Goal: Task Accomplishment & Management: Manage account settings

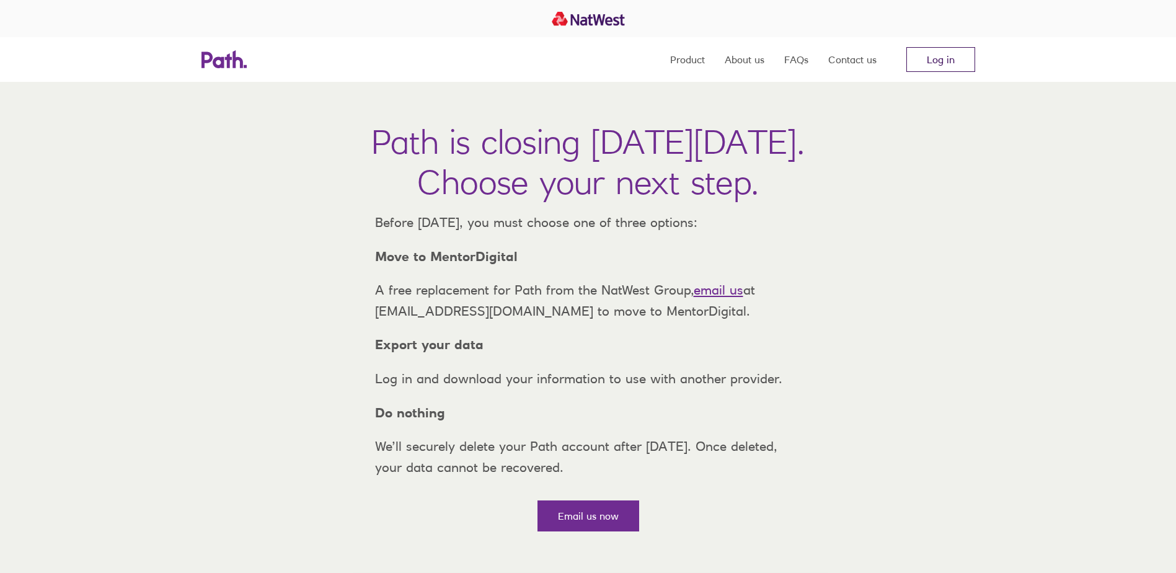
click at [943, 59] on link "Log in" at bounding box center [940, 59] width 69 height 25
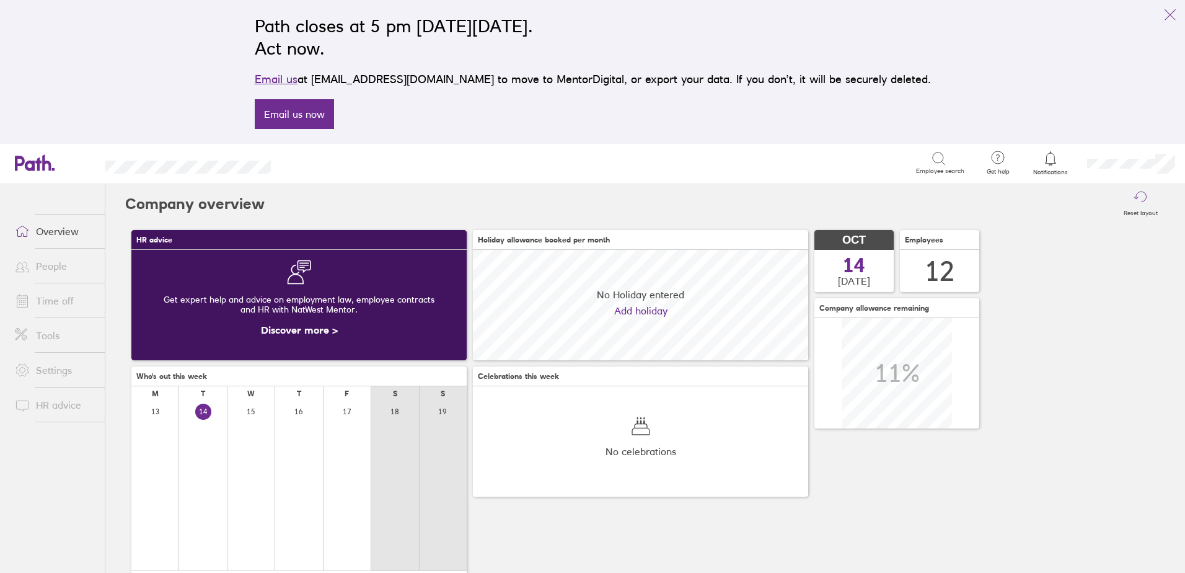
scroll to position [110, 335]
click at [50, 300] on link "Time off" at bounding box center [55, 300] width 100 height 25
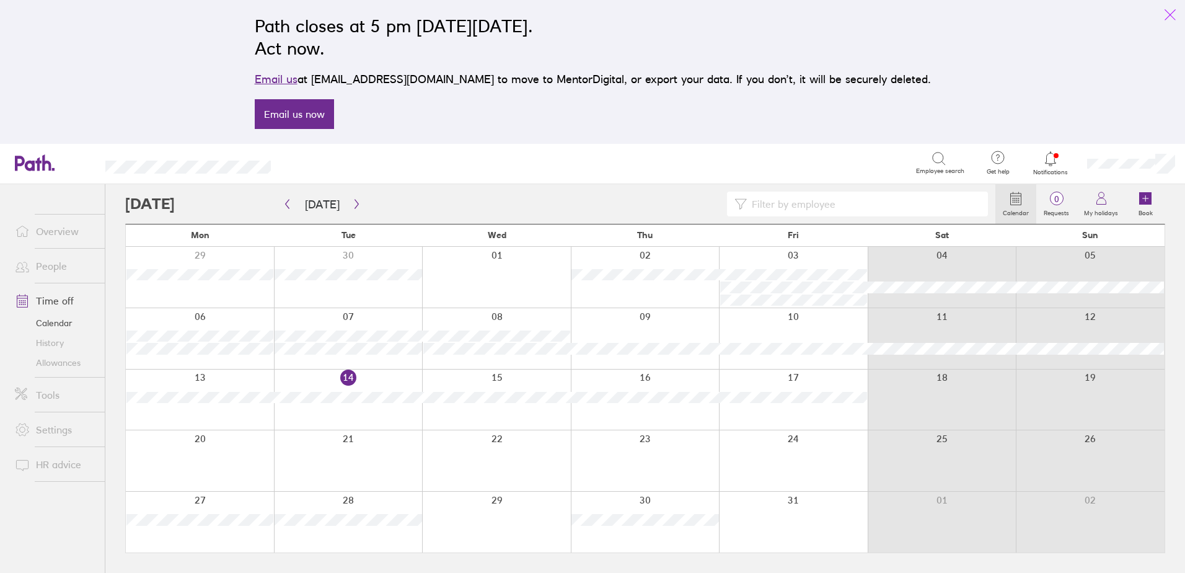
click at [1173, 15] on icon "link" at bounding box center [1170, 14] width 15 height 15
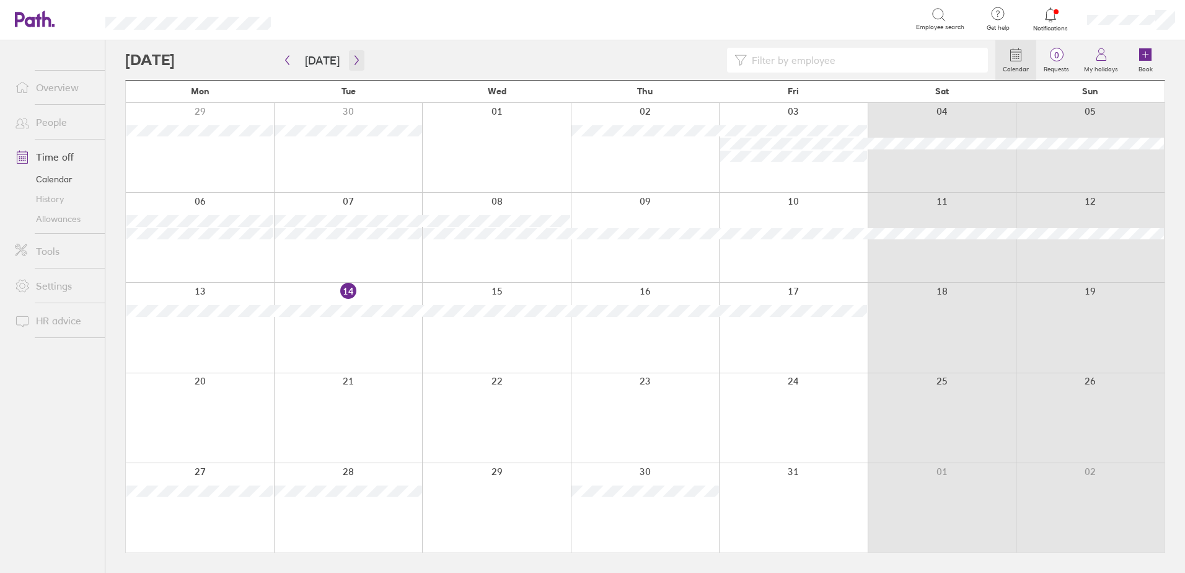
click at [354, 58] on icon "button" at bounding box center [356, 60] width 4 height 9
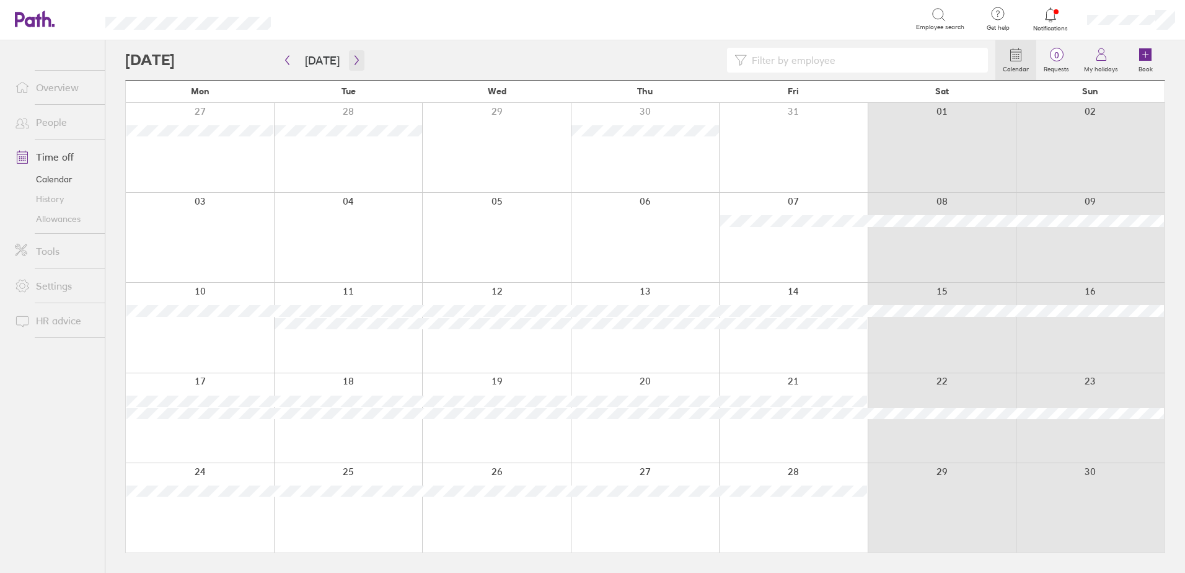
click at [354, 58] on icon "button" at bounding box center [356, 60] width 4 height 9
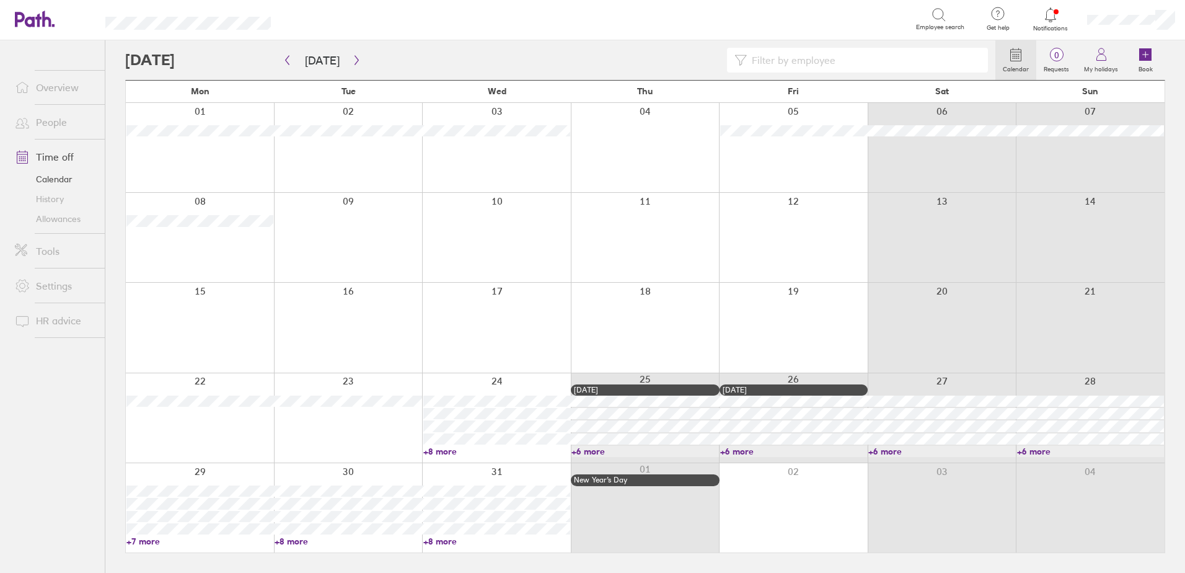
click at [61, 218] on link "Allowances" at bounding box center [55, 219] width 100 height 20
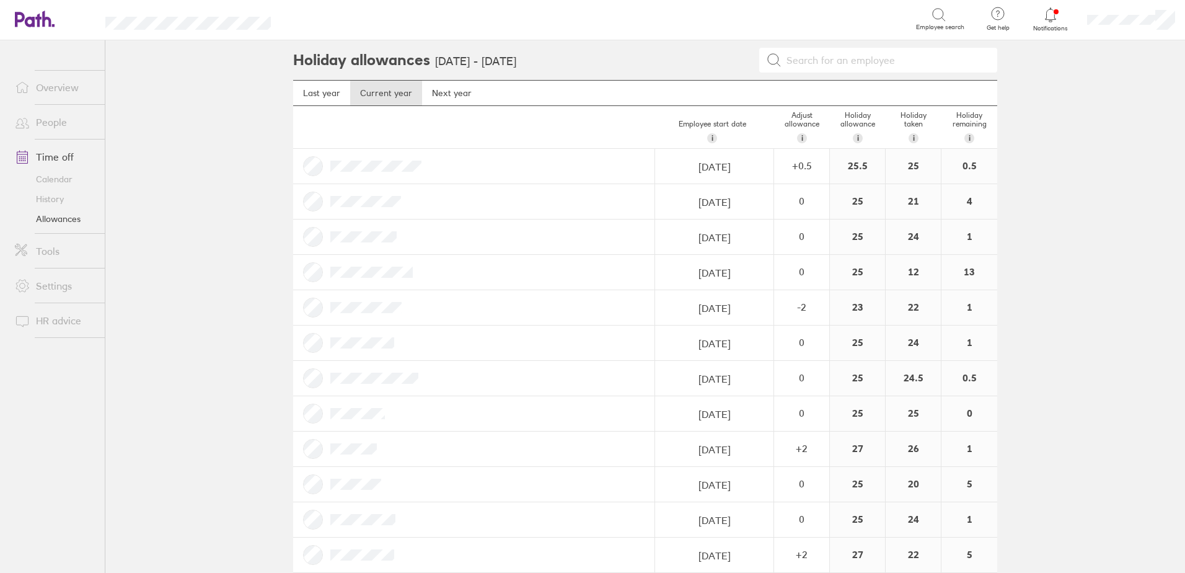
scroll to position [20, 0]
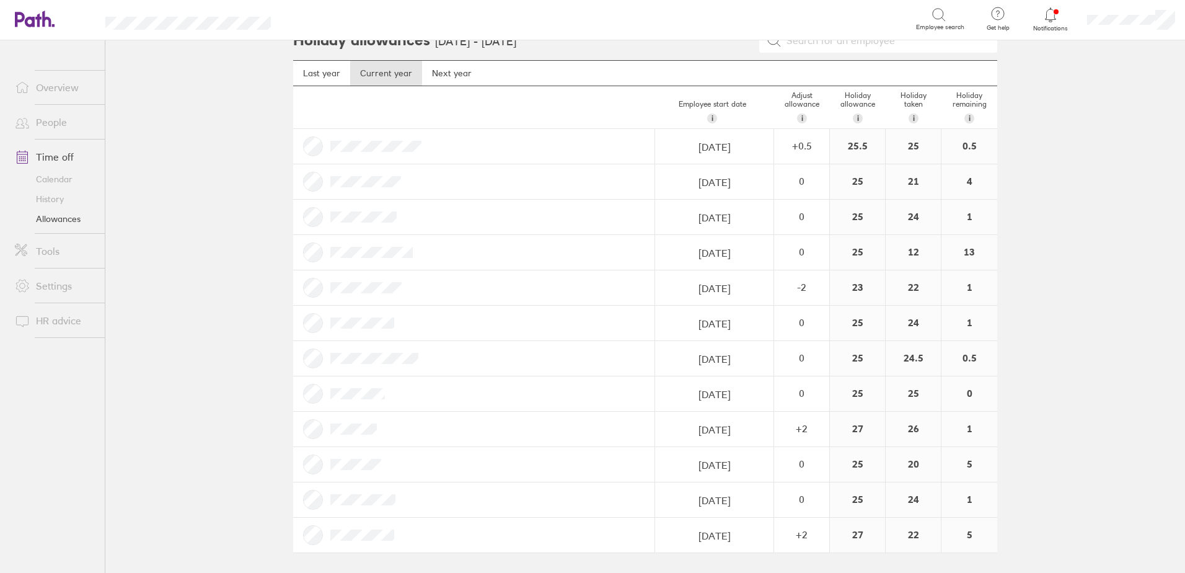
click at [69, 180] on link "Calendar" at bounding box center [55, 179] width 100 height 20
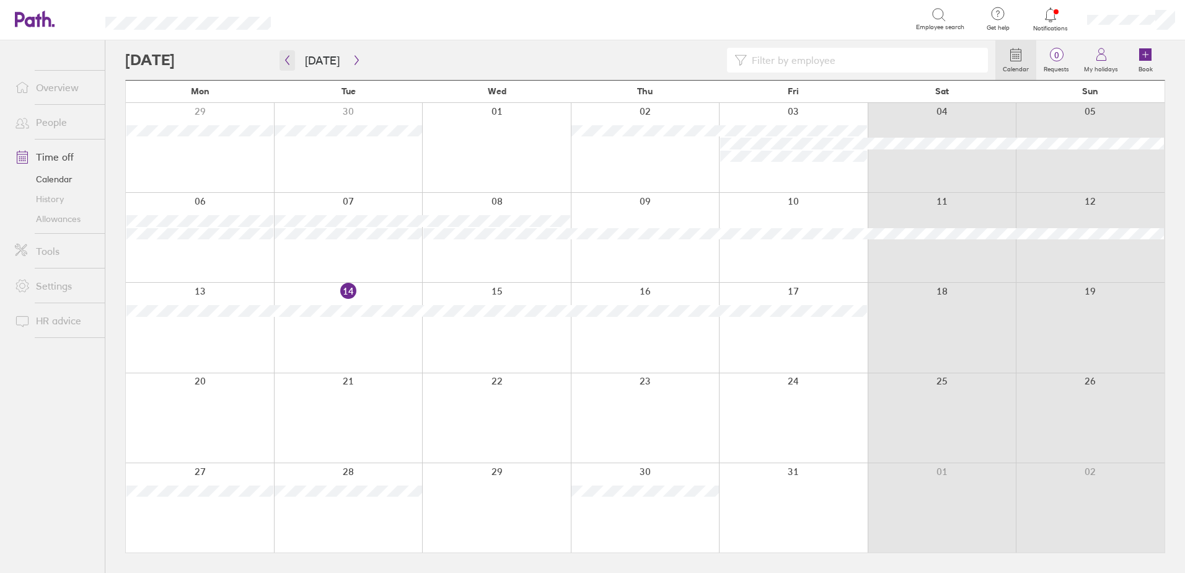
click at [289, 62] on icon "button" at bounding box center [287, 60] width 9 height 10
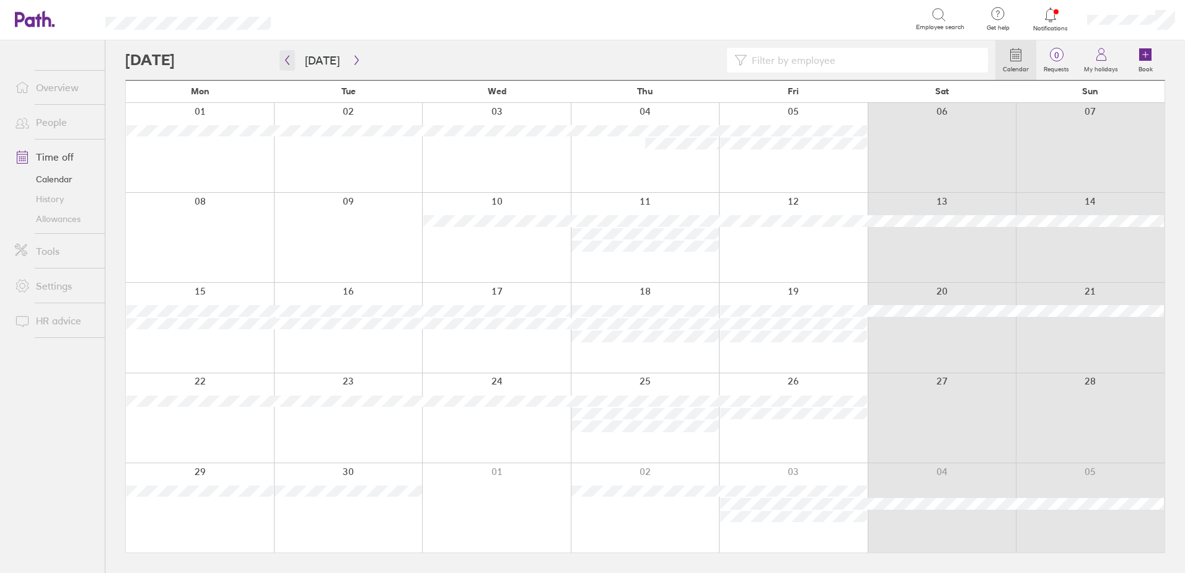
click at [289, 62] on icon "button" at bounding box center [287, 60] width 9 height 10
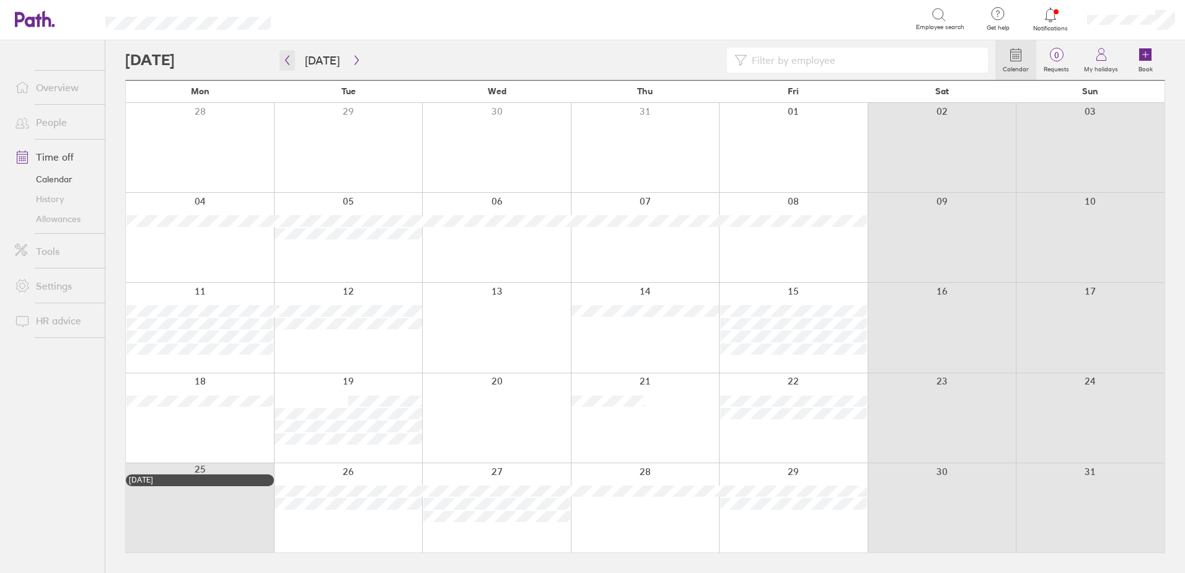
click at [289, 62] on icon "button" at bounding box center [287, 60] width 9 height 10
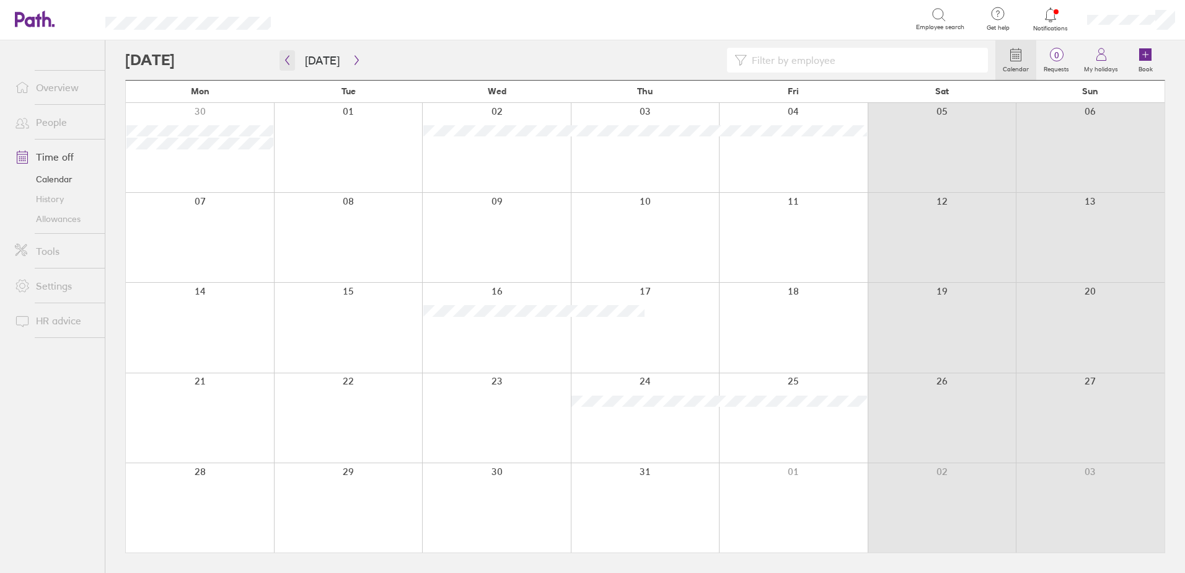
click at [289, 62] on icon "button" at bounding box center [287, 60] width 9 height 10
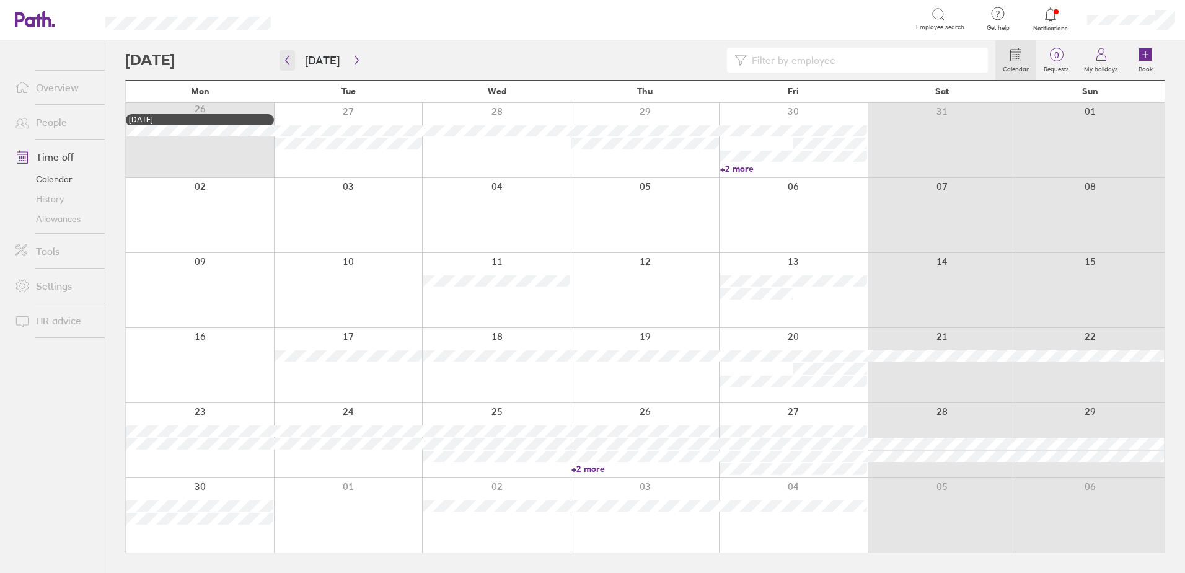
click at [289, 62] on icon "button" at bounding box center [287, 60] width 9 height 10
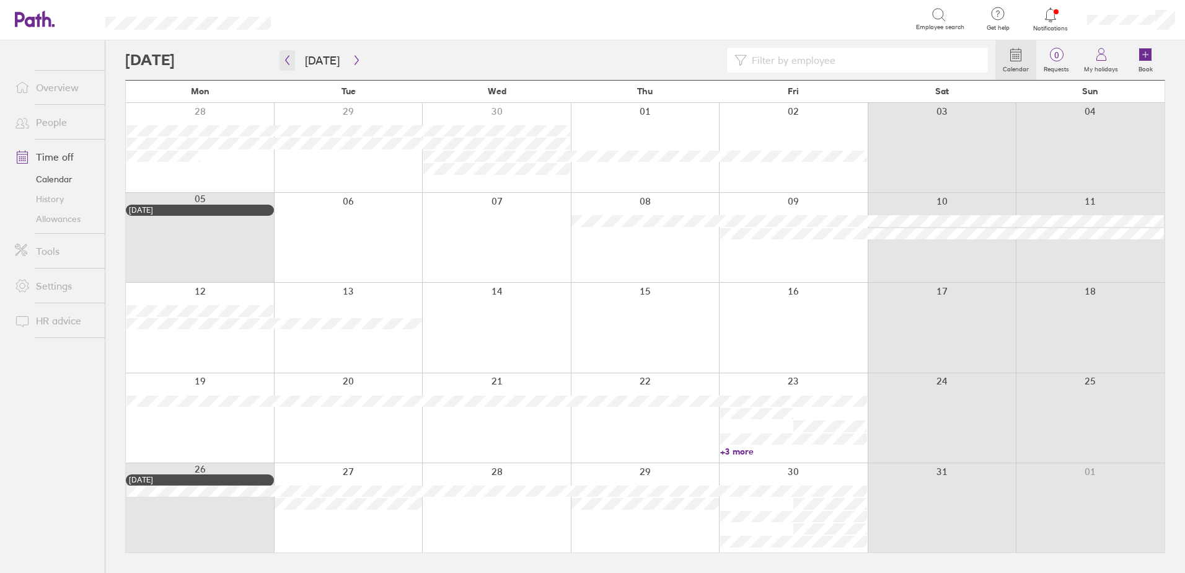
click at [289, 62] on icon "button" at bounding box center [287, 60] width 9 height 10
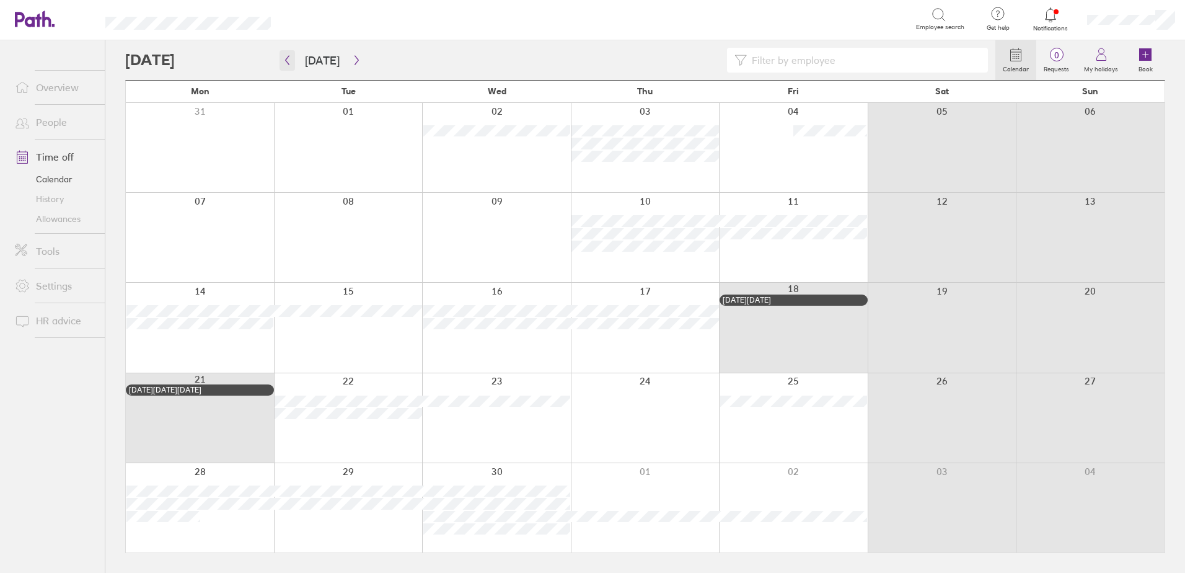
click at [289, 62] on icon "button" at bounding box center [287, 60] width 9 height 10
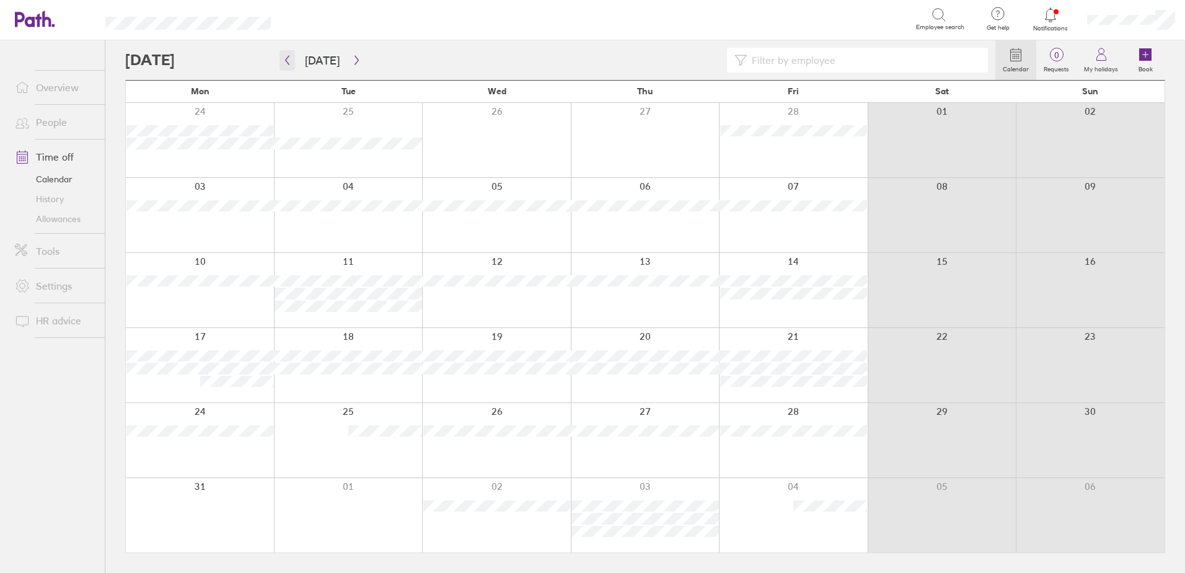
click at [289, 62] on icon "button" at bounding box center [287, 60] width 9 height 10
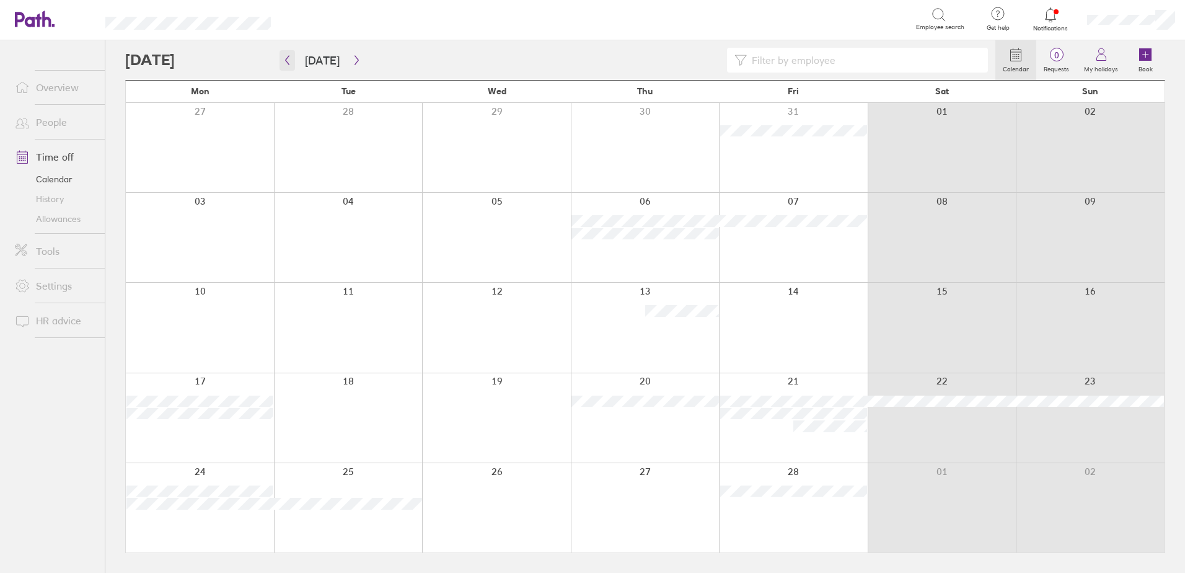
click at [287, 61] on icon "button" at bounding box center [288, 60] width 4 height 9
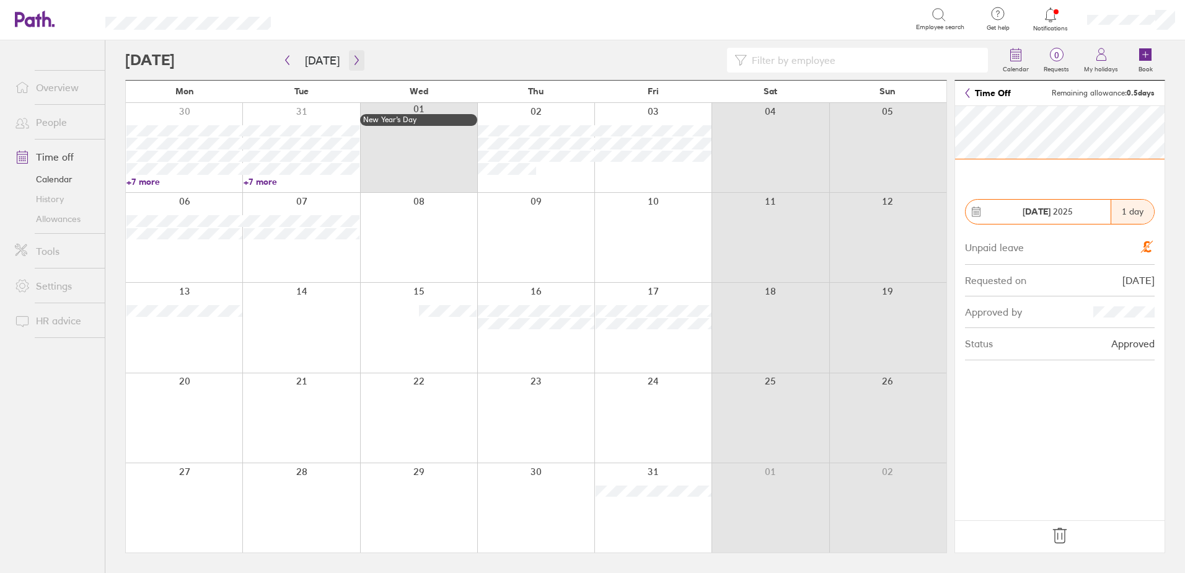
click at [352, 59] on icon "button" at bounding box center [356, 60] width 9 height 10
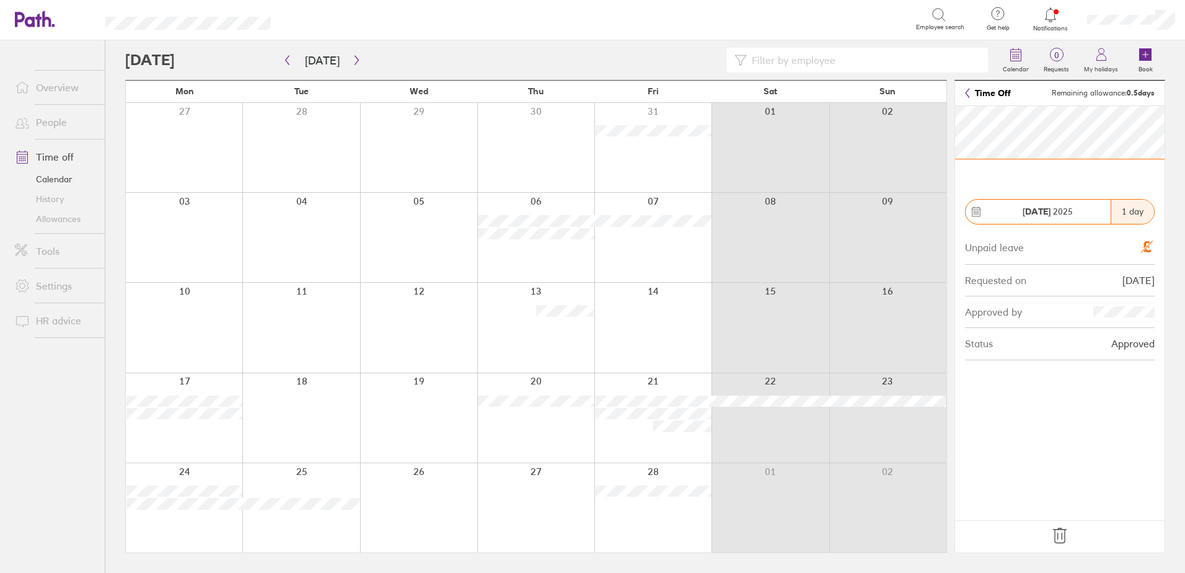
click at [51, 202] on link "History" at bounding box center [55, 199] width 100 height 20
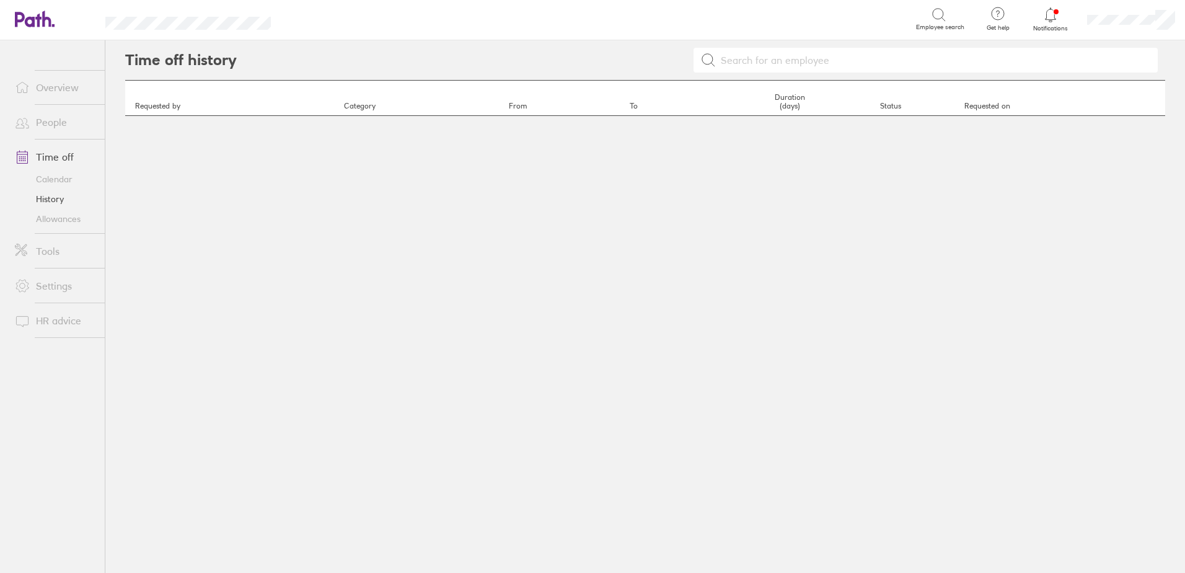
click at [747, 62] on input at bounding box center [933, 60] width 434 height 24
type input "sarah"
click at [787, 61] on input "sarah" at bounding box center [933, 60] width 434 height 24
click at [50, 195] on link "History" at bounding box center [55, 199] width 100 height 20
click at [676, 449] on div "Time off history sarah Requested by Category From To Duration (days) Status Req…" at bounding box center [645, 306] width 1080 height 532
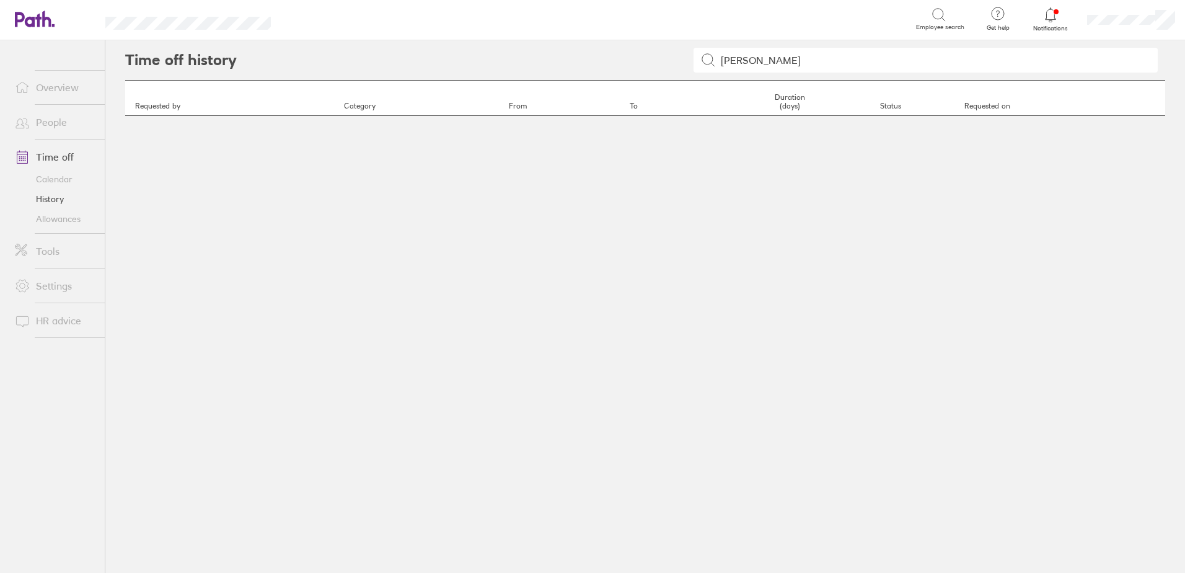
click at [811, 58] on input "sarah" at bounding box center [933, 60] width 434 height 24
click at [713, 61] on icon at bounding box center [708, 60] width 15 height 15
click at [61, 165] on link "Time off" at bounding box center [55, 156] width 100 height 25
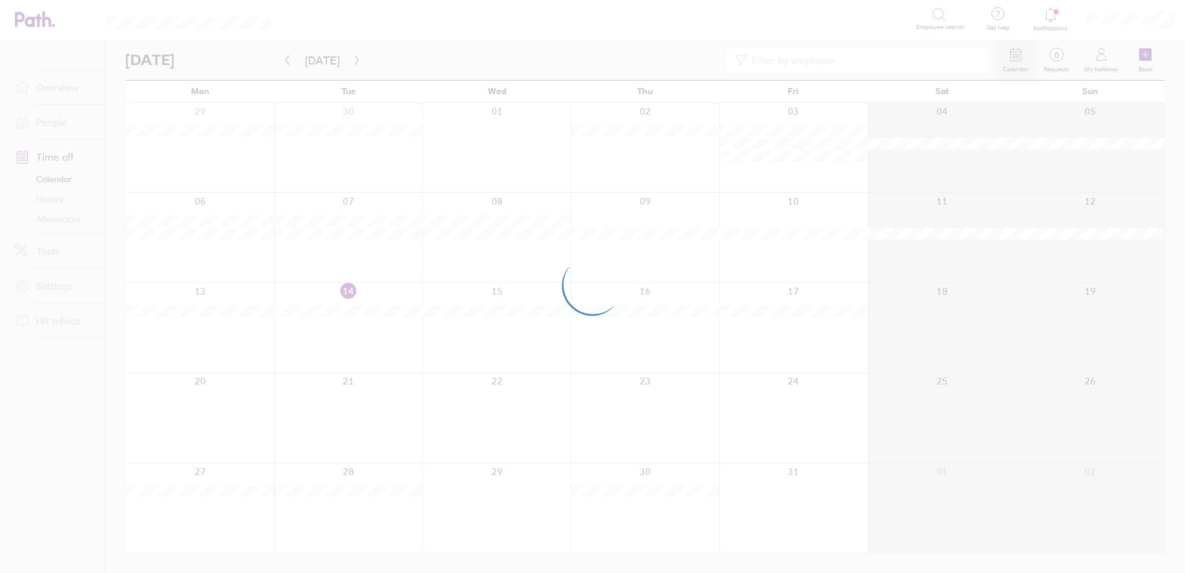
click at [58, 180] on div at bounding box center [592, 286] width 1185 height 573
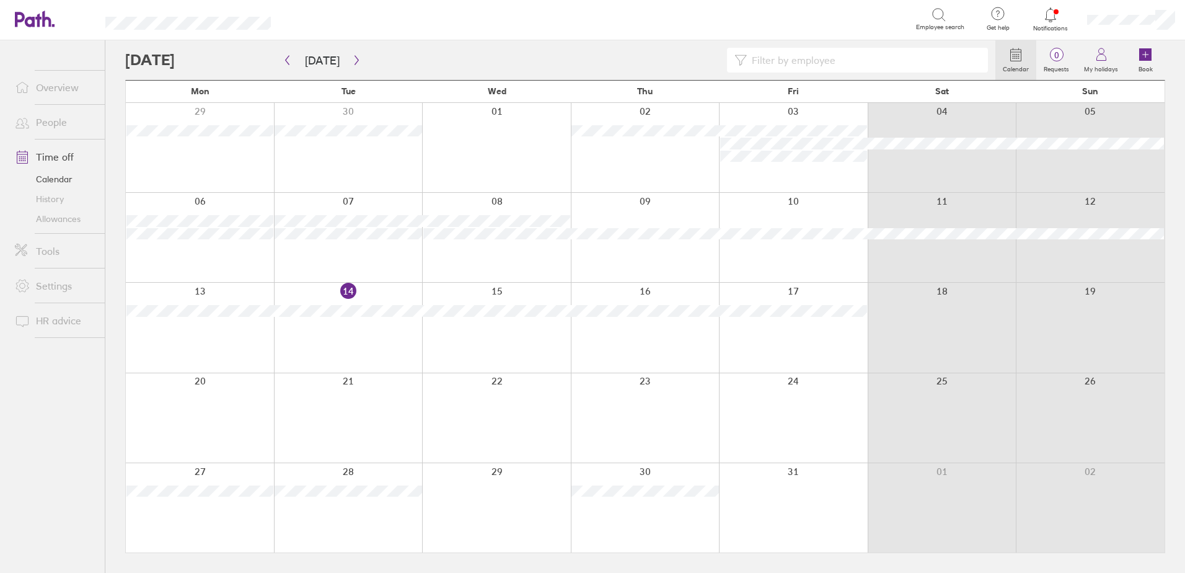
click at [56, 195] on link "History" at bounding box center [55, 199] width 100 height 20
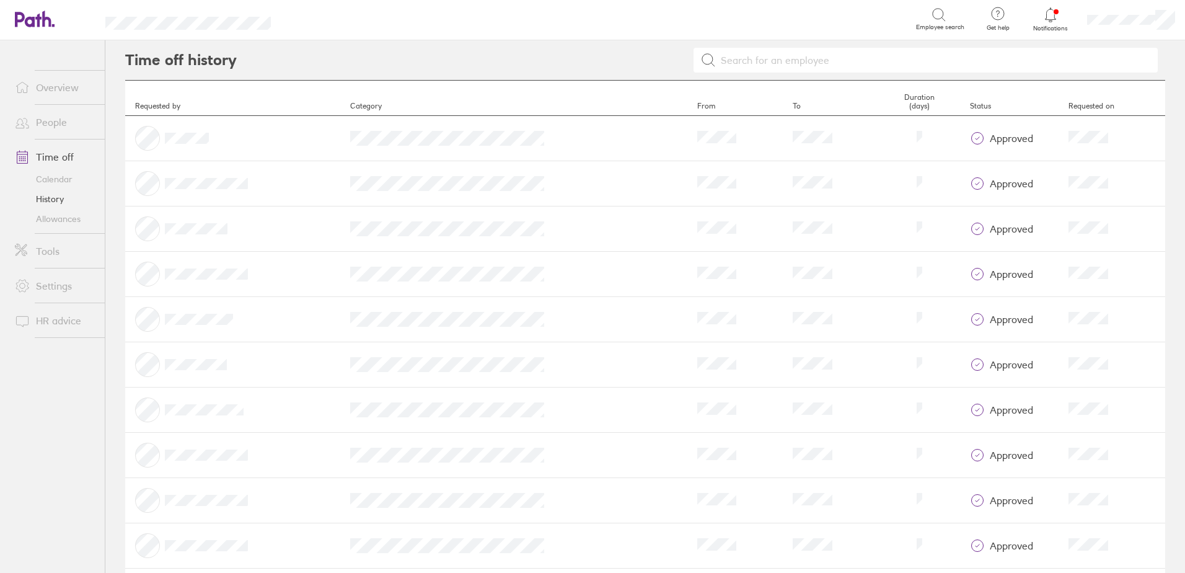
click at [791, 57] on input at bounding box center [933, 60] width 434 height 24
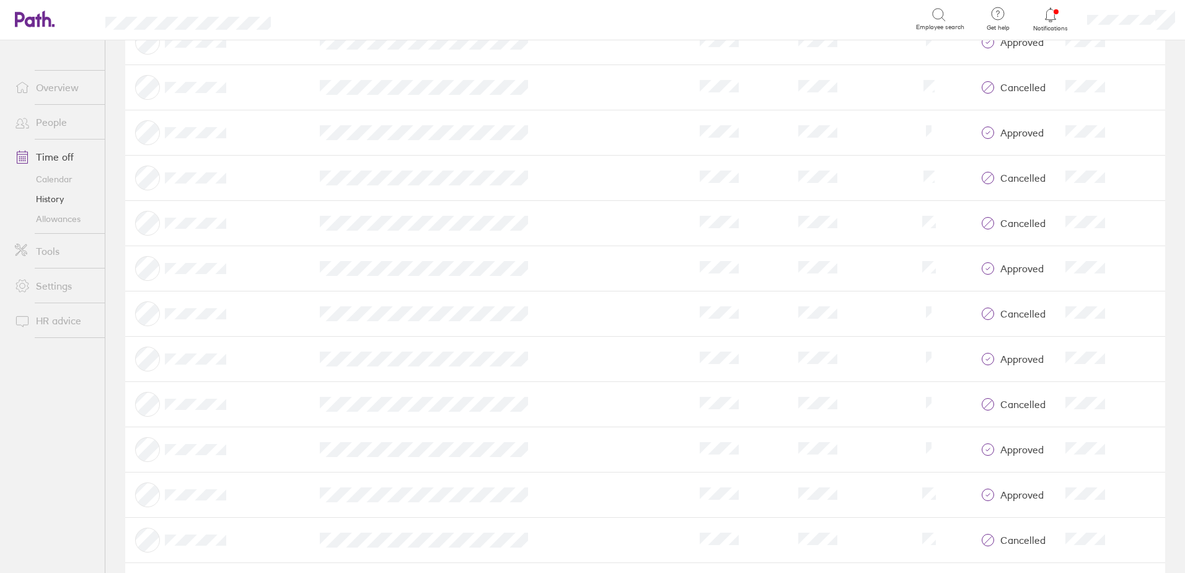
scroll to position [744, 0]
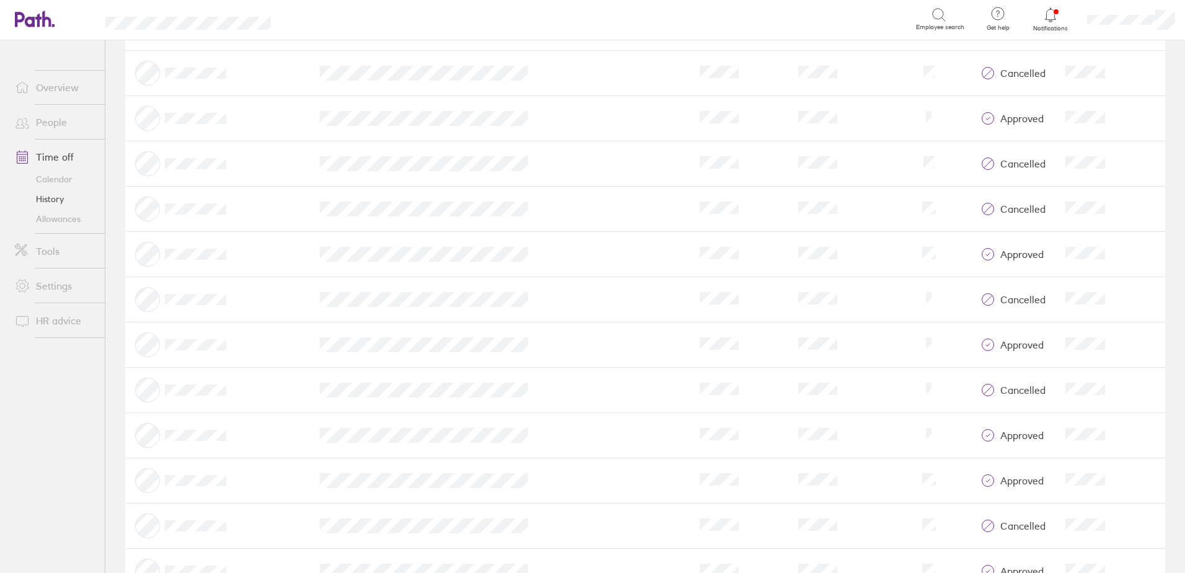
type input "sarah"
click at [61, 178] on link "Calendar" at bounding box center [55, 179] width 100 height 20
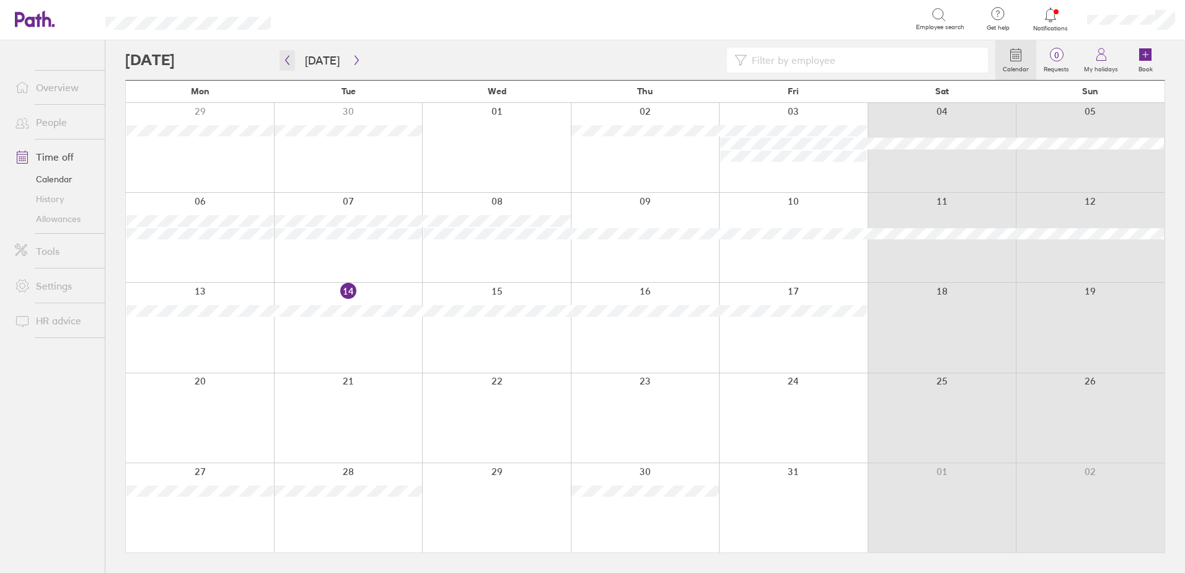
click at [287, 58] on icon "button" at bounding box center [288, 60] width 4 height 9
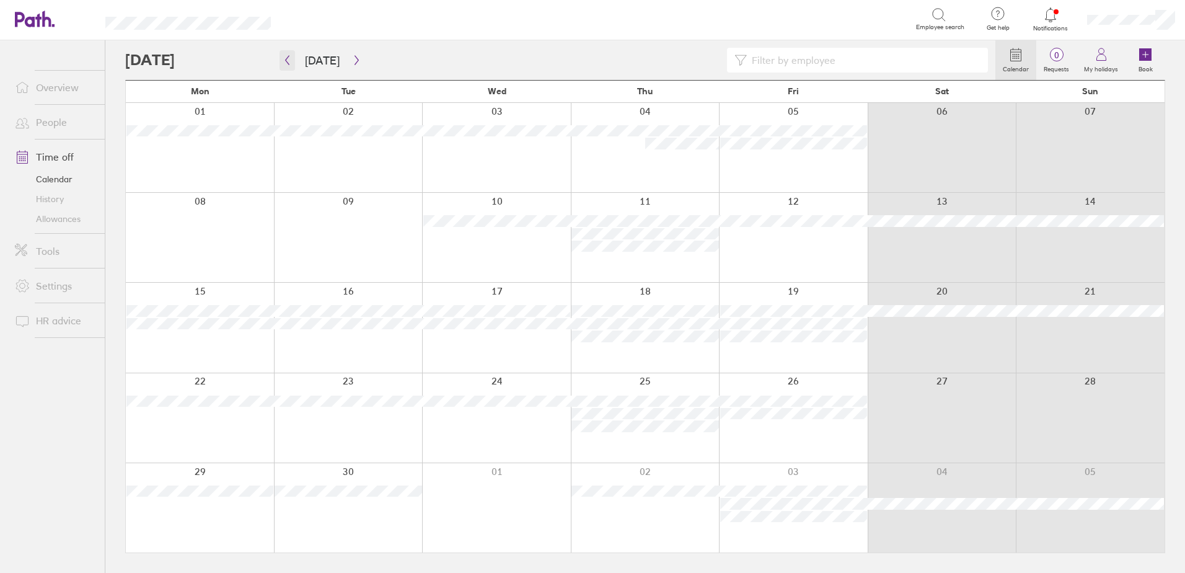
click at [291, 65] on button "button" at bounding box center [286, 60] width 15 height 20
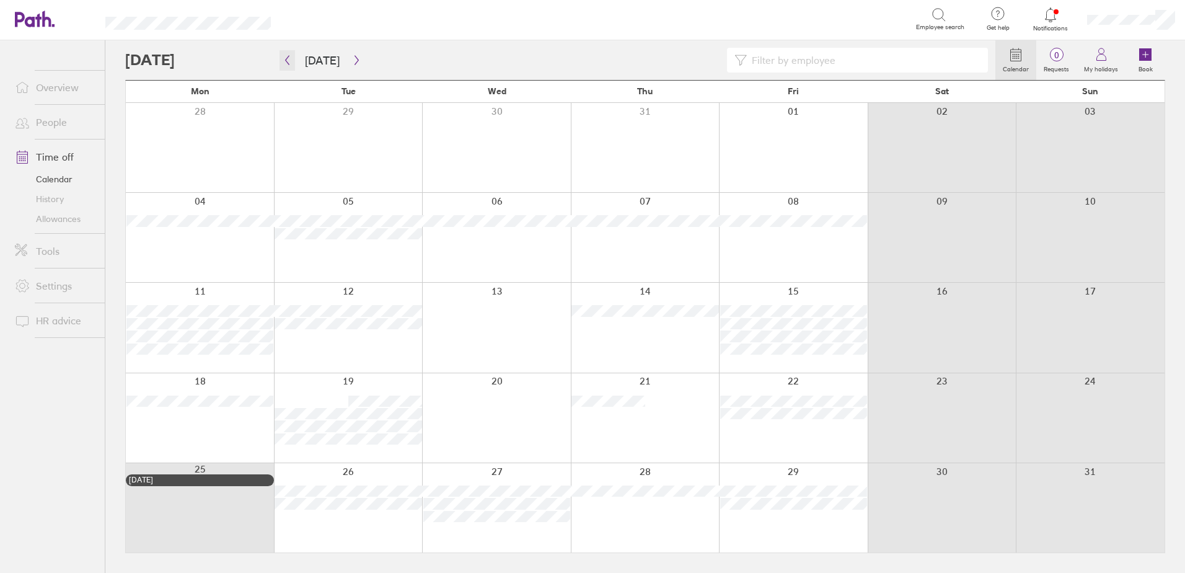
click at [289, 62] on icon "button" at bounding box center [287, 60] width 9 height 10
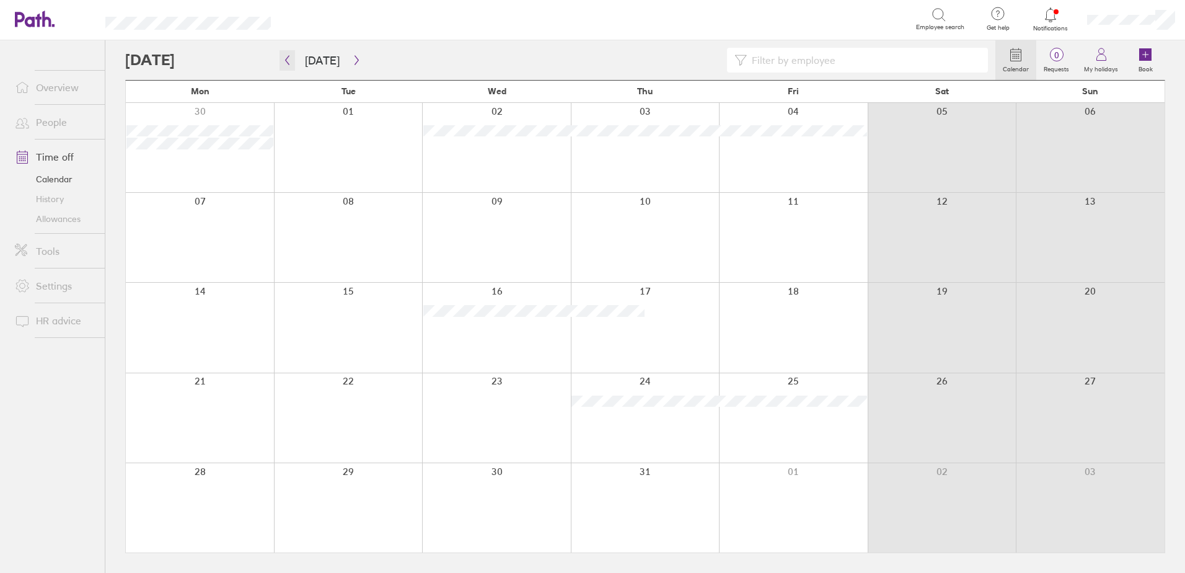
click at [289, 62] on icon "button" at bounding box center [287, 60] width 9 height 10
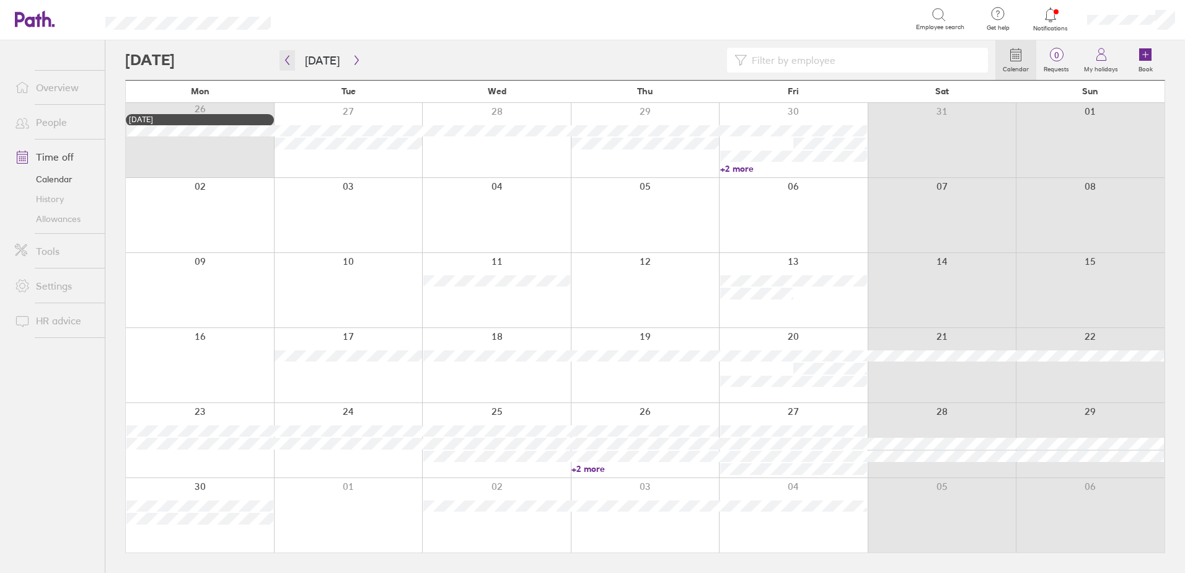
click at [289, 62] on icon "button" at bounding box center [287, 60] width 9 height 10
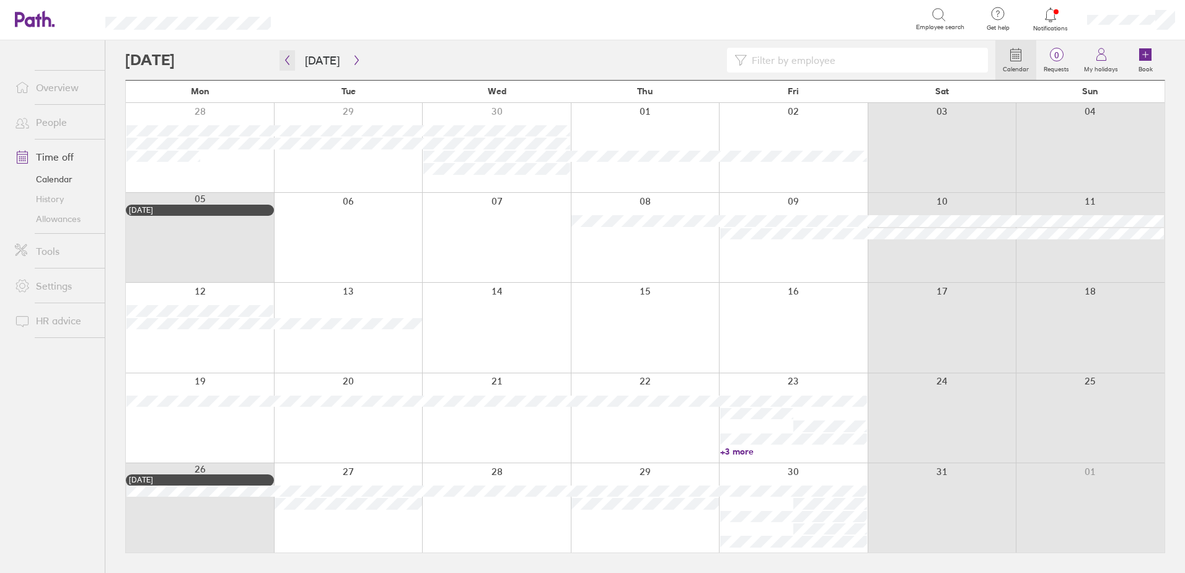
click at [289, 62] on icon "button" at bounding box center [287, 60] width 9 height 10
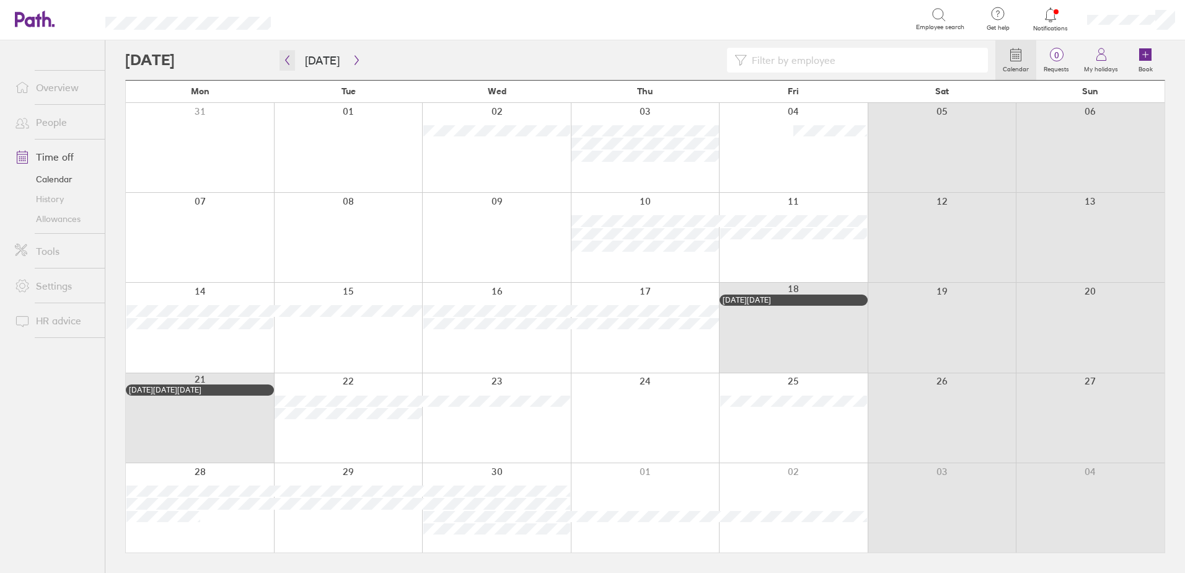
click at [289, 62] on icon "button" at bounding box center [287, 60] width 9 height 10
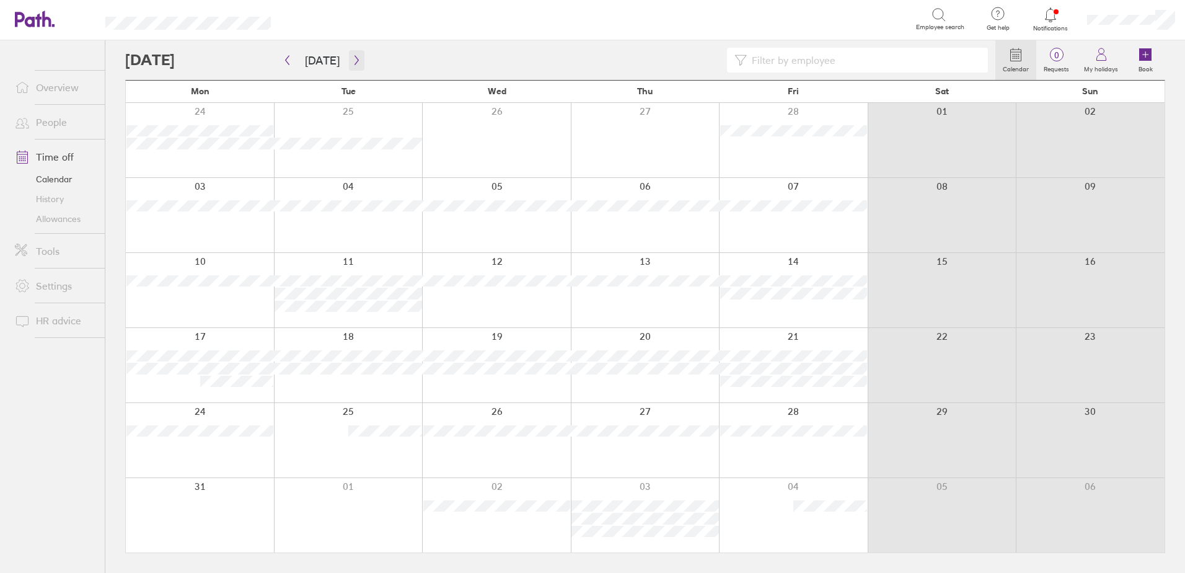
click at [353, 53] on button "button" at bounding box center [356, 60] width 15 height 20
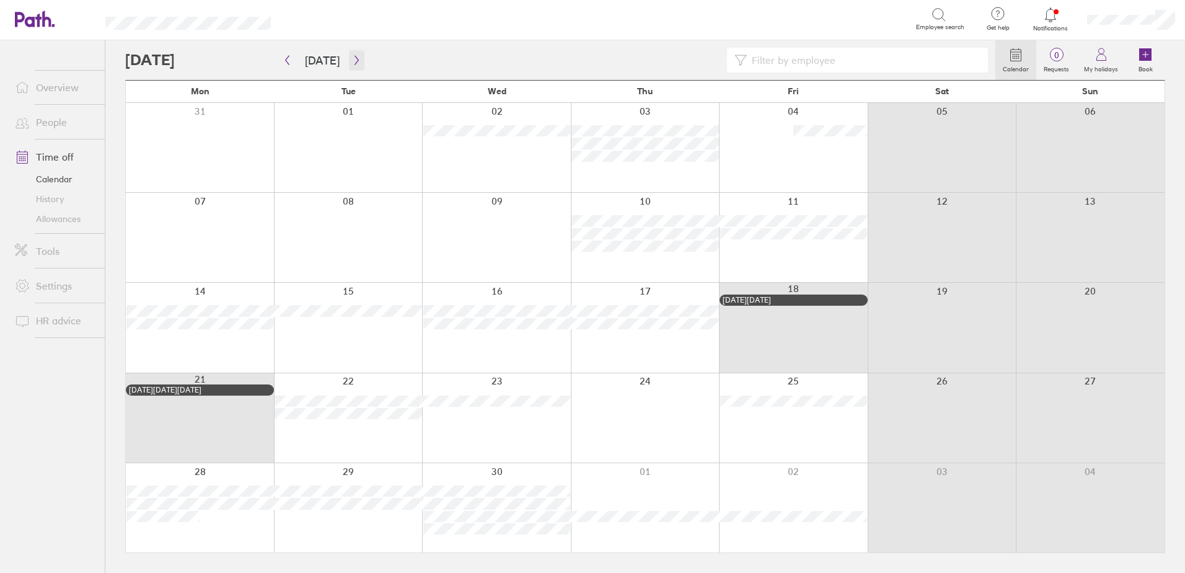
click at [354, 58] on icon "button" at bounding box center [356, 60] width 9 height 10
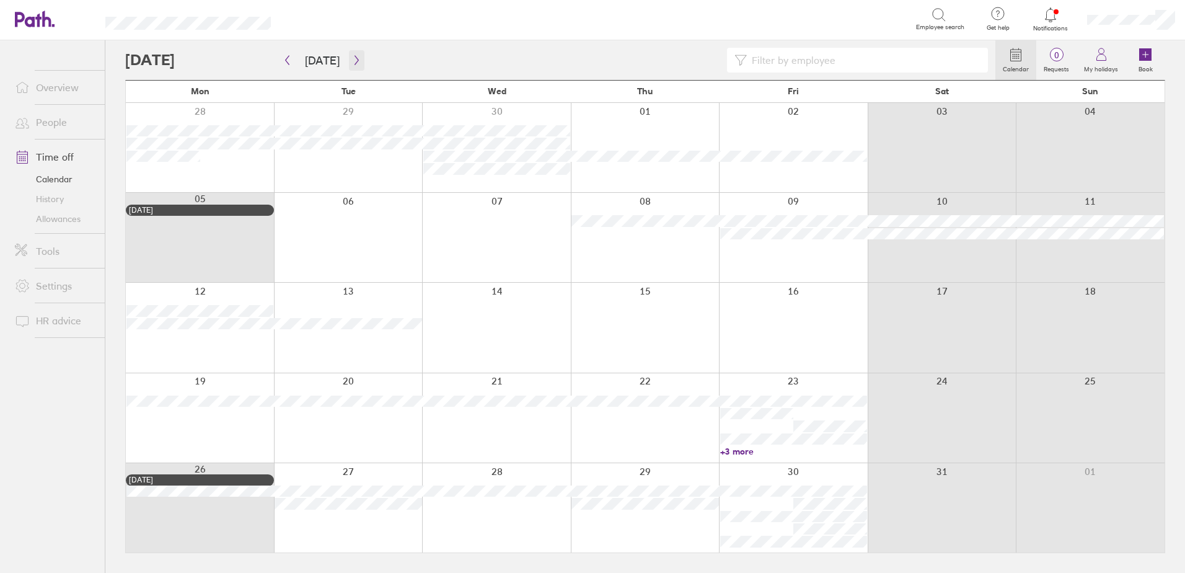
click at [352, 61] on icon "button" at bounding box center [356, 60] width 9 height 10
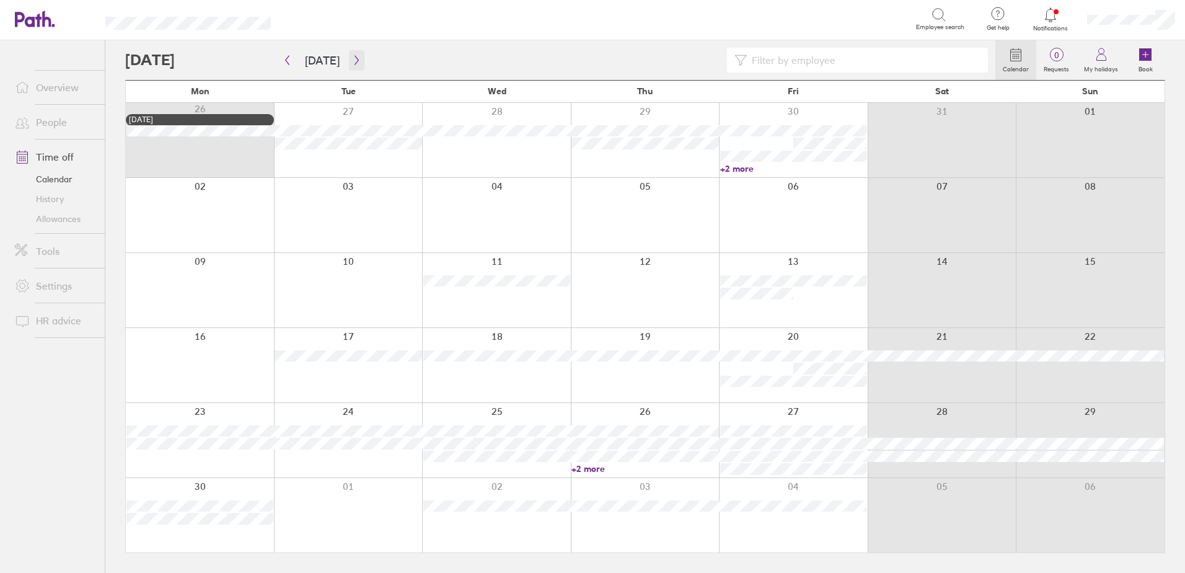
click at [351, 53] on button "button" at bounding box center [356, 60] width 15 height 20
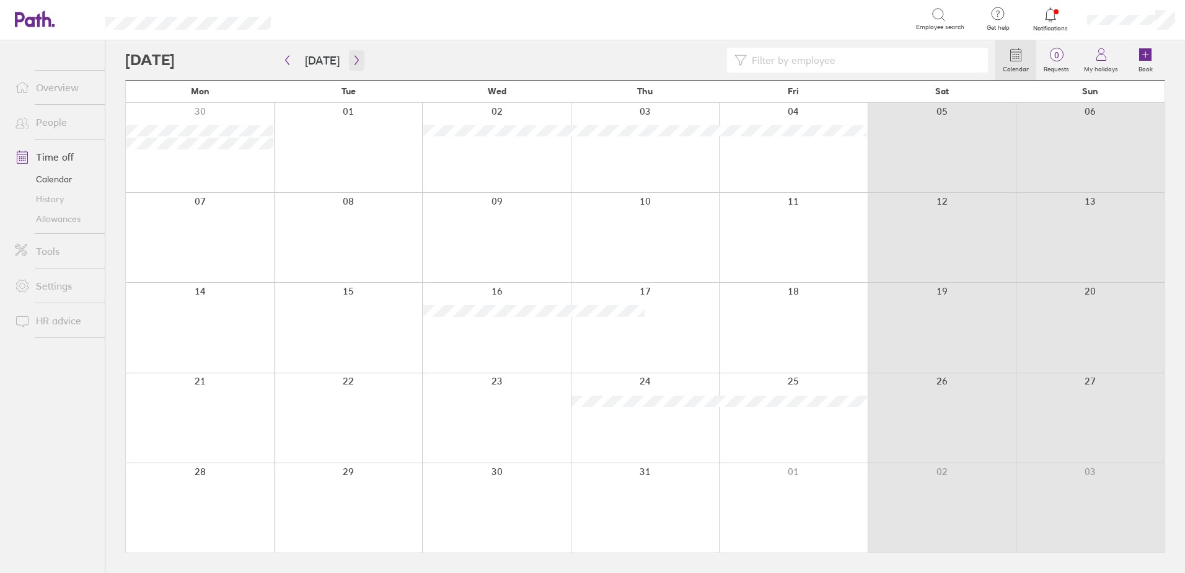
click at [352, 59] on icon "button" at bounding box center [356, 60] width 9 height 10
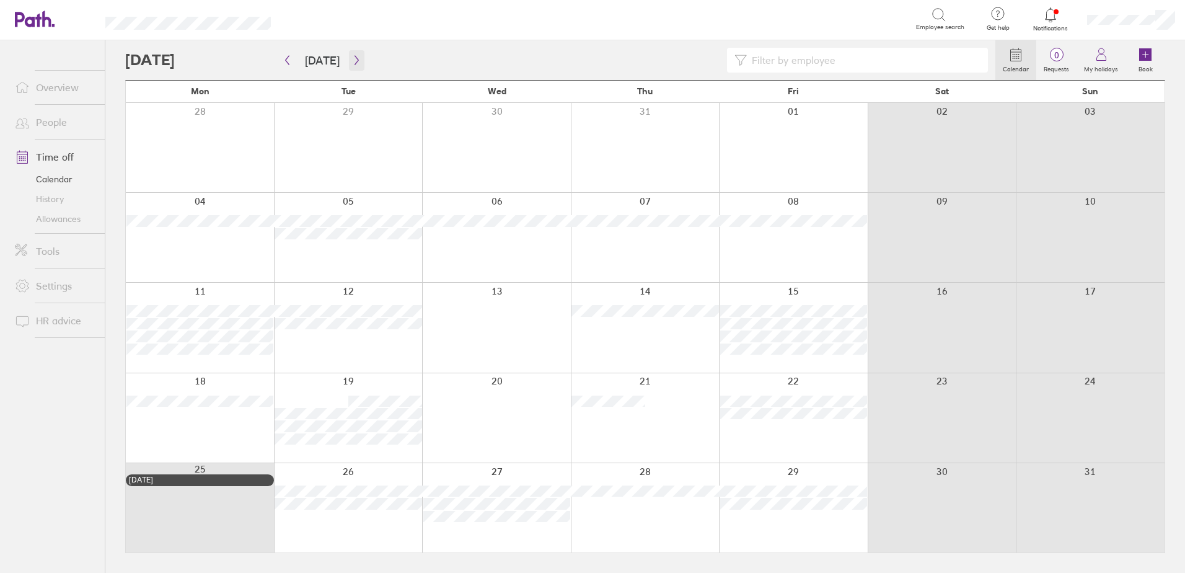
click at [356, 54] on button "button" at bounding box center [356, 60] width 15 height 20
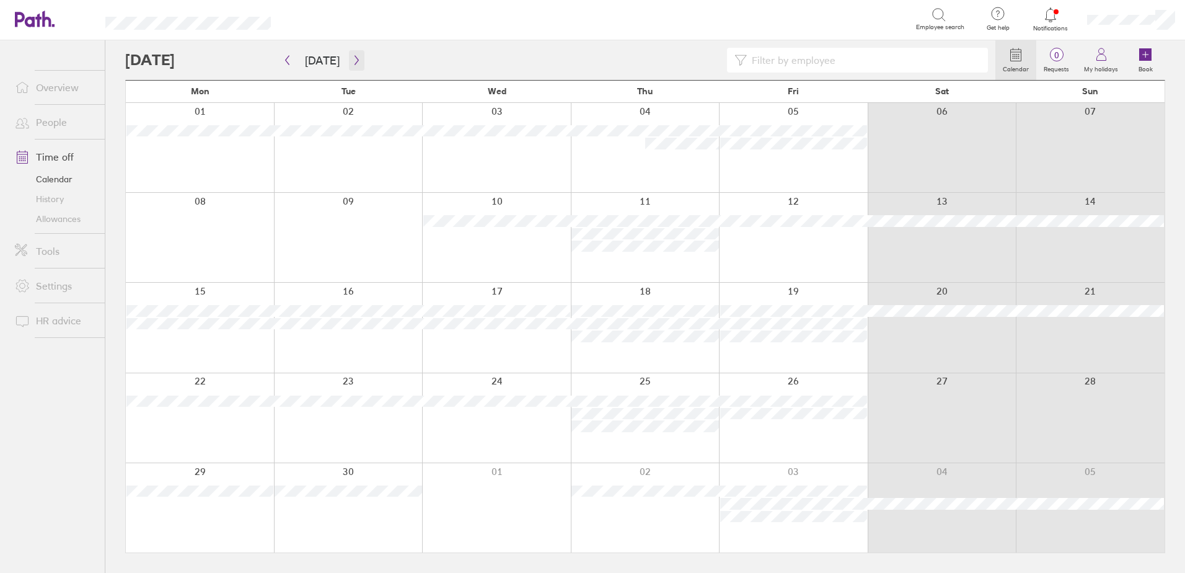
click at [353, 57] on icon "button" at bounding box center [356, 60] width 9 height 10
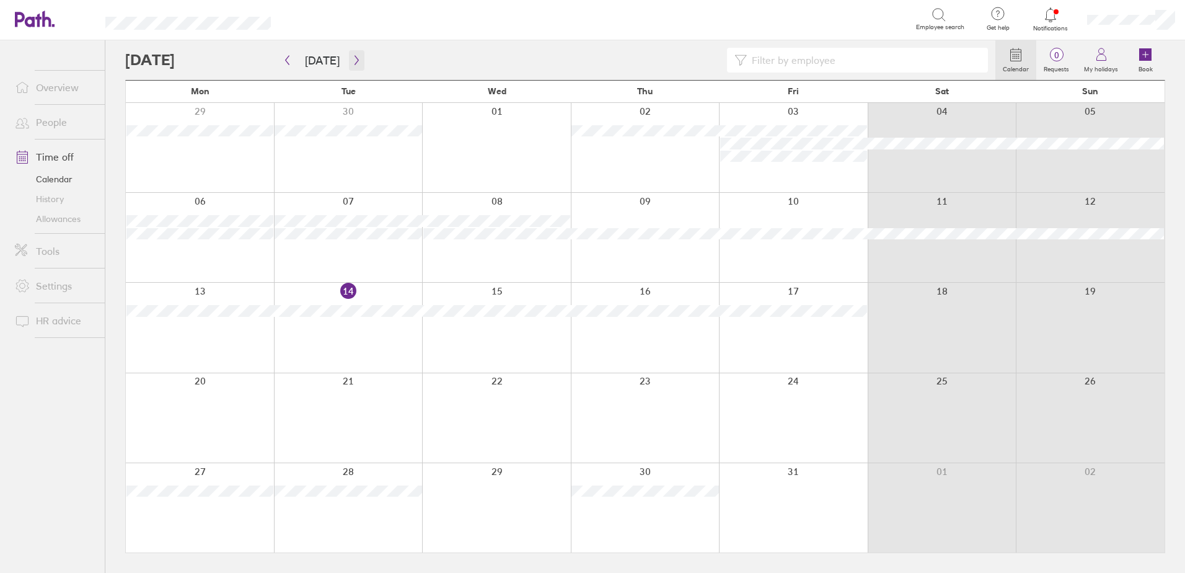
click at [352, 61] on icon "button" at bounding box center [356, 60] width 9 height 10
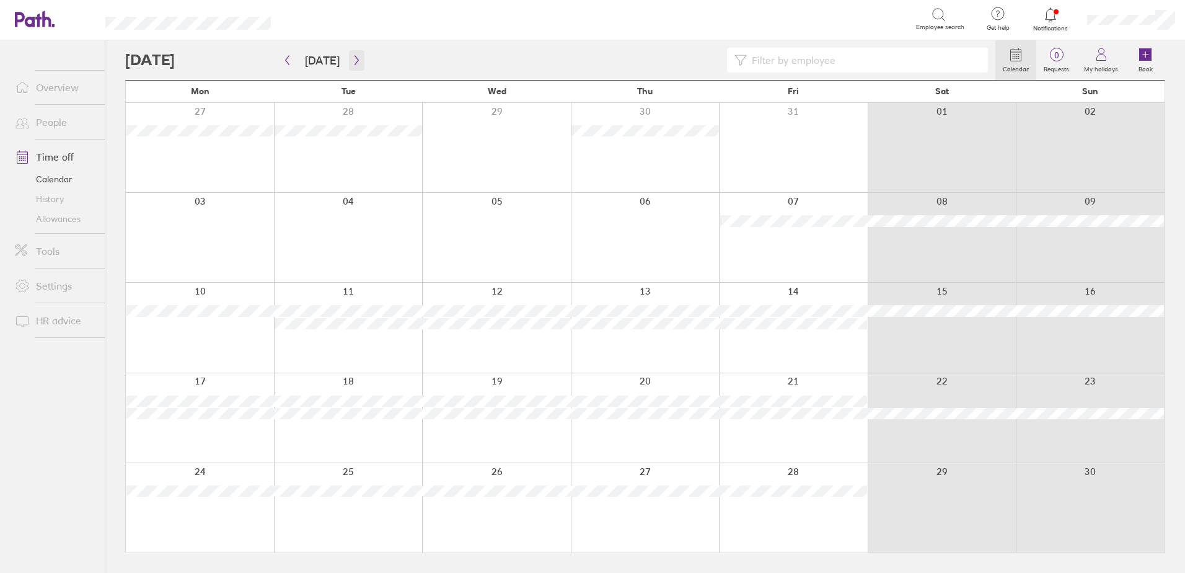
click at [352, 59] on icon "button" at bounding box center [356, 60] width 9 height 10
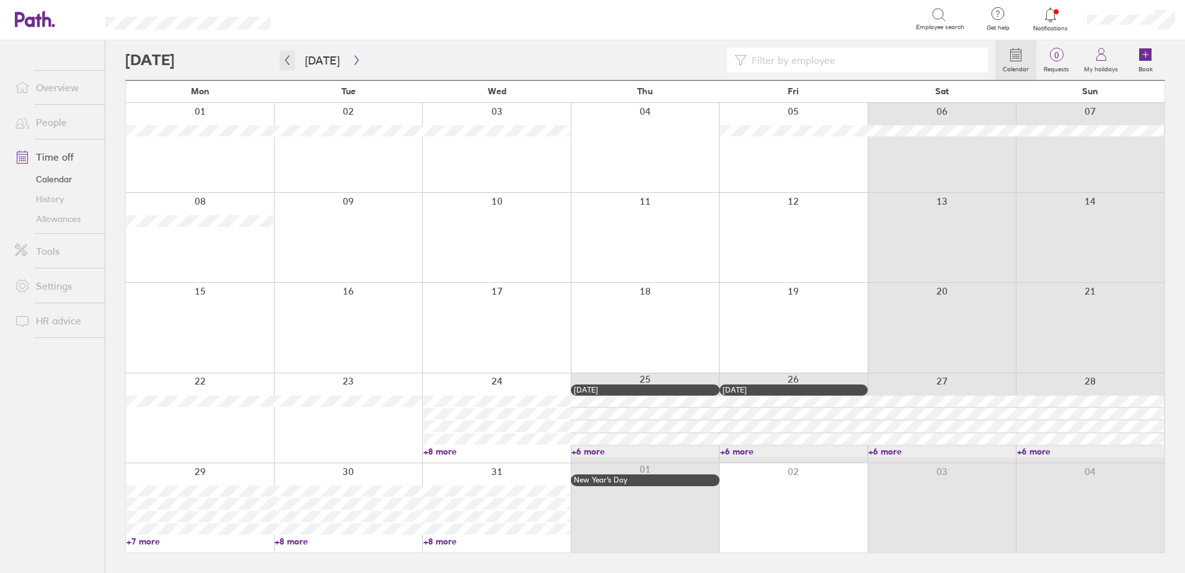
click at [286, 64] on icon "button" at bounding box center [287, 60] width 9 height 10
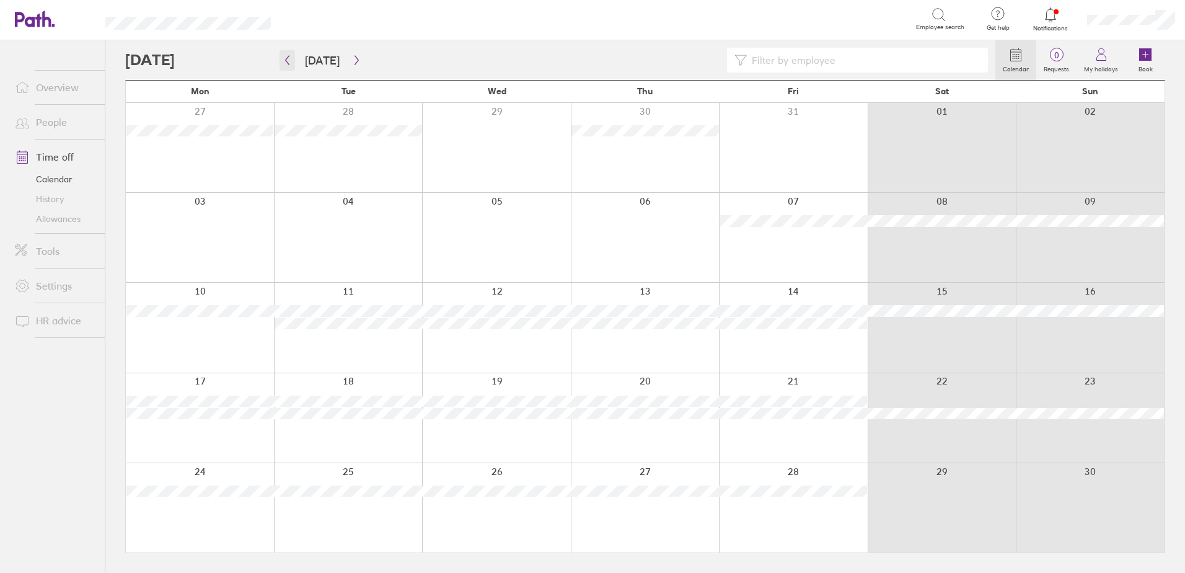
click at [286, 64] on icon "button" at bounding box center [287, 60] width 9 height 10
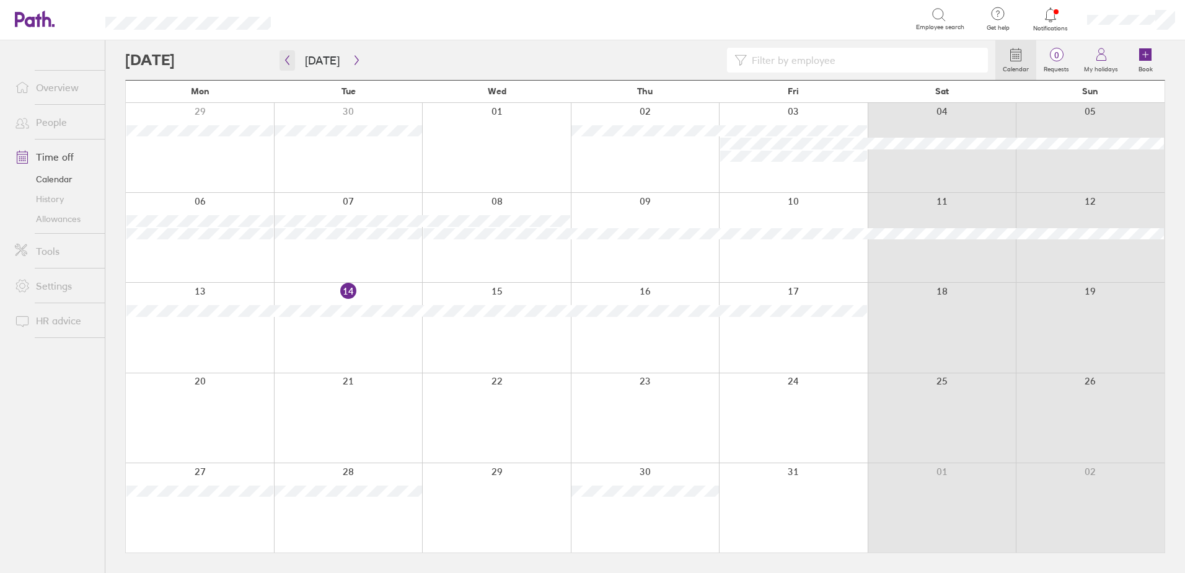
click at [286, 64] on icon "button" at bounding box center [287, 60] width 9 height 10
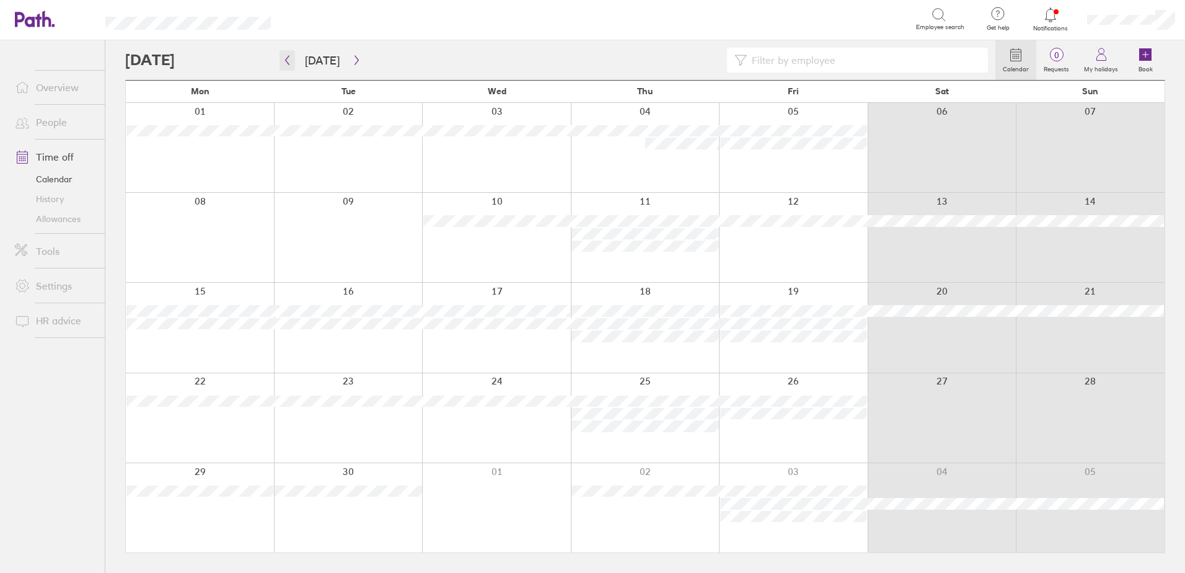
click at [286, 64] on icon "button" at bounding box center [287, 60] width 9 height 10
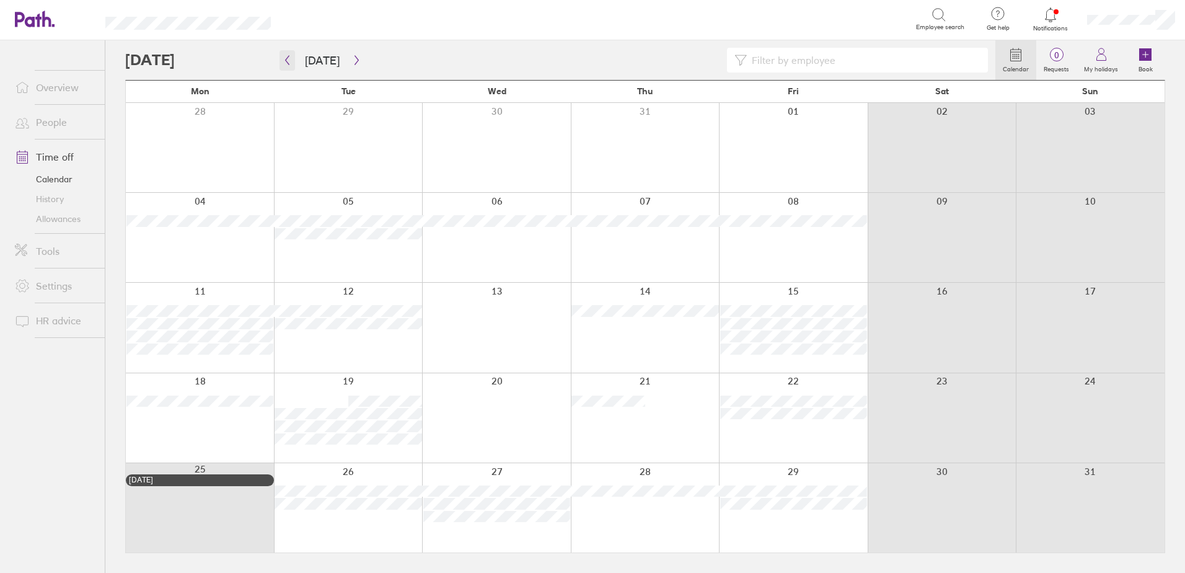
click at [286, 64] on icon "button" at bounding box center [287, 60] width 9 height 10
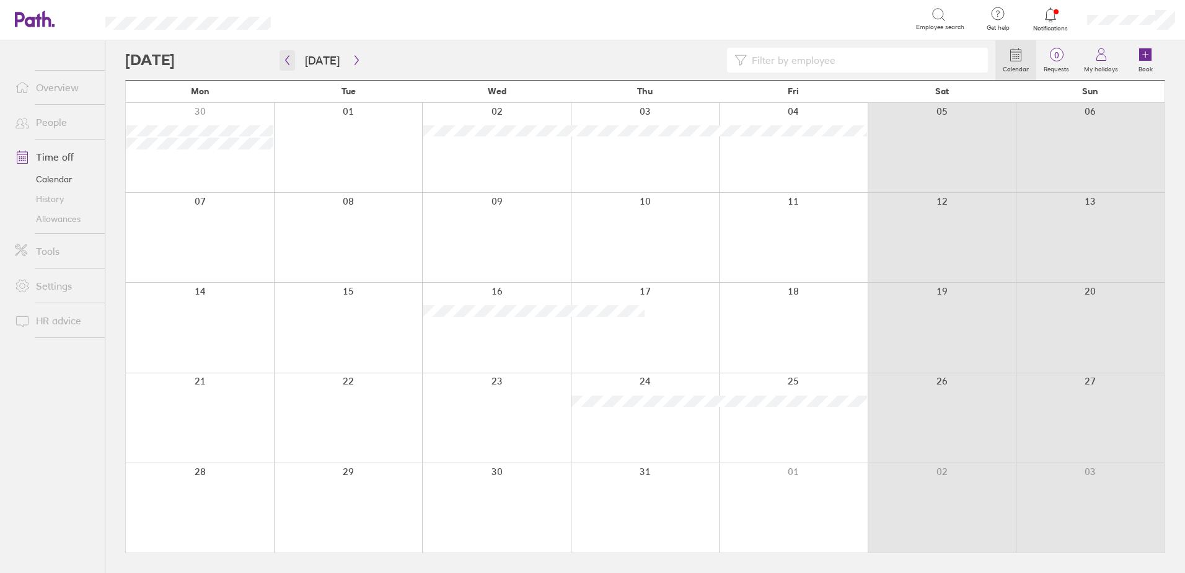
click at [286, 64] on icon "button" at bounding box center [287, 60] width 9 height 10
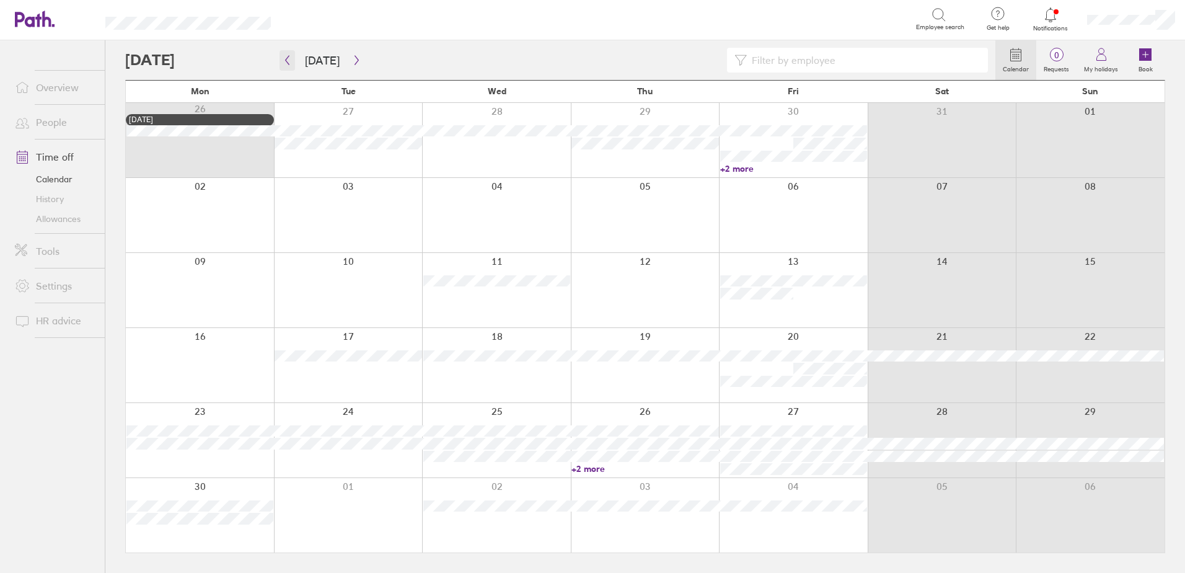
click at [286, 64] on icon "button" at bounding box center [287, 60] width 9 height 10
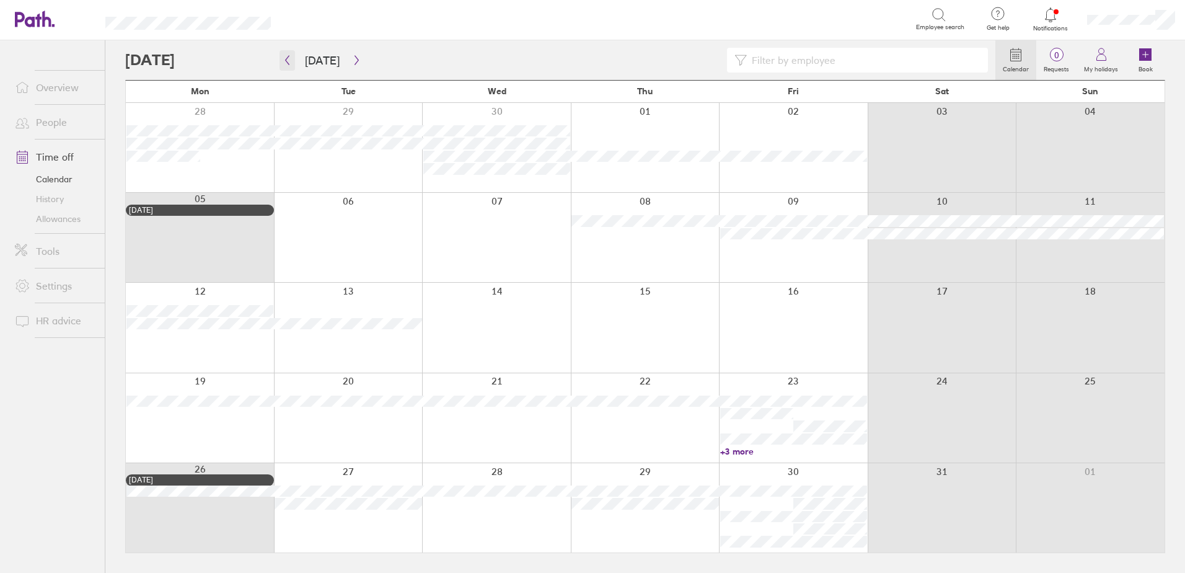
click at [286, 64] on icon "button" at bounding box center [287, 60] width 9 height 10
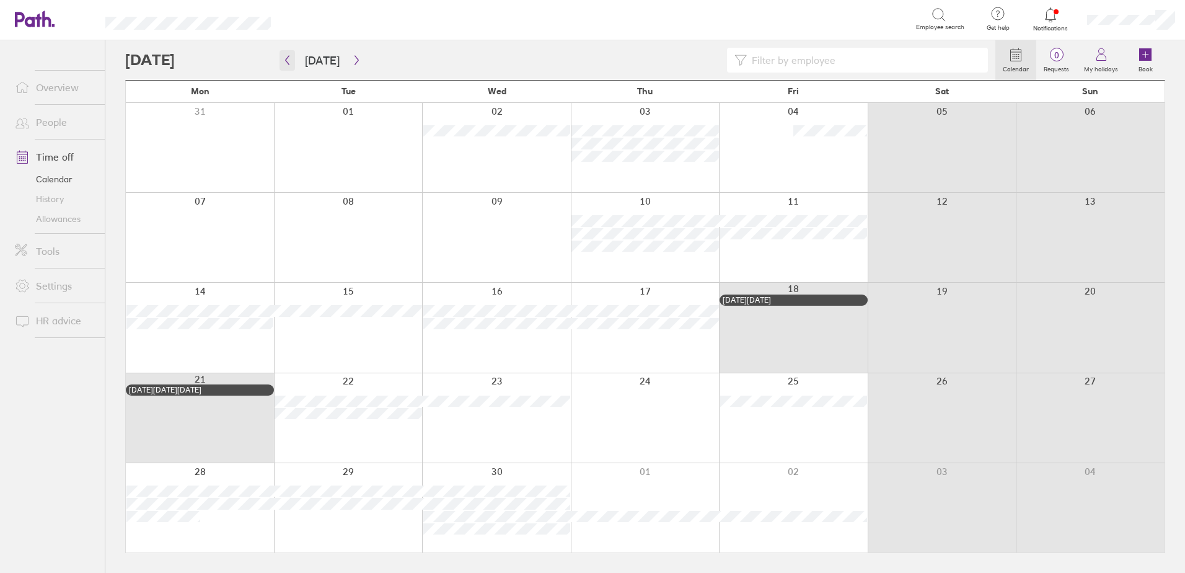
click at [286, 64] on icon "button" at bounding box center [287, 60] width 9 height 10
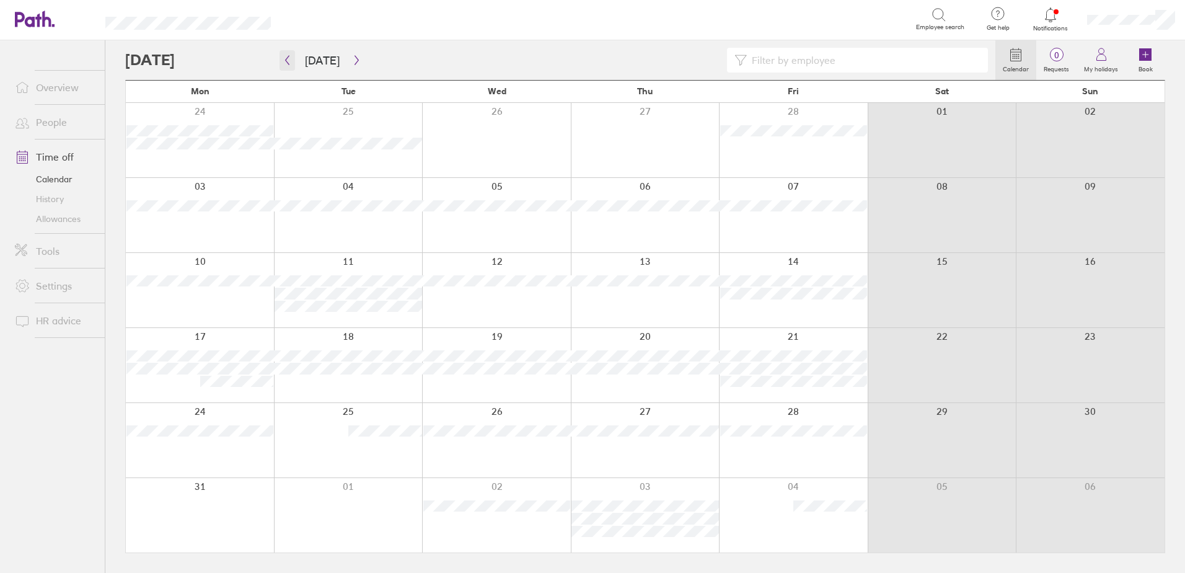
click at [286, 64] on icon "button" at bounding box center [287, 60] width 9 height 10
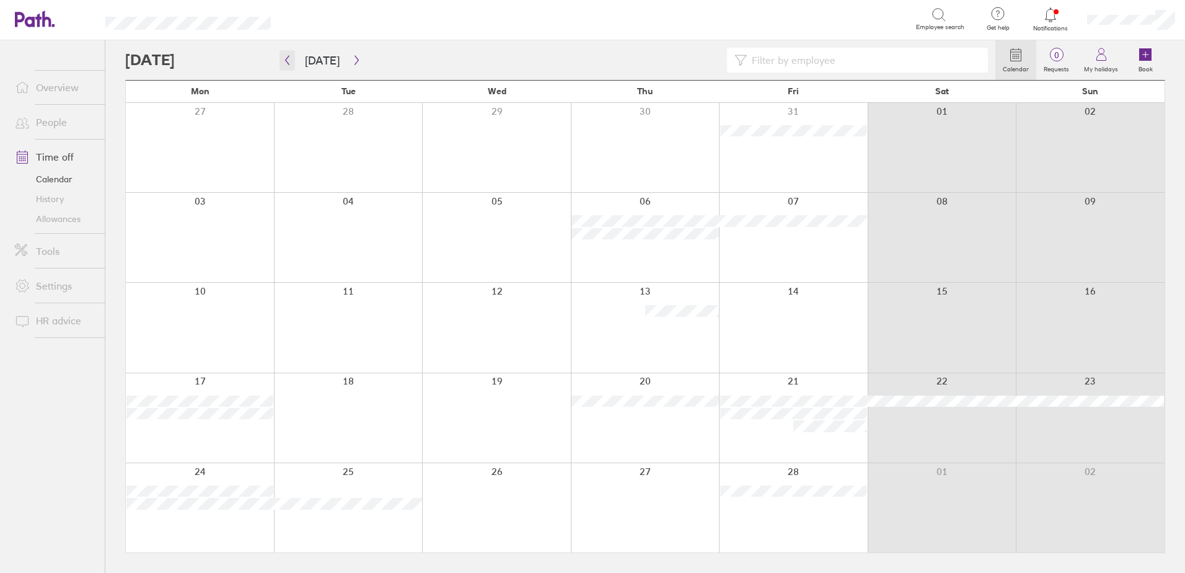
click at [286, 64] on icon "button" at bounding box center [287, 60] width 9 height 10
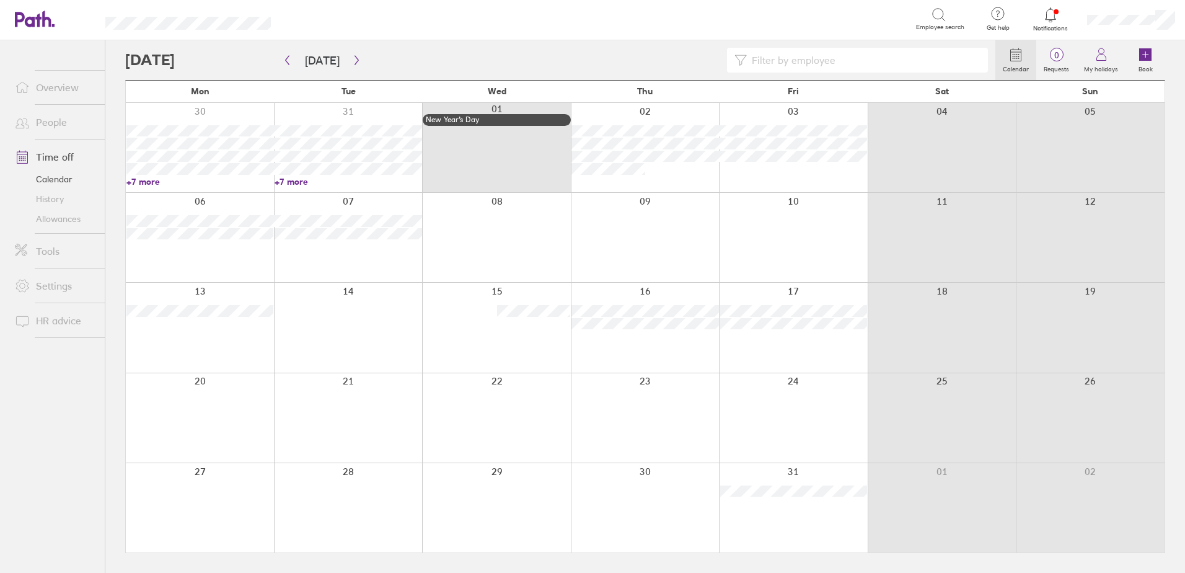
click at [63, 219] on link "Allowances" at bounding box center [55, 219] width 100 height 20
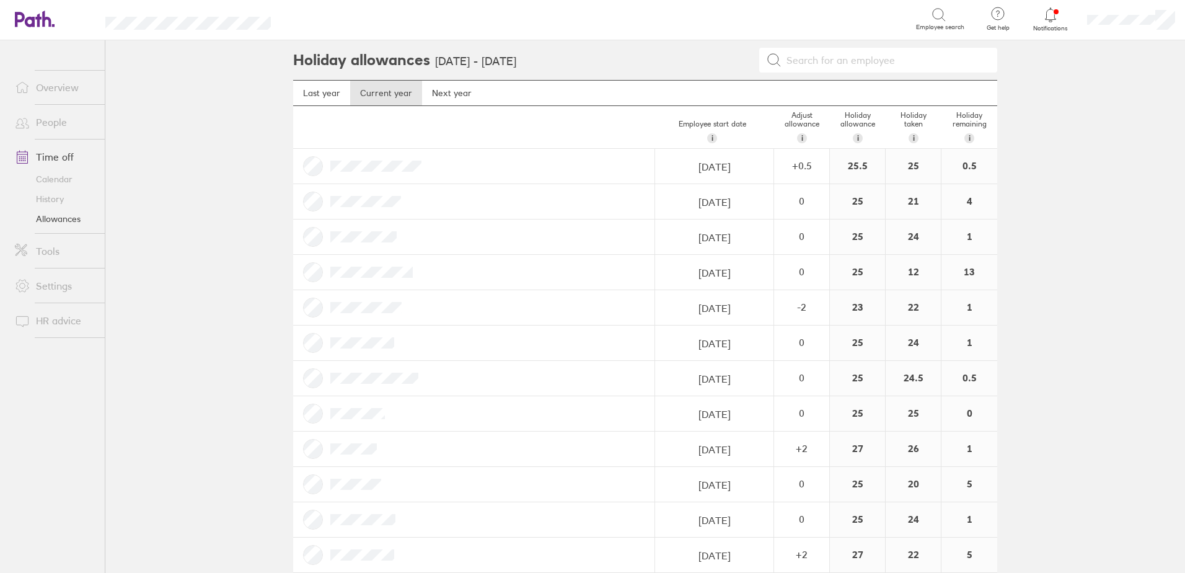
click at [57, 179] on link "Calendar" at bounding box center [55, 179] width 100 height 20
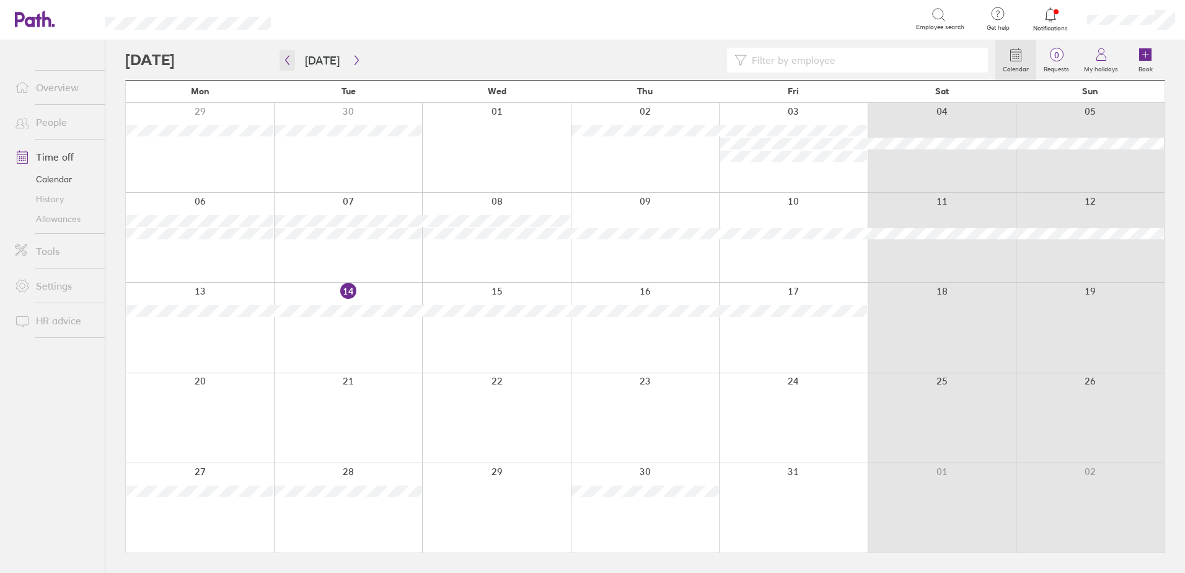
click at [285, 59] on icon "button" at bounding box center [287, 60] width 9 height 10
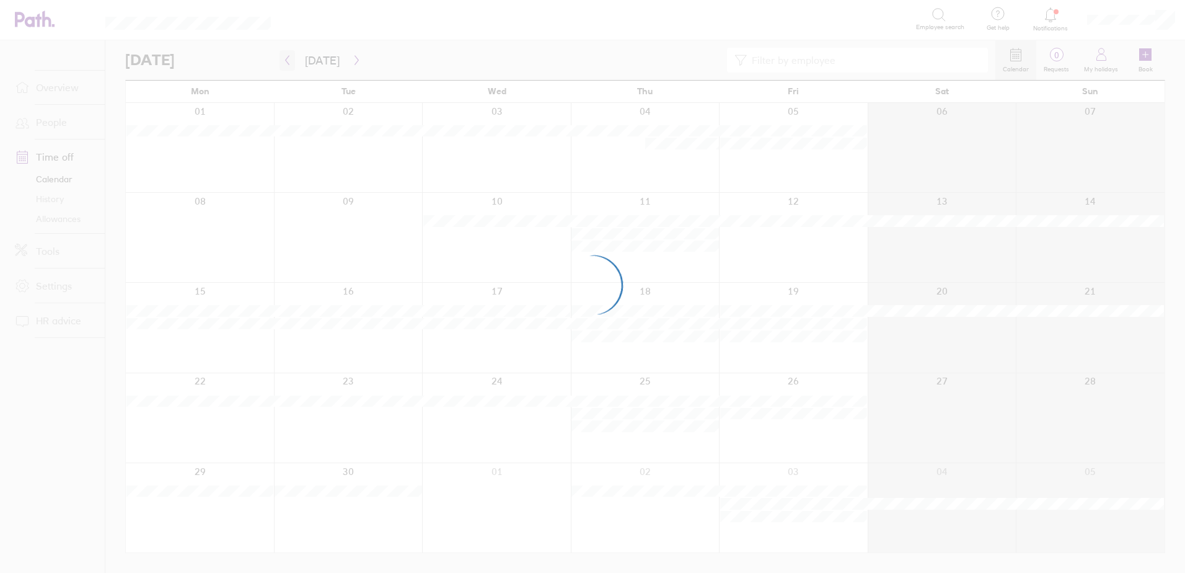
click at [285, 59] on div at bounding box center [592, 286] width 1185 height 573
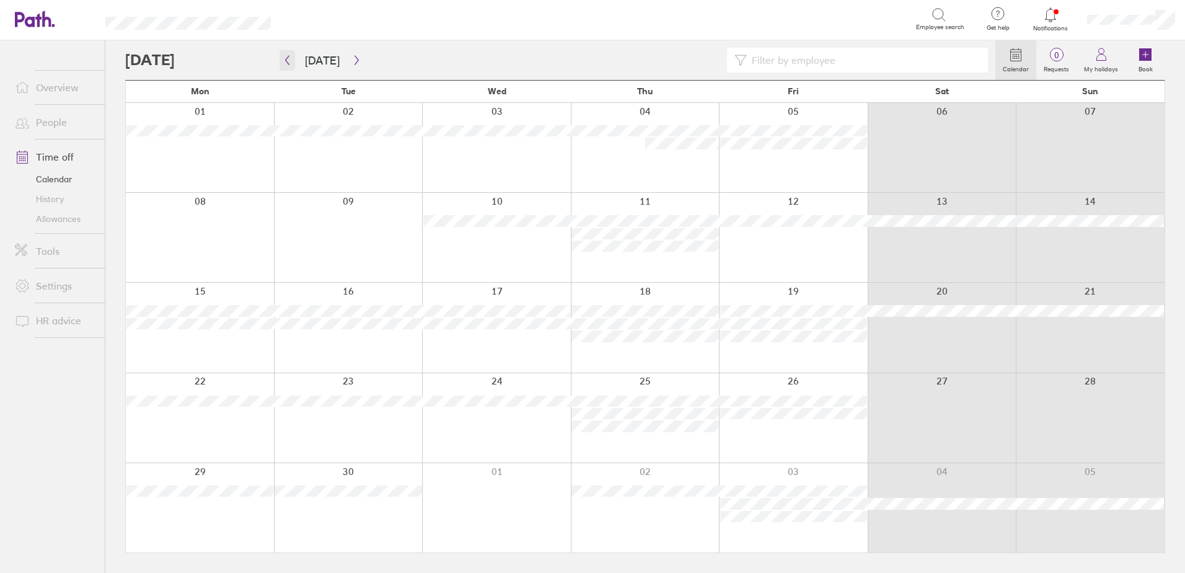
click at [285, 59] on icon "button" at bounding box center [287, 60] width 9 height 10
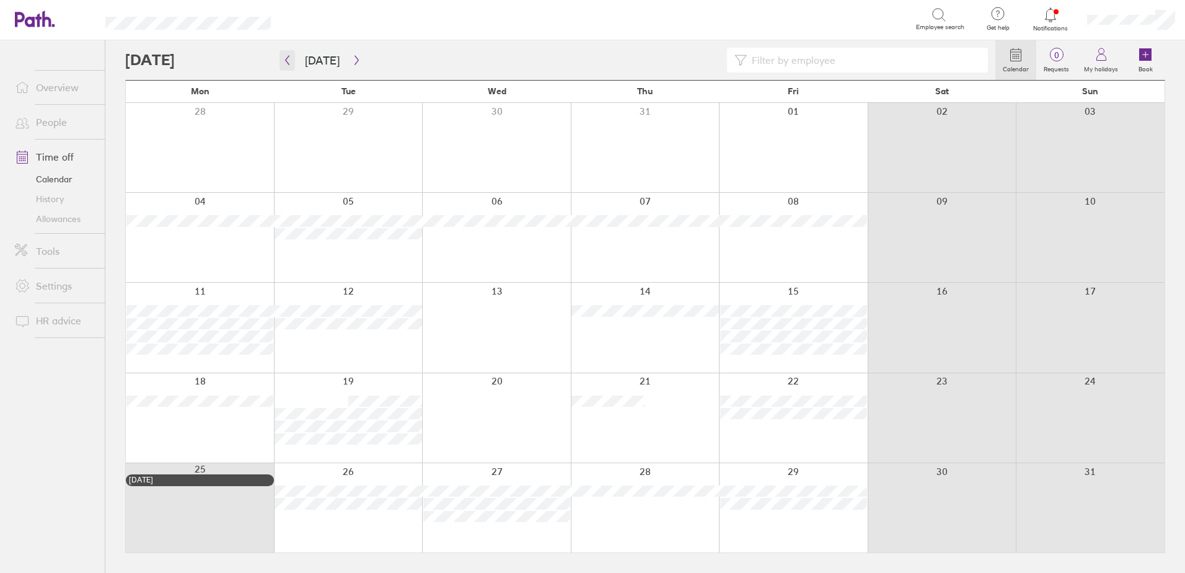
click at [285, 59] on icon "button" at bounding box center [287, 60] width 9 height 10
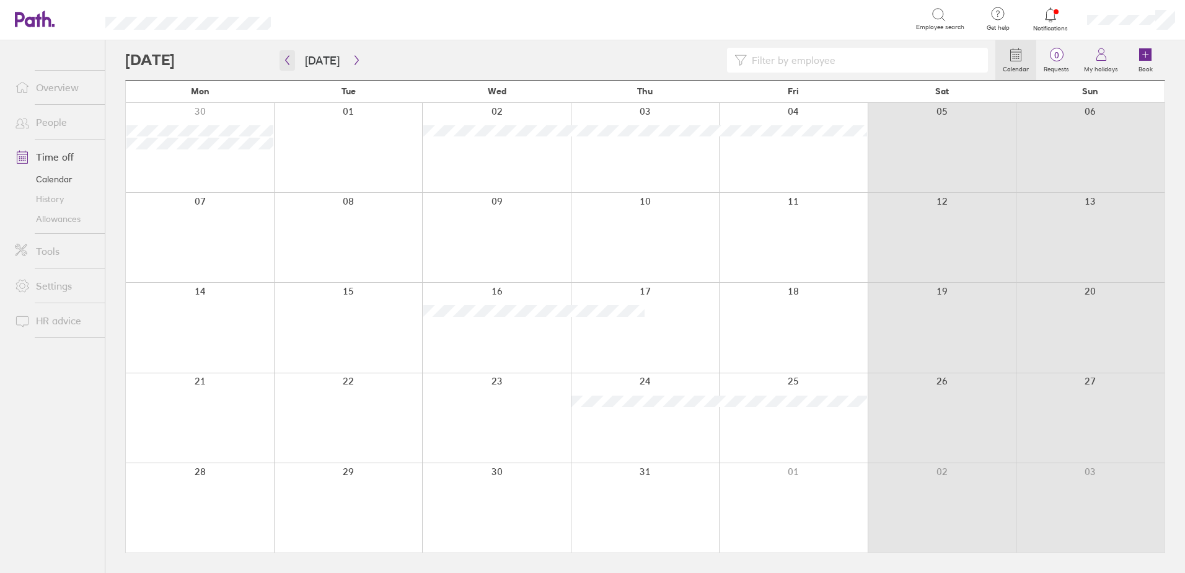
click at [285, 59] on icon "button" at bounding box center [287, 60] width 9 height 10
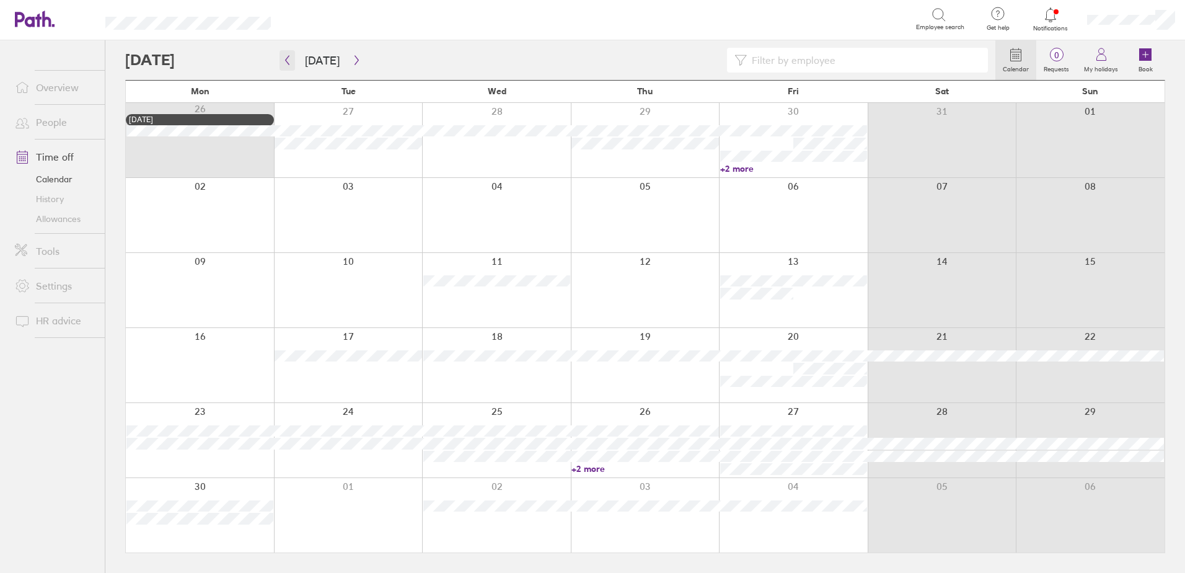
click at [285, 59] on icon "button" at bounding box center [287, 60] width 9 height 10
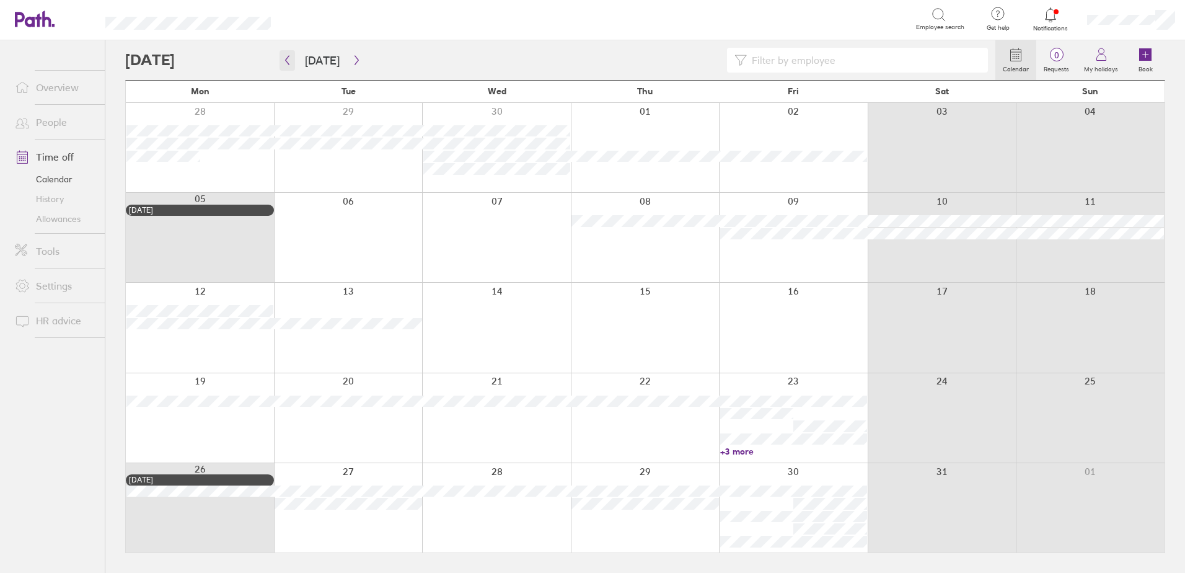
click at [285, 59] on icon "button" at bounding box center [287, 60] width 9 height 10
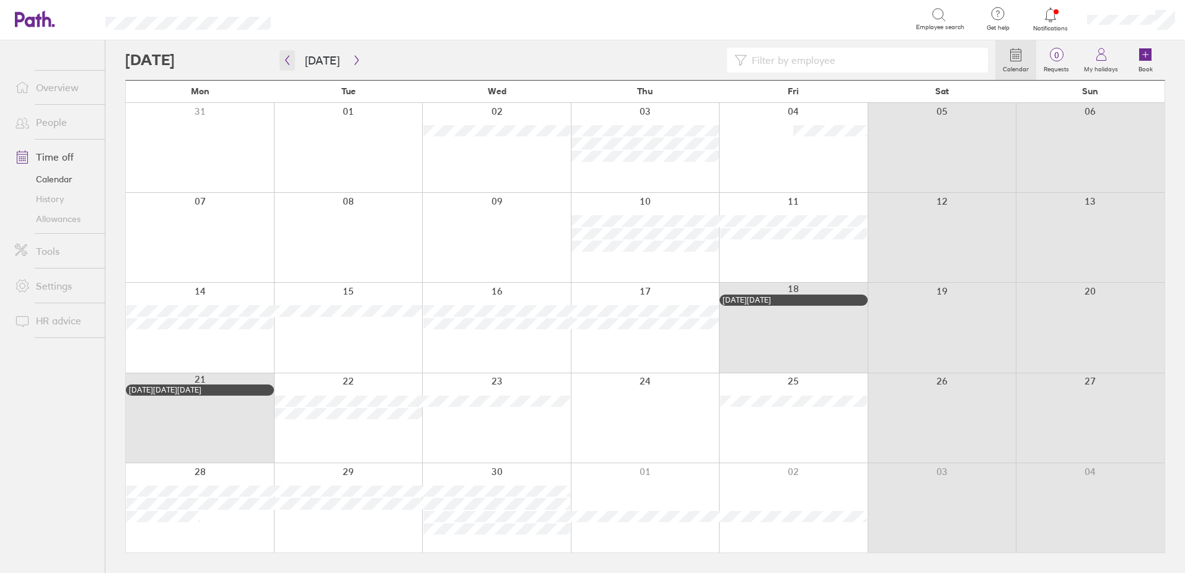
click at [285, 59] on icon "button" at bounding box center [287, 60] width 9 height 10
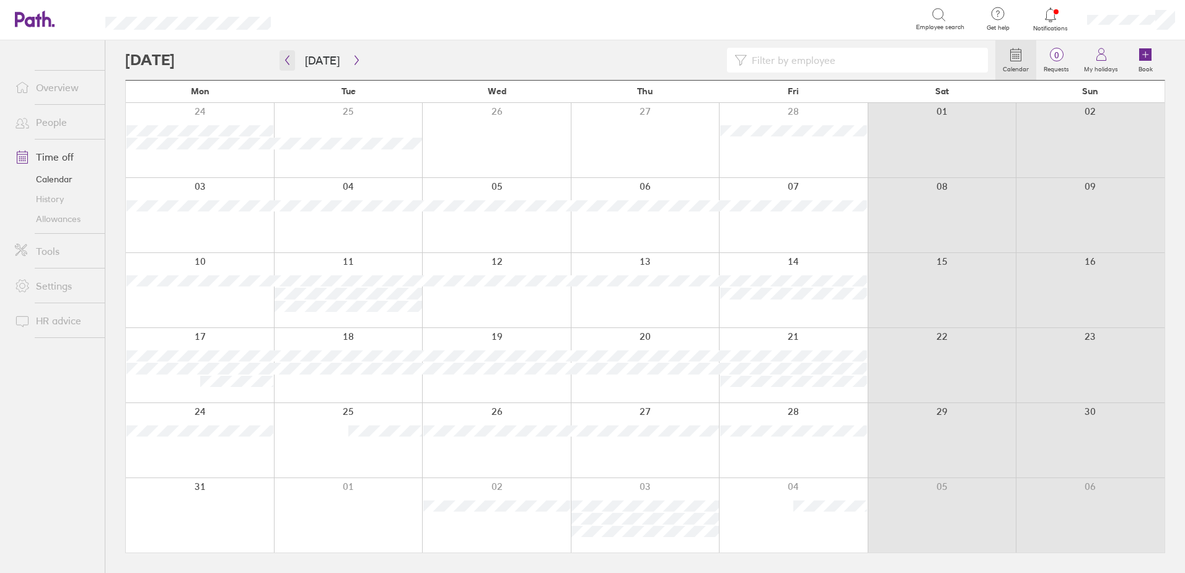
click at [285, 59] on icon "button" at bounding box center [287, 60] width 9 height 10
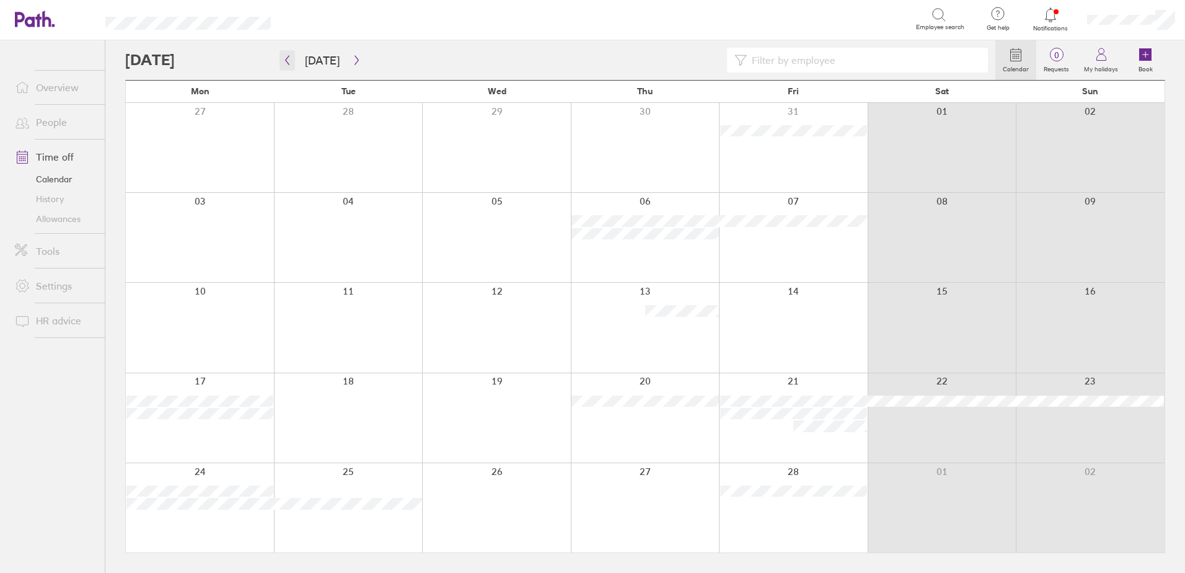
click at [285, 59] on icon "button" at bounding box center [287, 60] width 9 height 10
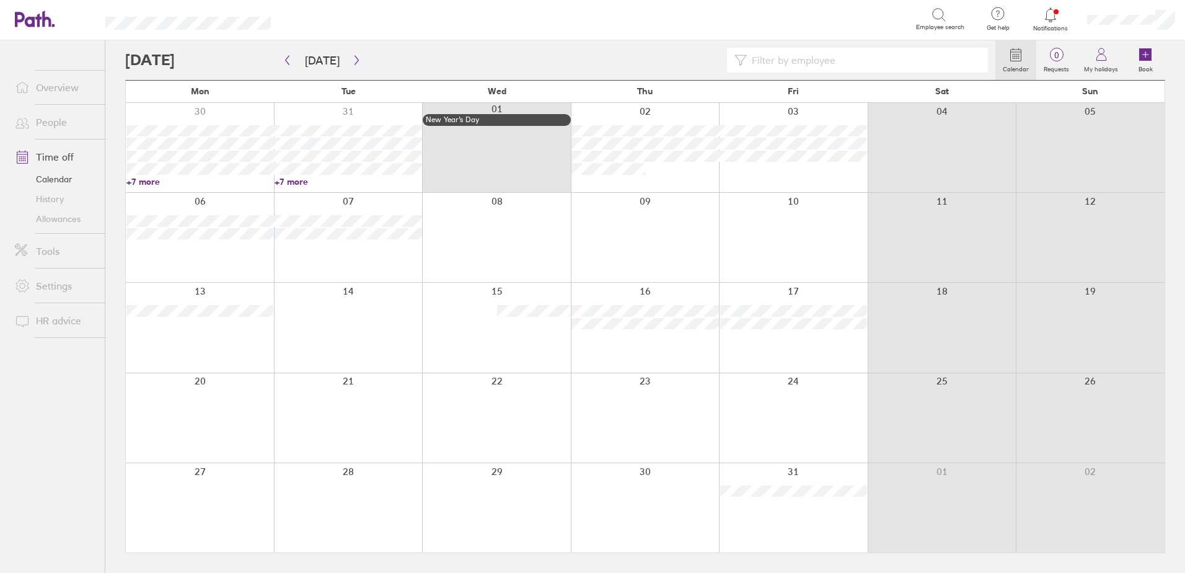
click at [53, 259] on link "Tools" at bounding box center [55, 251] width 100 height 25
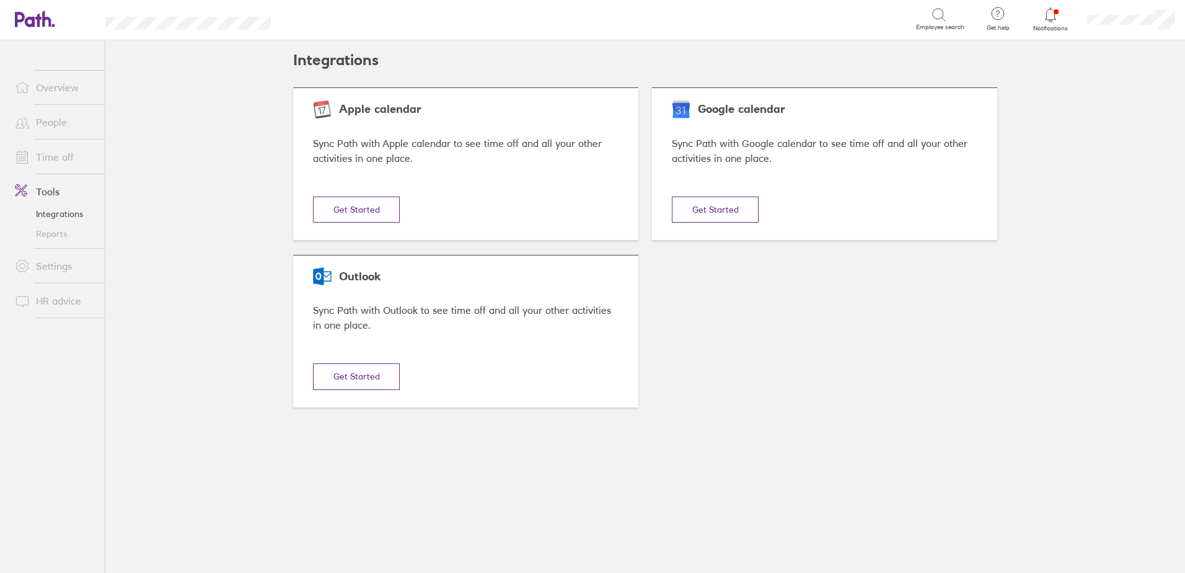
click at [58, 232] on link "Reports" at bounding box center [55, 234] width 100 height 20
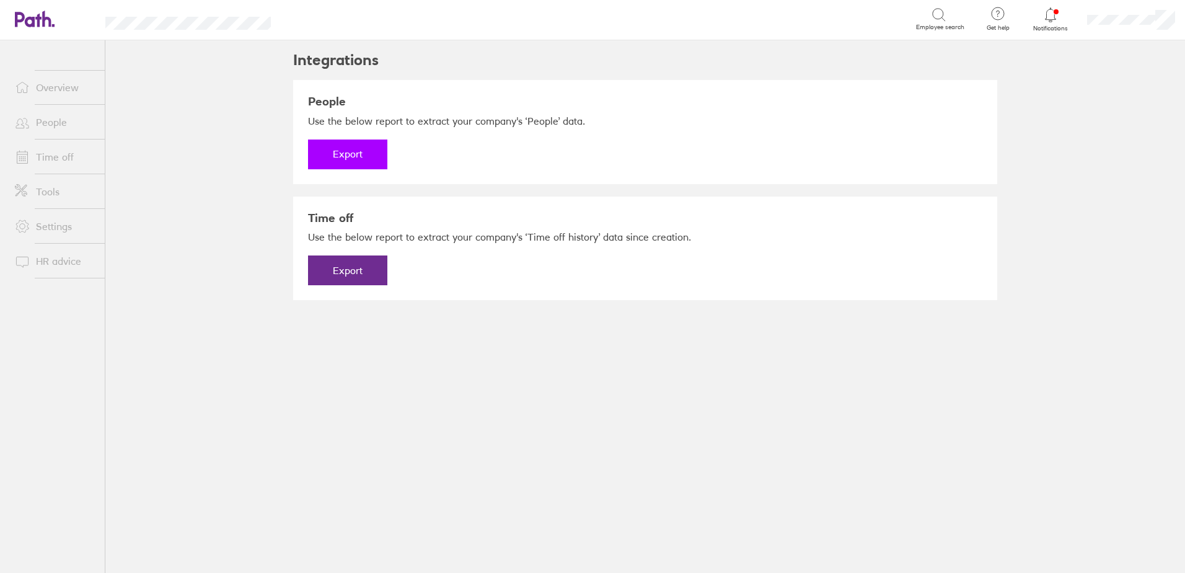
click at [338, 155] on button "Export" at bounding box center [347, 154] width 79 height 30
click at [338, 154] on link "Download" at bounding box center [347, 154] width 79 height 30
click at [344, 270] on button "Export" at bounding box center [347, 270] width 79 height 30
click at [350, 260] on link "Download" at bounding box center [347, 270] width 79 height 30
click at [53, 158] on link "Time off" at bounding box center [55, 156] width 100 height 25
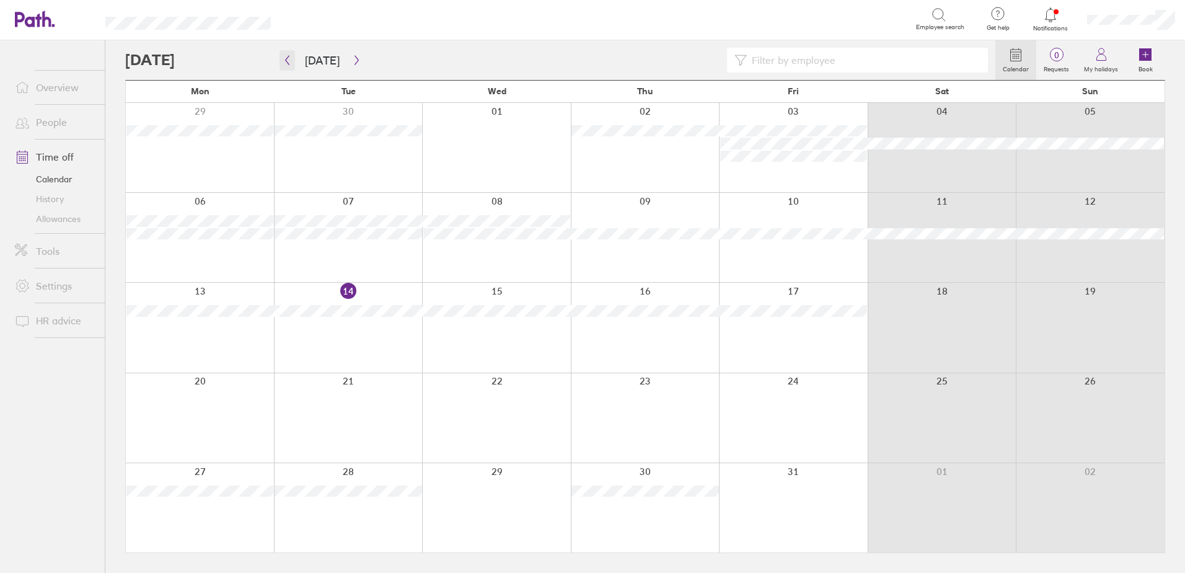
click at [287, 61] on icon "button" at bounding box center [287, 60] width 9 height 10
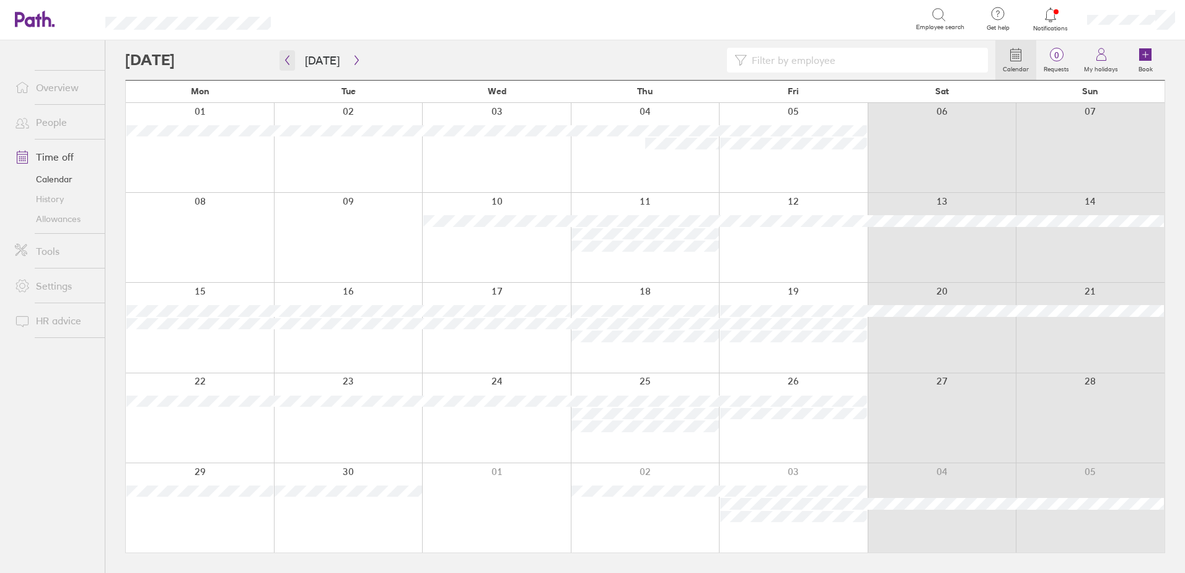
click at [287, 61] on icon "button" at bounding box center [287, 60] width 9 height 10
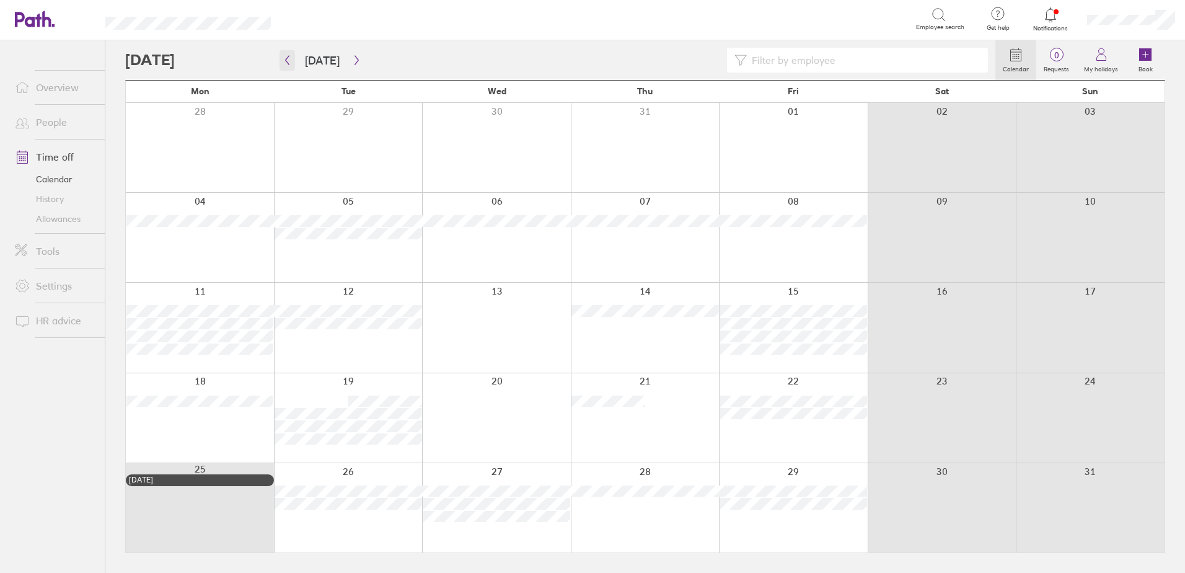
click at [287, 61] on icon "button" at bounding box center [287, 60] width 9 height 10
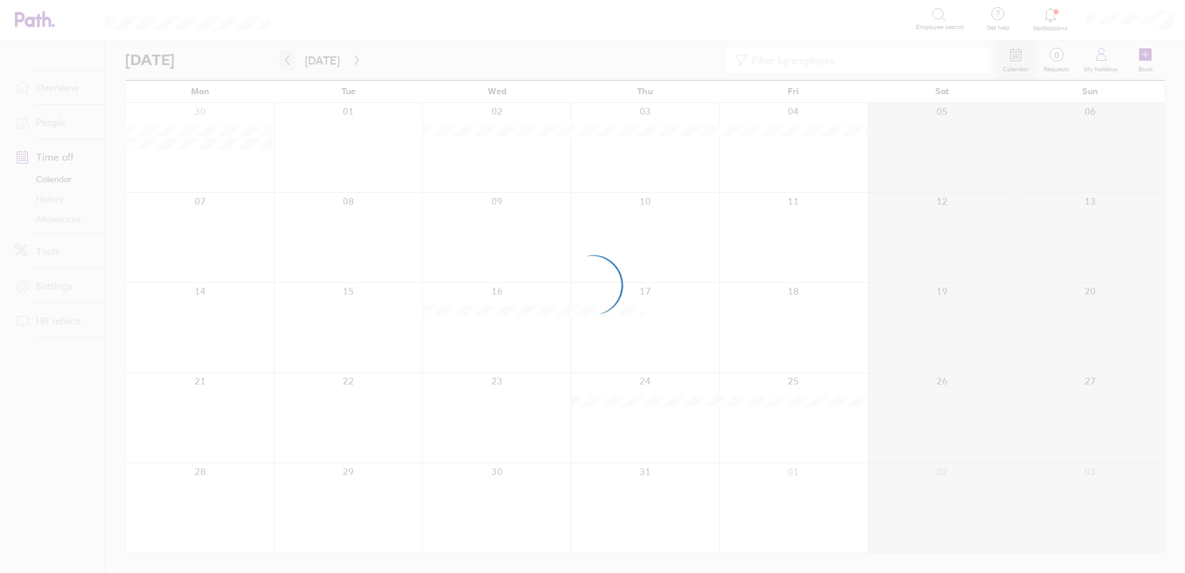
click at [287, 61] on div at bounding box center [592, 286] width 1185 height 573
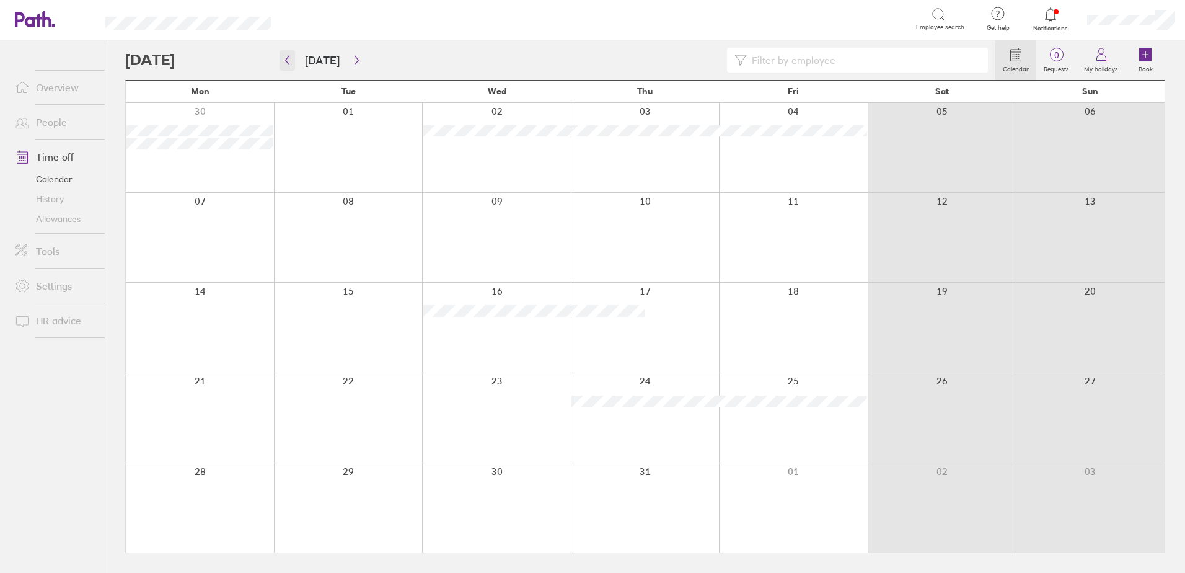
click at [287, 61] on icon "button" at bounding box center [287, 60] width 9 height 10
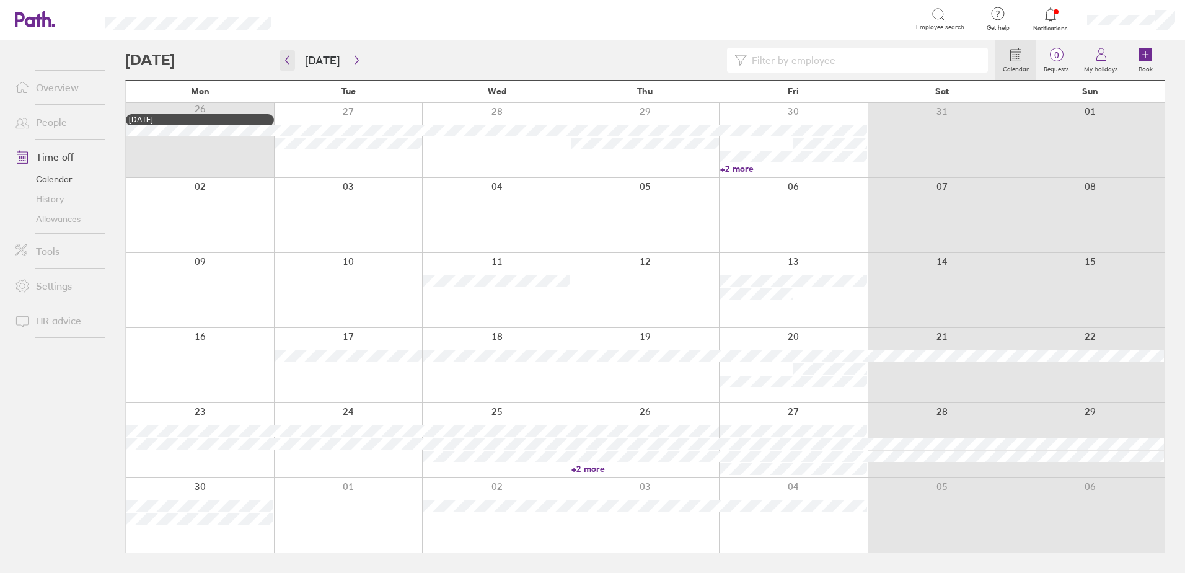
click at [287, 61] on icon "button" at bounding box center [287, 60] width 9 height 10
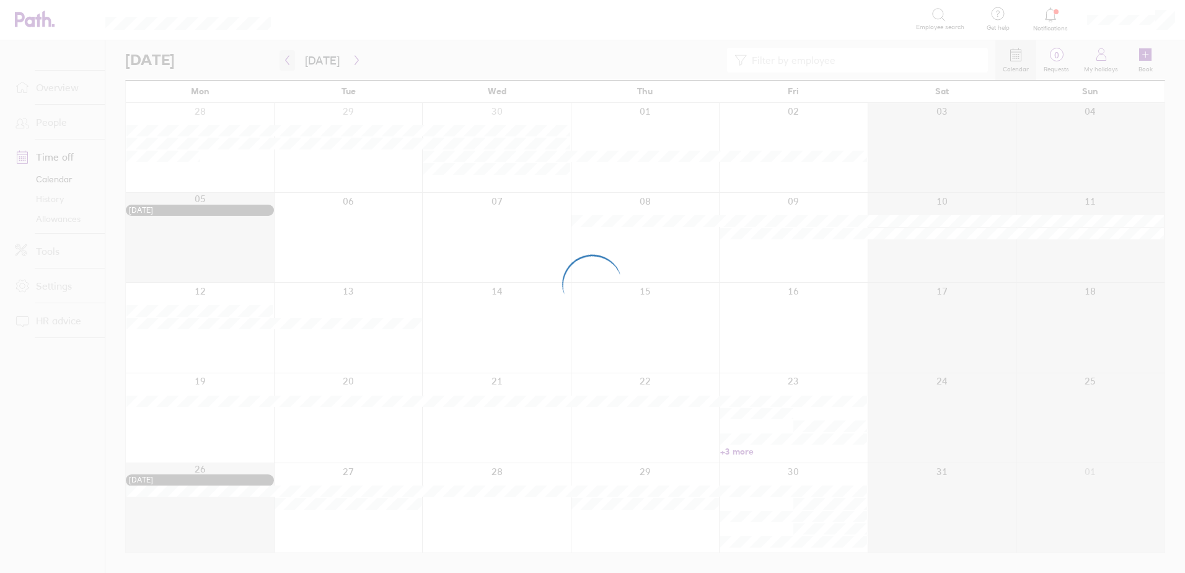
click at [287, 61] on div at bounding box center [592, 286] width 1185 height 573
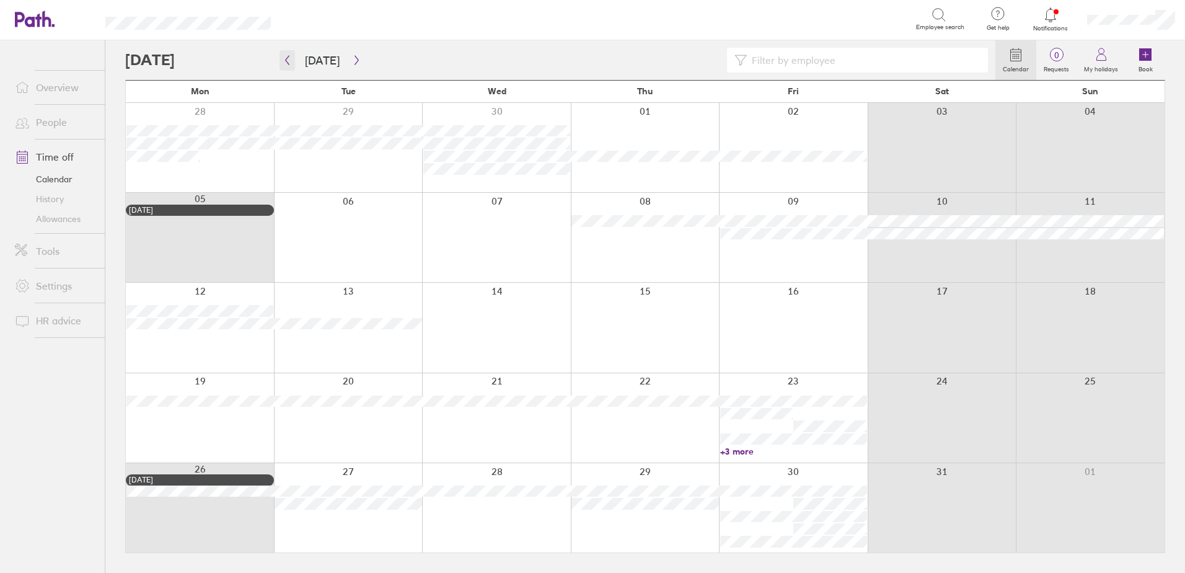
click at [287, 61] on icon "button" at bounding box center [287, 60] width 9 height 10
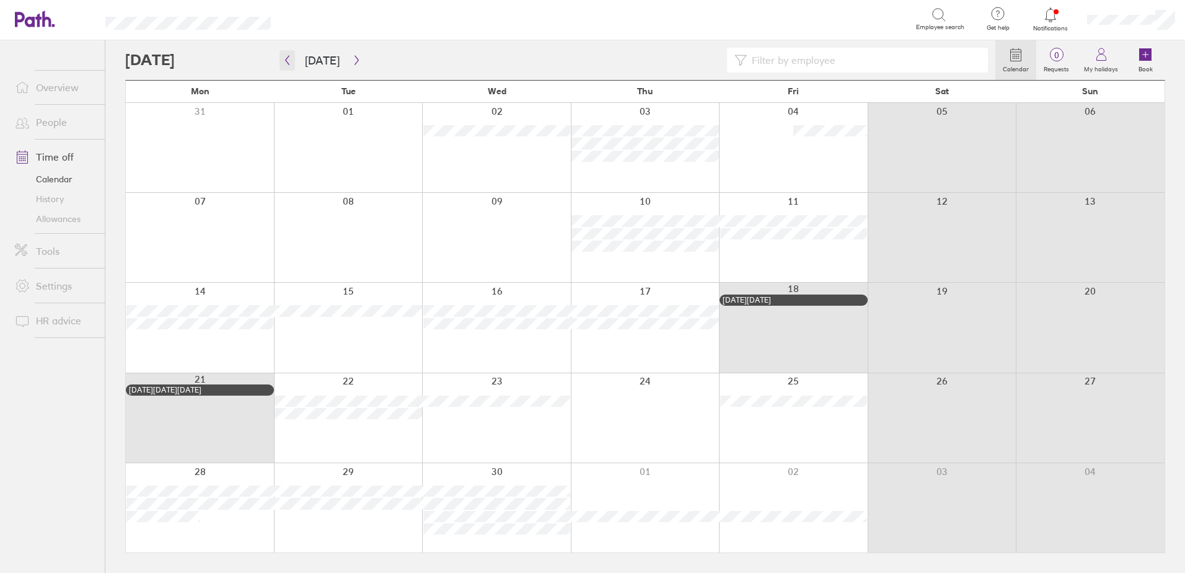
click at [287, 61] on icon "button" at bounding box center [287, 60] width 9 height 10
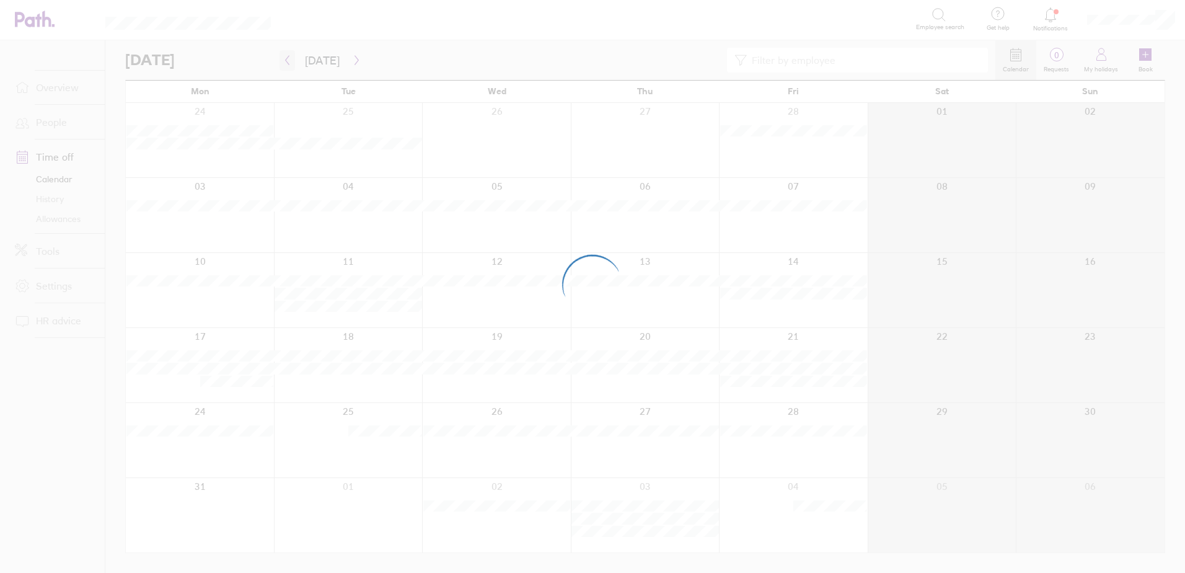
click at [287, 61] on div at bounding box center [592, 286] width 1185 height 573
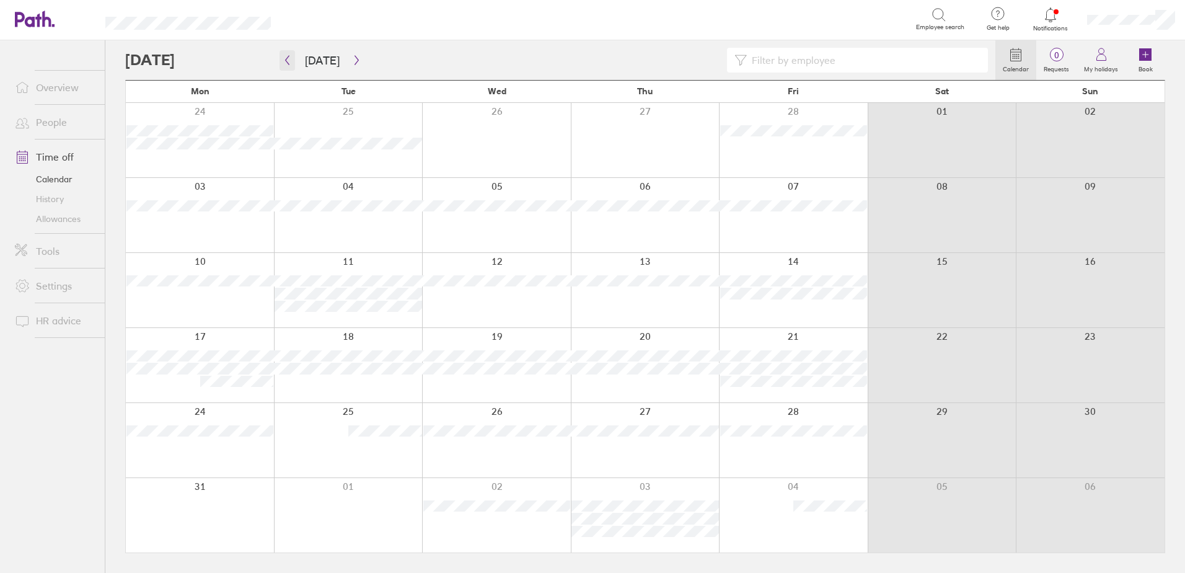
click at [287, 61] on icon "button" at bounding box center [287, 60] width 9 height 10
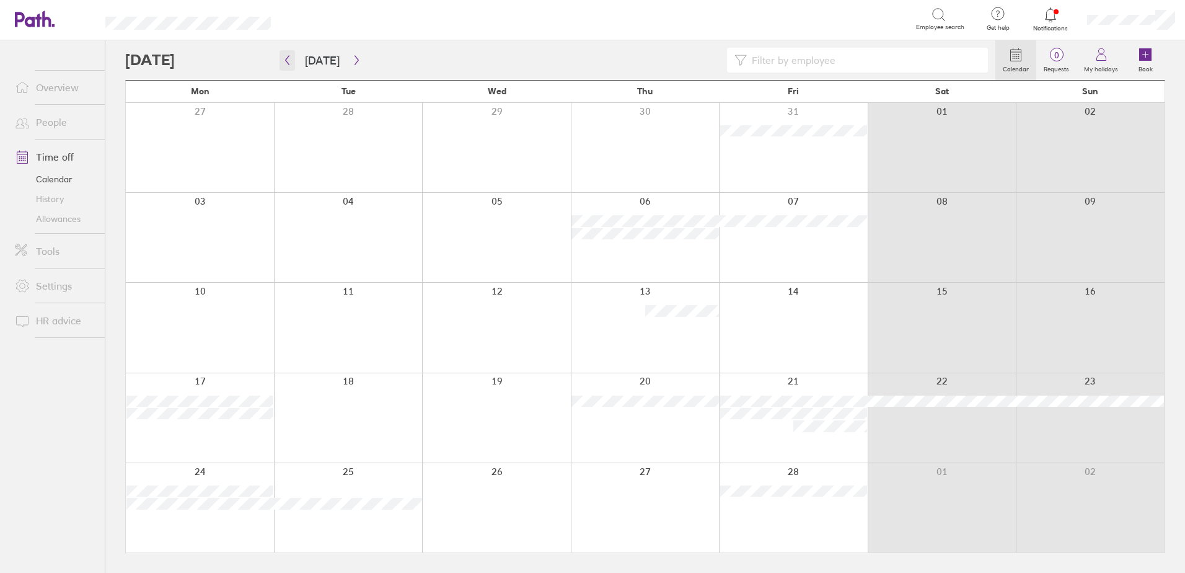
click at [287, 61] on icon "button" at bounding box center [287, 60] width 9 height 10
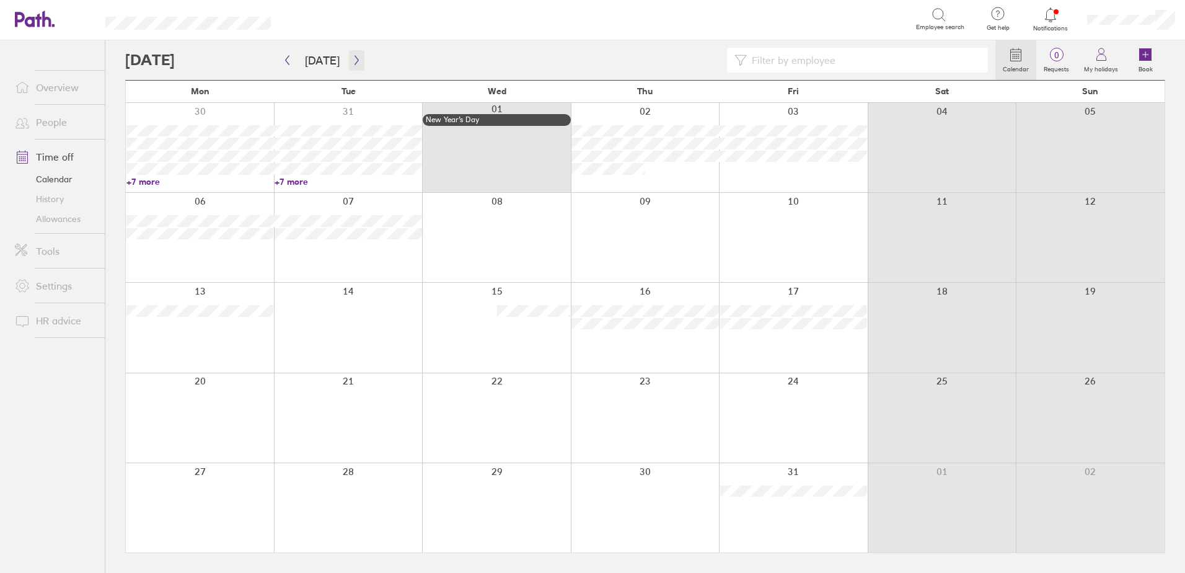
click at [354, 62] on icon "button" at bounding box center [356, 60] width 9 height 10
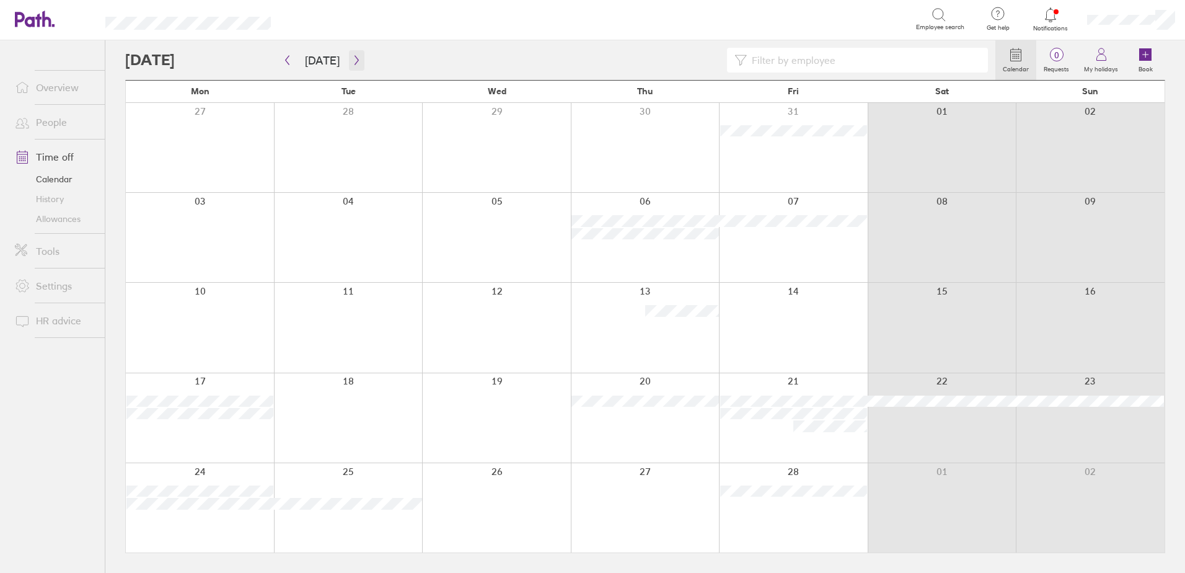
click at [352, 58] on icon "button" at bounding box center [356, 60] width 9 height 10
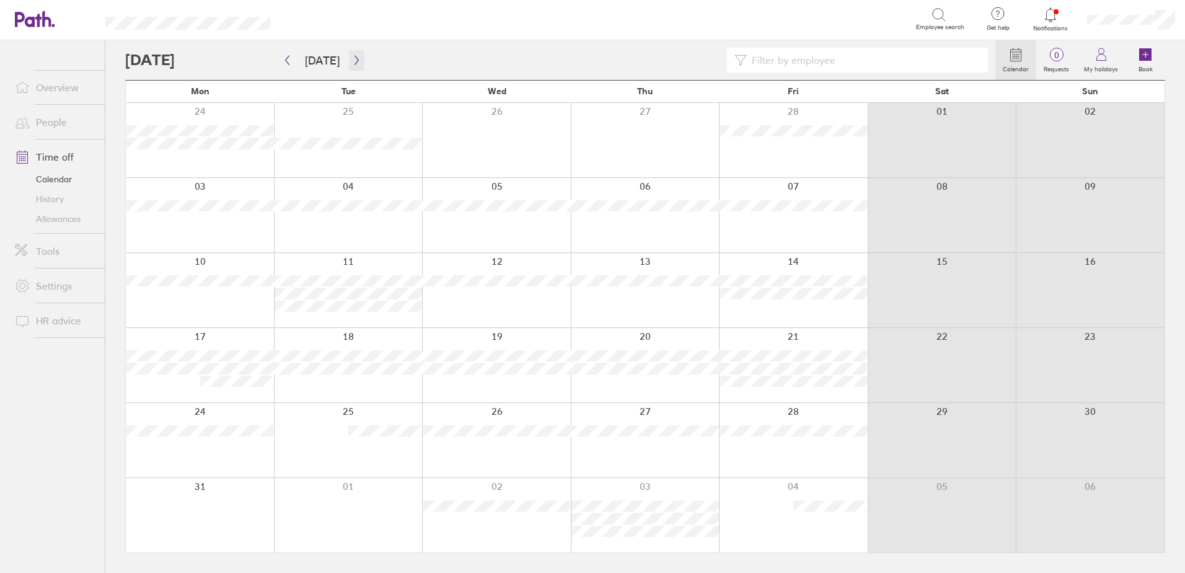
click at [352, 61] on icon "button" at bounding box center [356, 60] width 9 height 10
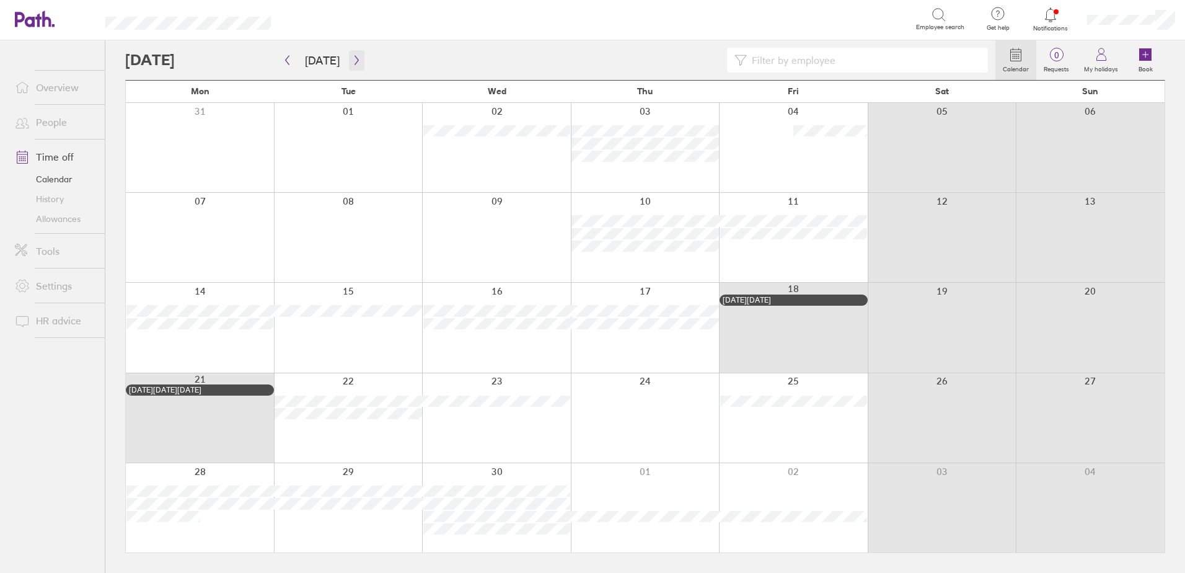
click at [353, 61] on icon "button" at bounding box center [356, 60] width 9 height 10
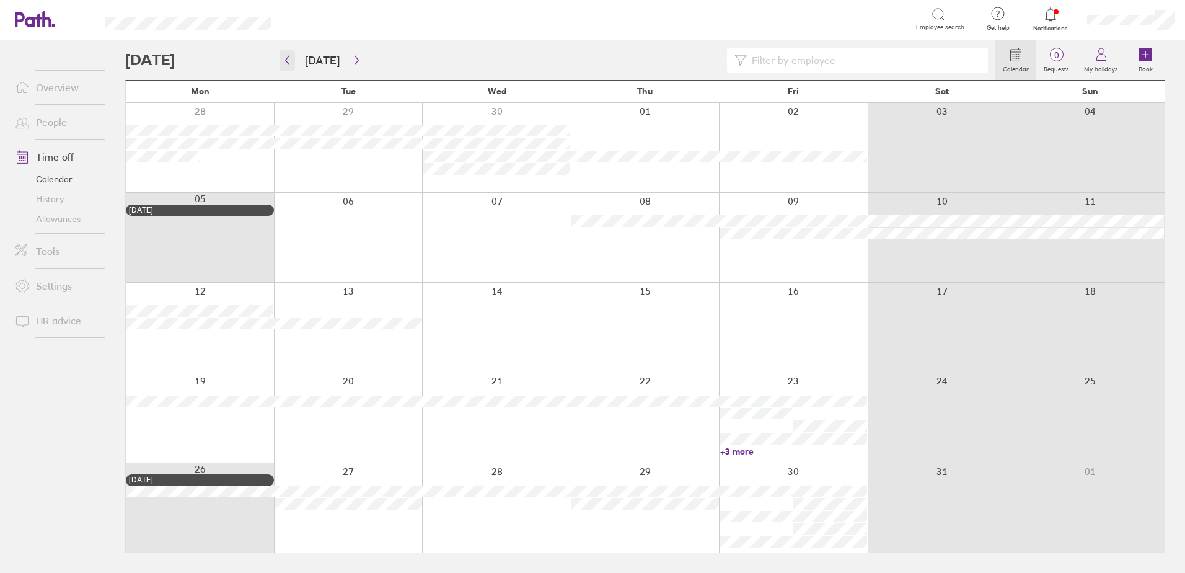
click at [283, 58] on icon "button" at bounding box center [287, 60] width 9 height 10
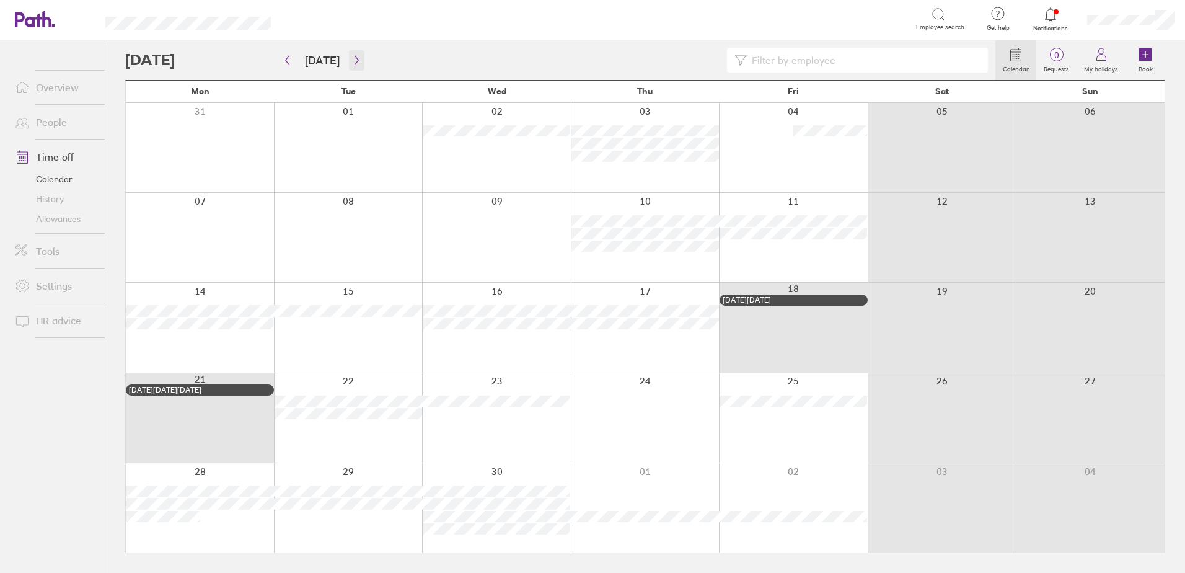
click at [352, 63] on icon "button" at bounding box center [356, 60] width 9 height 10
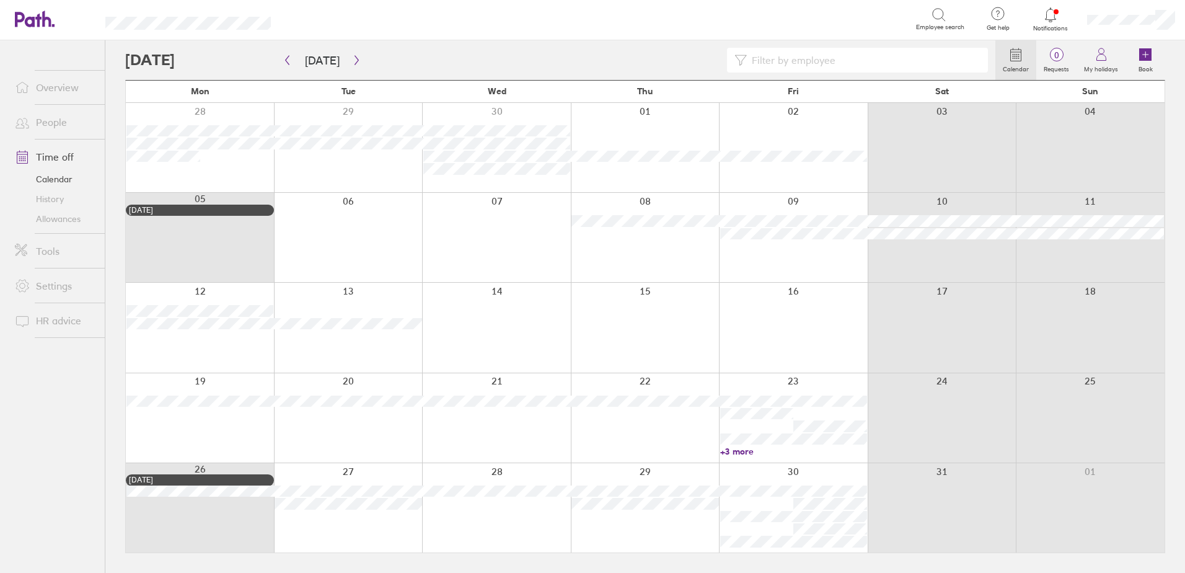
click at [736, 453] on link "+3 more" at bounding box center [793, 451] width 147 height 11
click at [579, 431] on div at bounding box center [645, 417] width 149 height 89
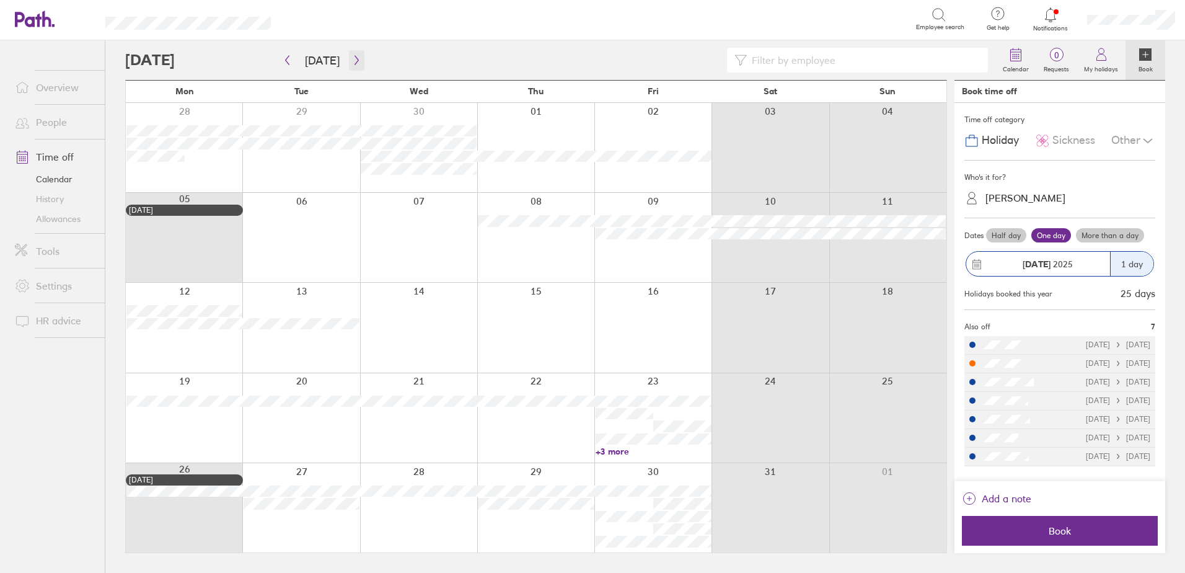
click at [352, 60] on icon "button" at bounding box center [356, 60] width 9 height 10
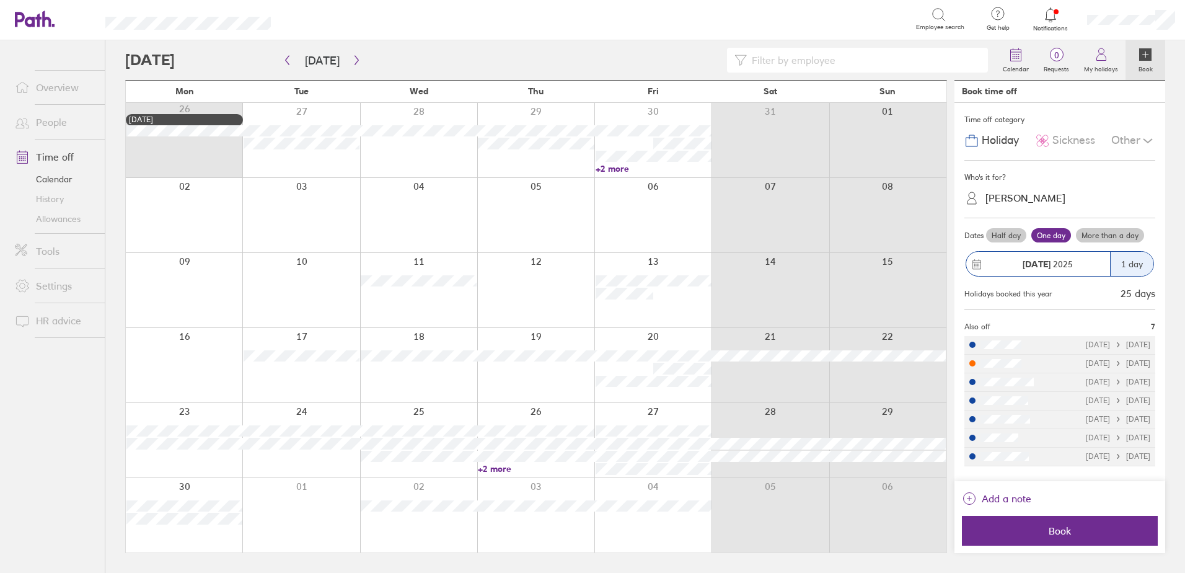
click at [605, 167] on link "+2 more" at bounding box center [654, 168] width 116 height 11
click at [615, 163] on link "+2 more" at bounding box center [654, 168] width 116 height 11
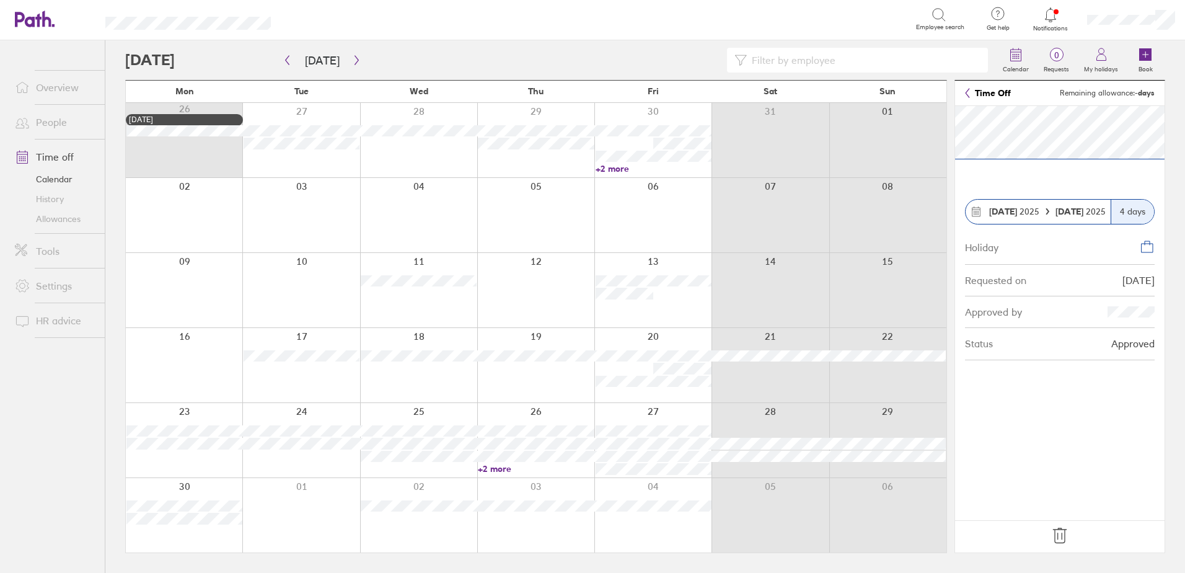
click at [610, 165] on link "+2 more" at bounding box center [654, 168] width 116 height 11
click at [518, 213] on div at bounding box center [535, 215] width 117 height 74
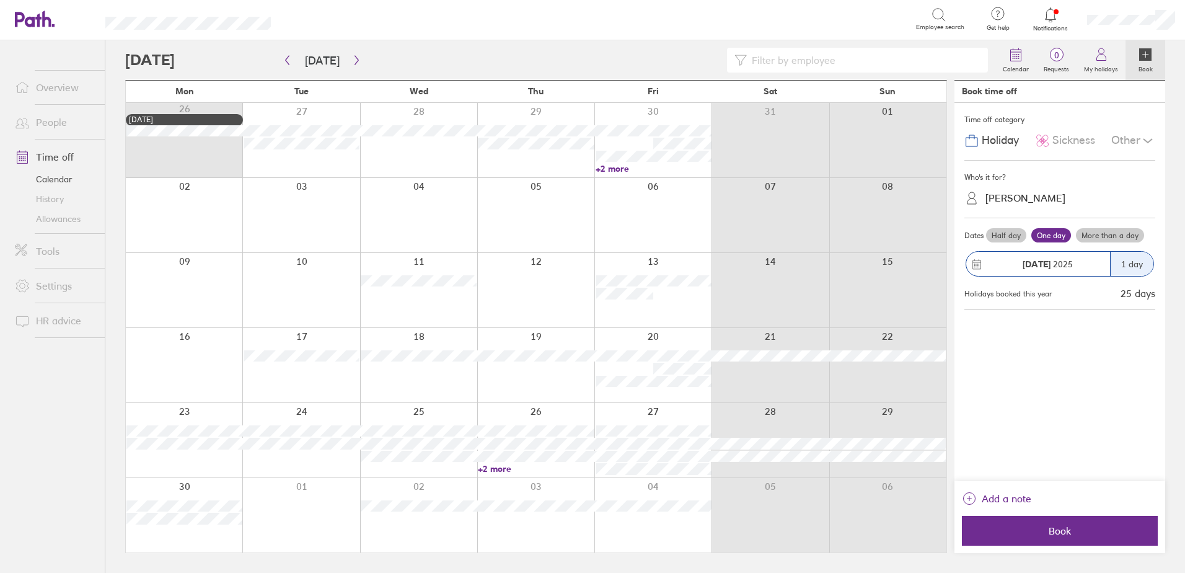
click at [497, 469] on link "+2 more" at bounding box center [536, 468] width 116 height 11
click at [674, 536] on div at bounding box center [652, 515] width 117 height 74
click at [488, 465] on link "+2 more" at bounding box center [536, 468] width 116 height 11
click at [626, 166] on link "+2 more" at bounding box center [654, 168] width 116 height 11
click at [626, 167] on link "+2 more" at bounding box center [654, 168] width 116 height 11
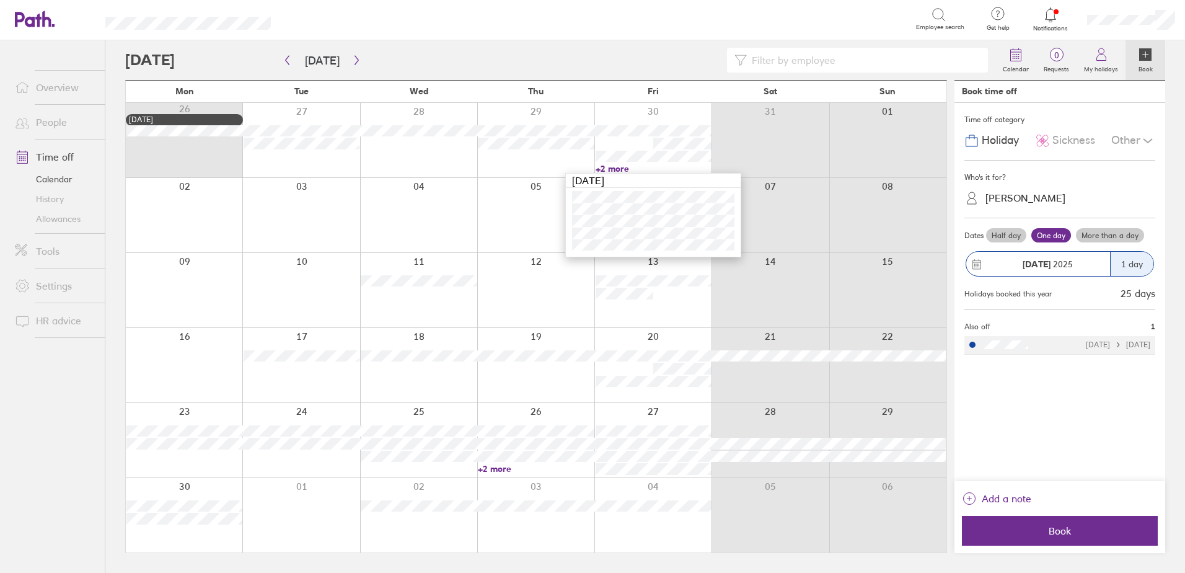
click at [549, 224] on div at bounding box center [535, 215] width 117 height 74
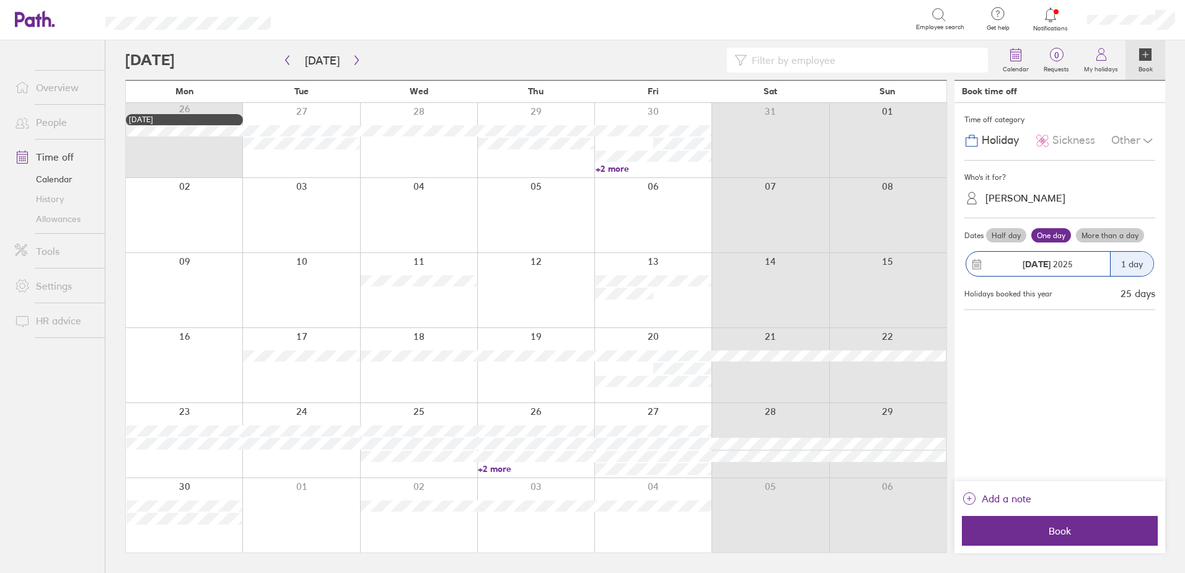
click at [493, 464] on link "+2 more" at bounding box center [536, 468] width 116 height 11
click at [354, 56] on icon "button" at bounding box center [356, 60] width 4 height 9
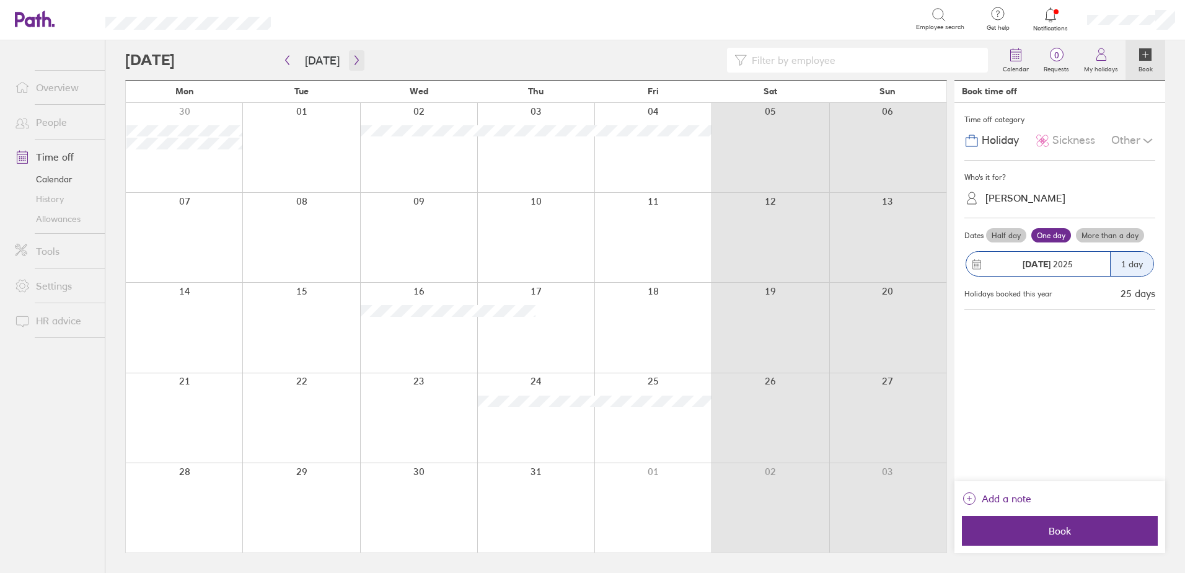
click at [352, 61] on icon "button" at bounding box center [356, 60] width 9 height 10
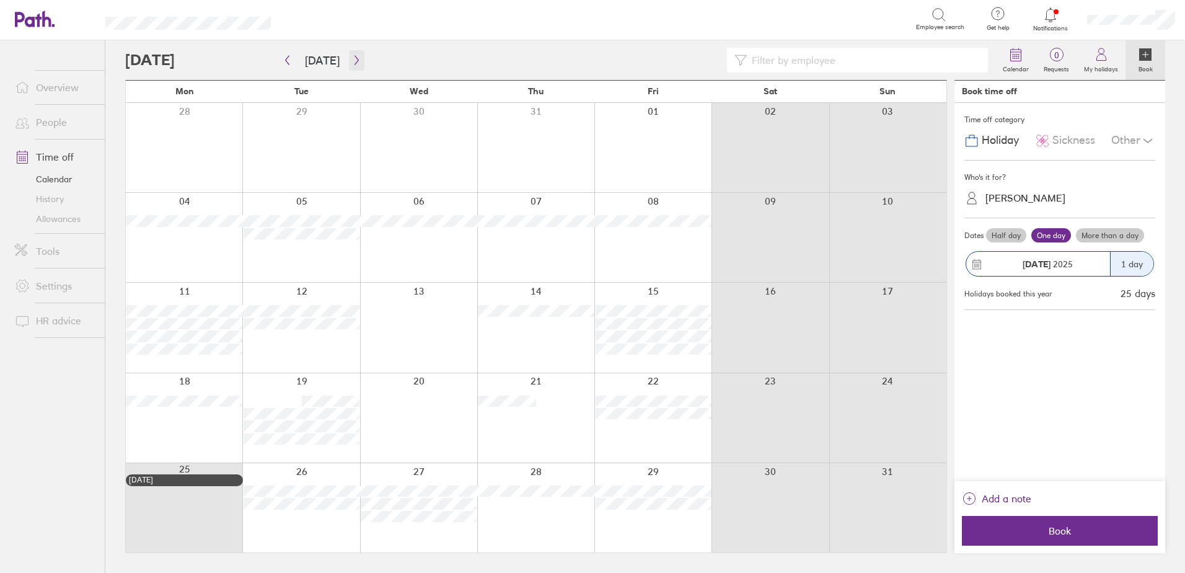
click at [352, 58] on icon "button" at bounding box center [356, 60] width 9 height 10
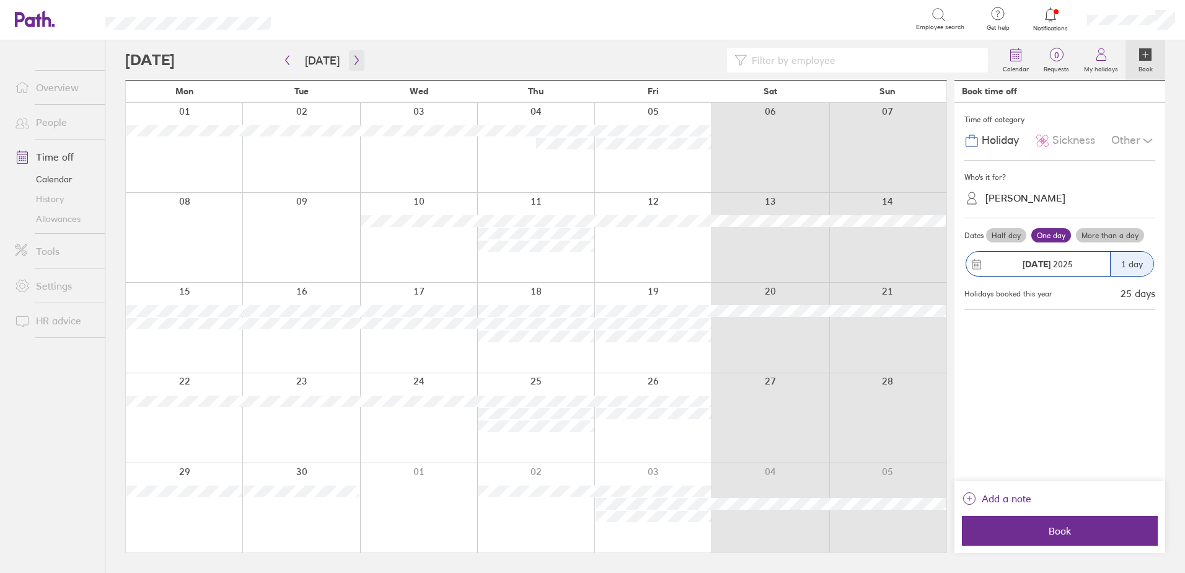
click at [353, 60] on icon "button" at bounding box center [356, 60] width 9 height 10
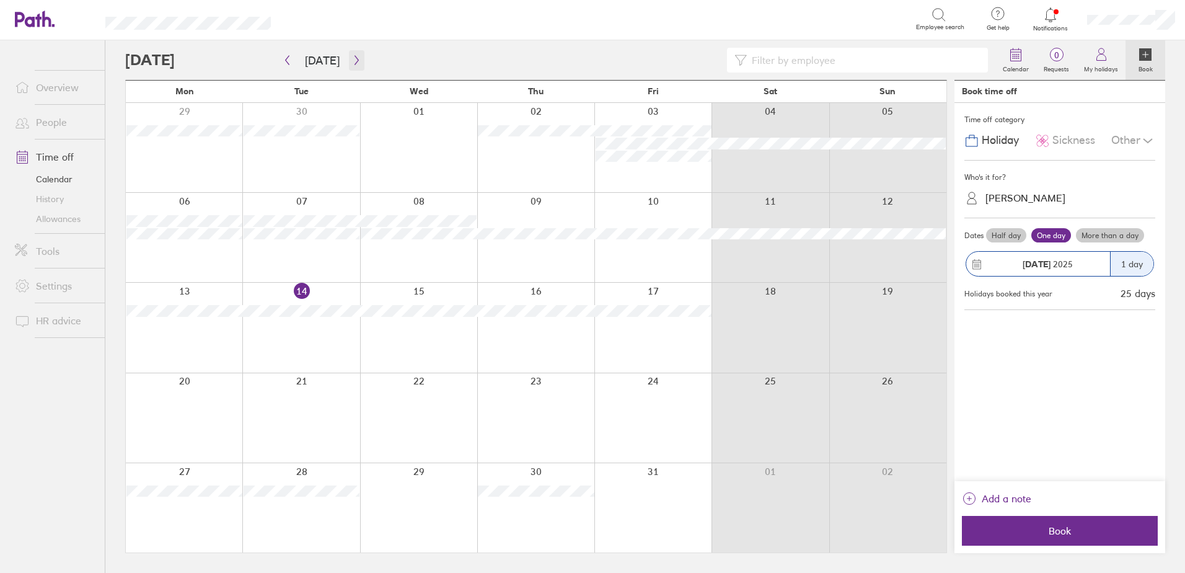
click at [353, 57] on icon "button" at bounding box center [356, 60] width 9 height 10
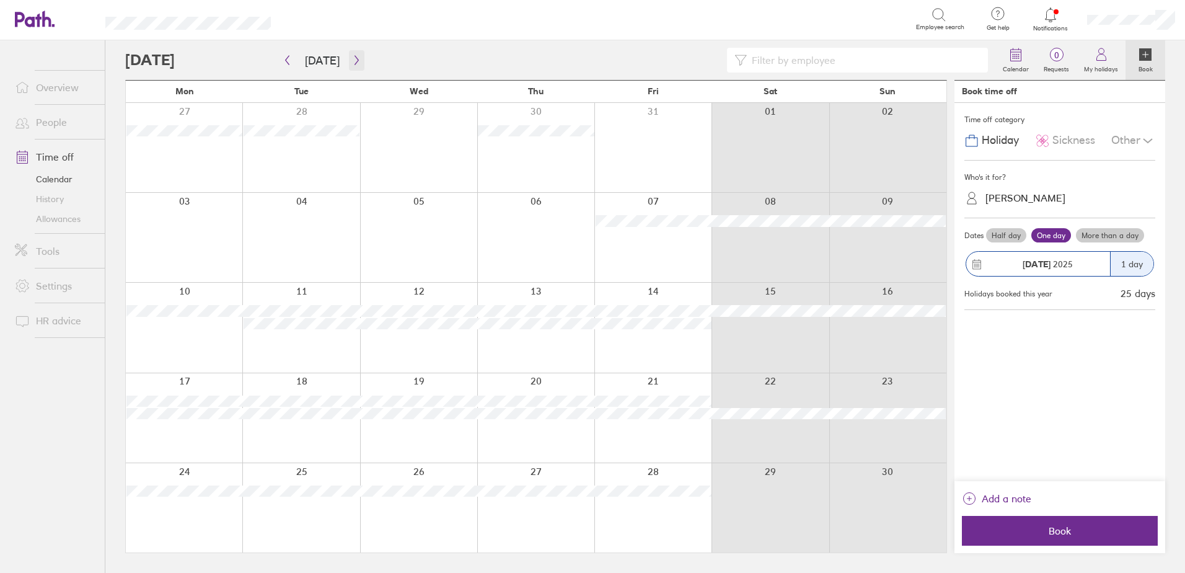
click at [354, 56] on icon "button" at bounding box center [356, 60] width 9 height 10
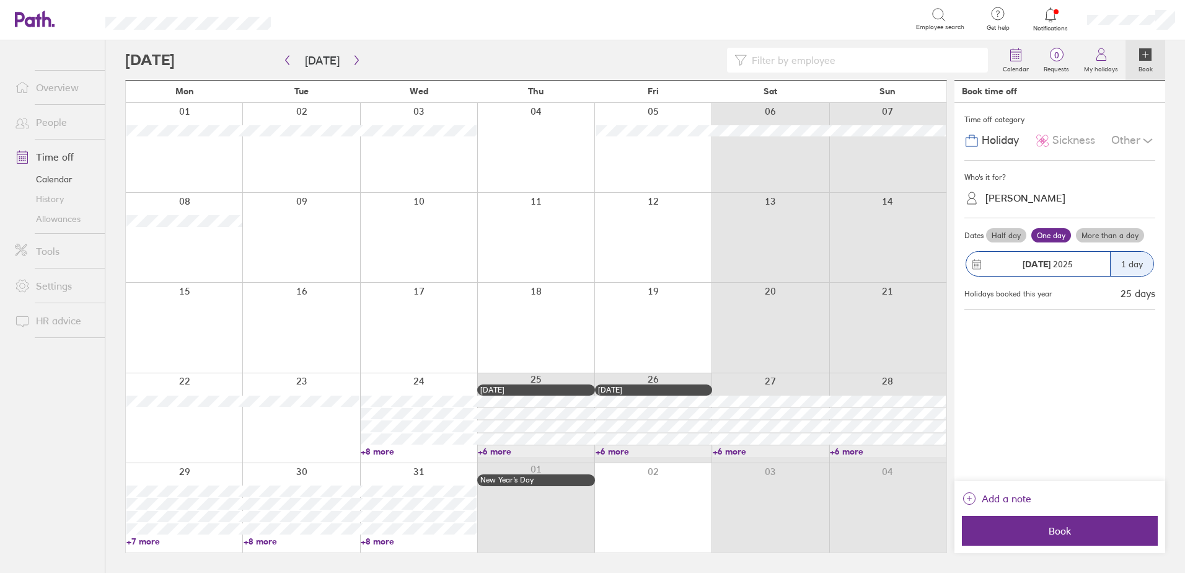
click at [55, 218] on link "Allowances" at bounding box center [55, 219] width 100 height 20
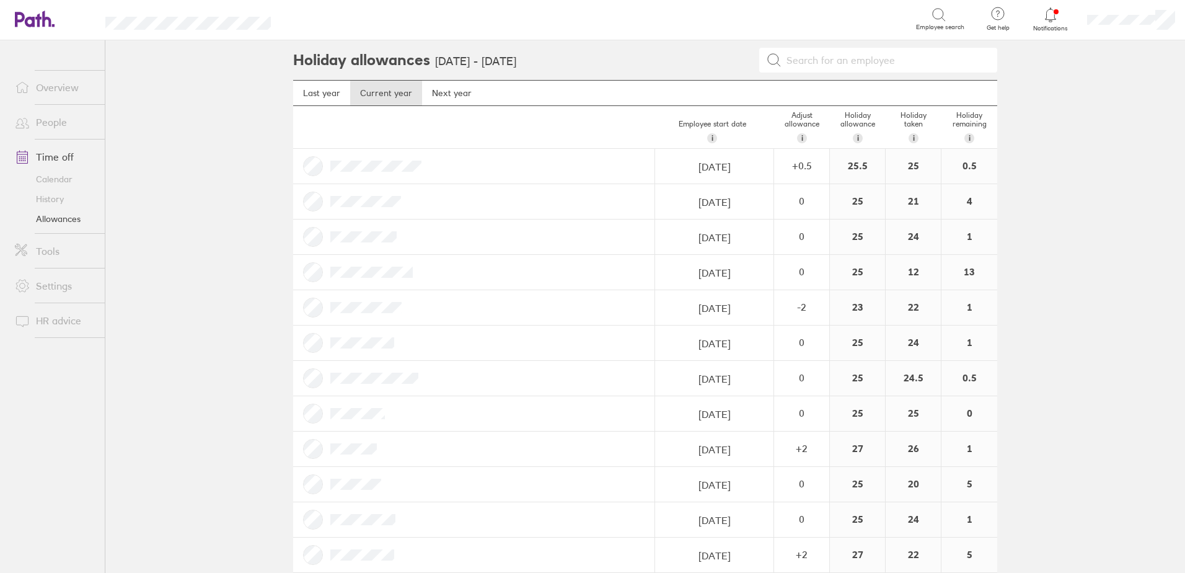
click at [61, 195] on link "History" at bounding box center [55, 199] width 100 height 20
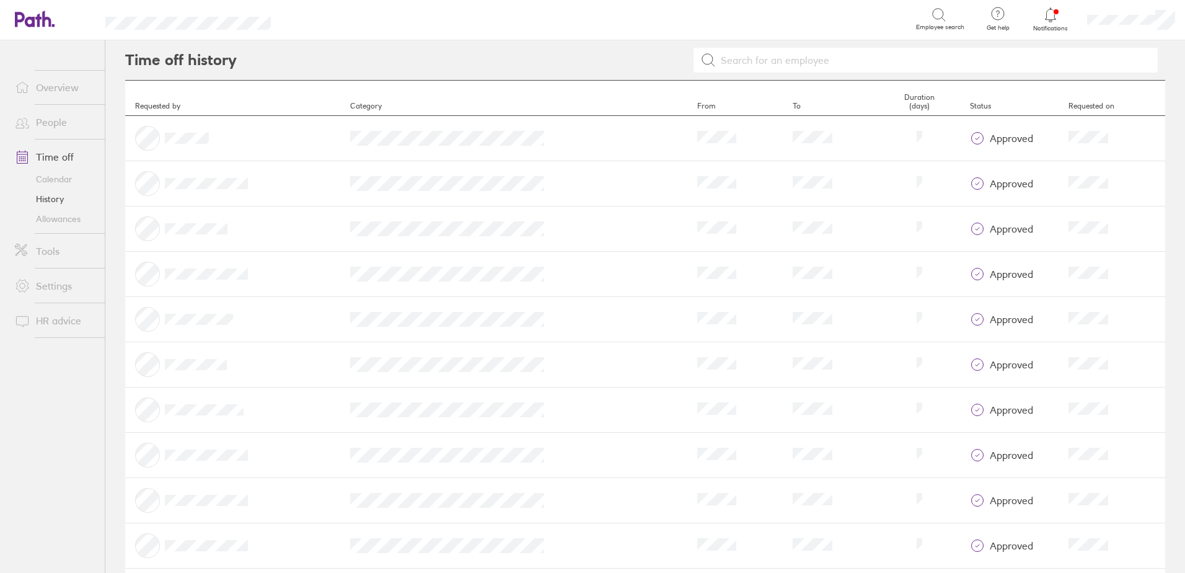
click at [970, 73] on div at bounding box center [701, 60] width 928 height 40
click at [961, 63] on input at bounding box center [933, 60] width 434 height 24
type input "jason"
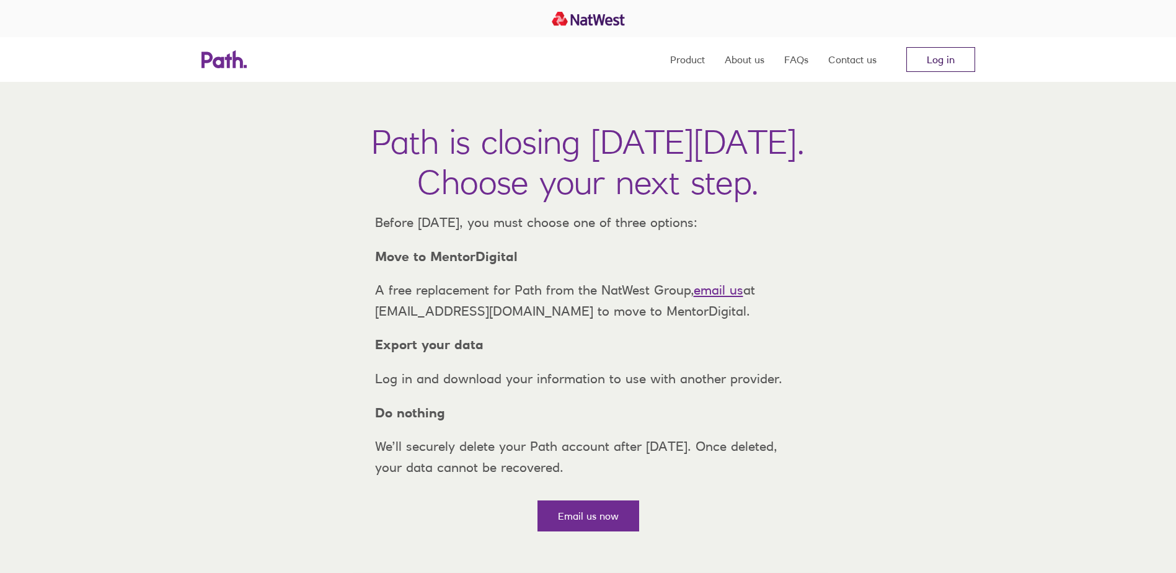
click at [930, 59] on link "Log in" at bounding box center [940, 59] width 69 height 25
click at [934, 57] on link "Log in" at bounding box center [940, 59] width 69 height 25
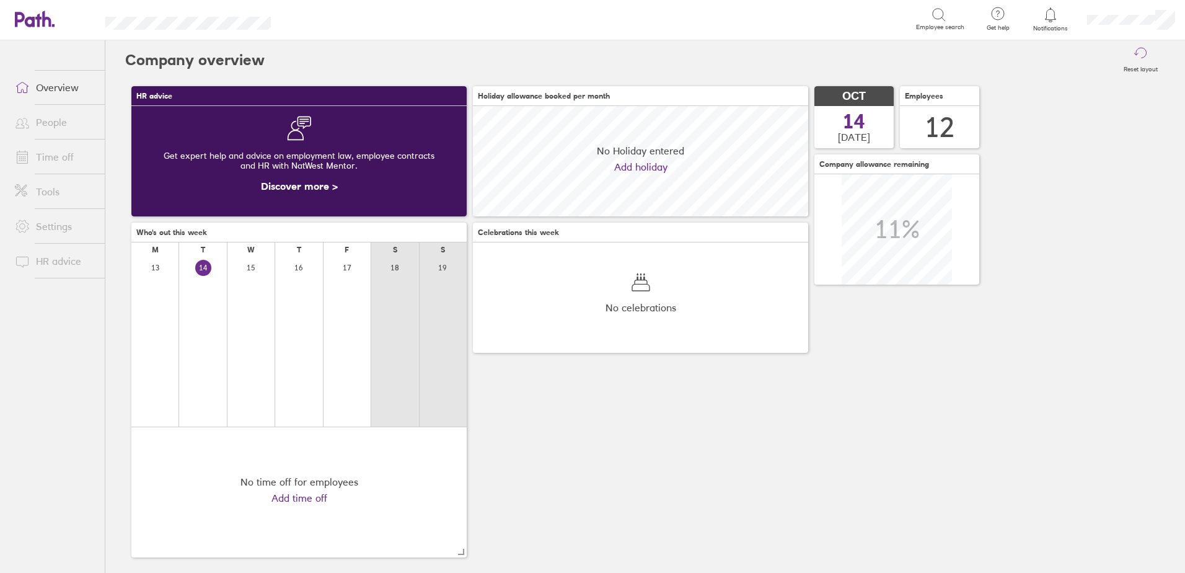
scroll to position [110, 335]
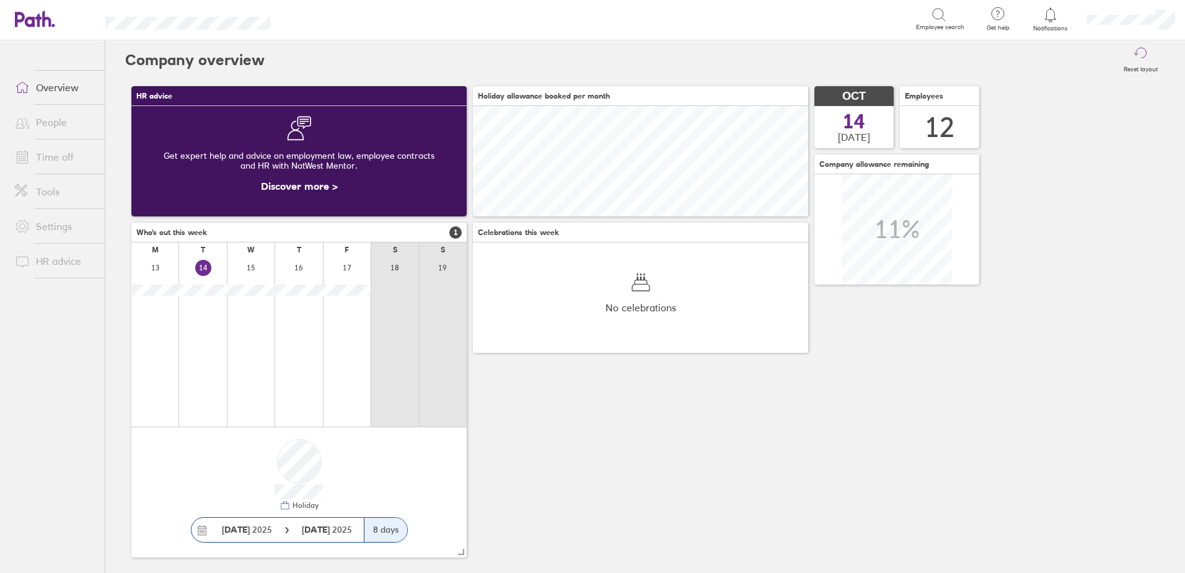
click at [53, 154] on link "Time off" at bounding box center [55, 156] width 100 height 25
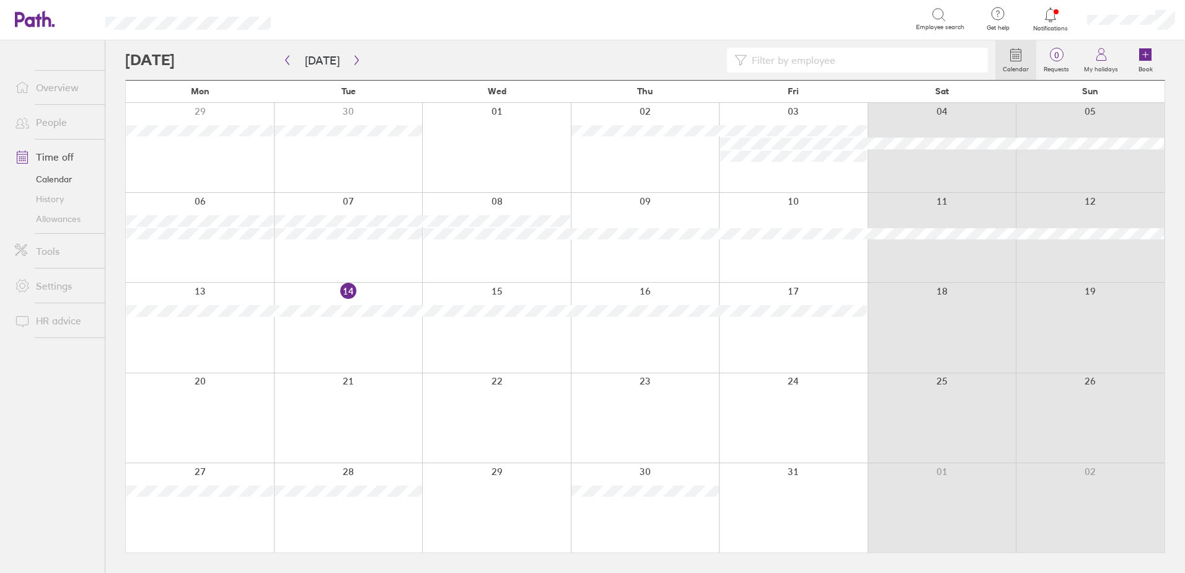
click at [57, 219] on link "Allowances" at bounding box center [55, 219] width 100 height 20
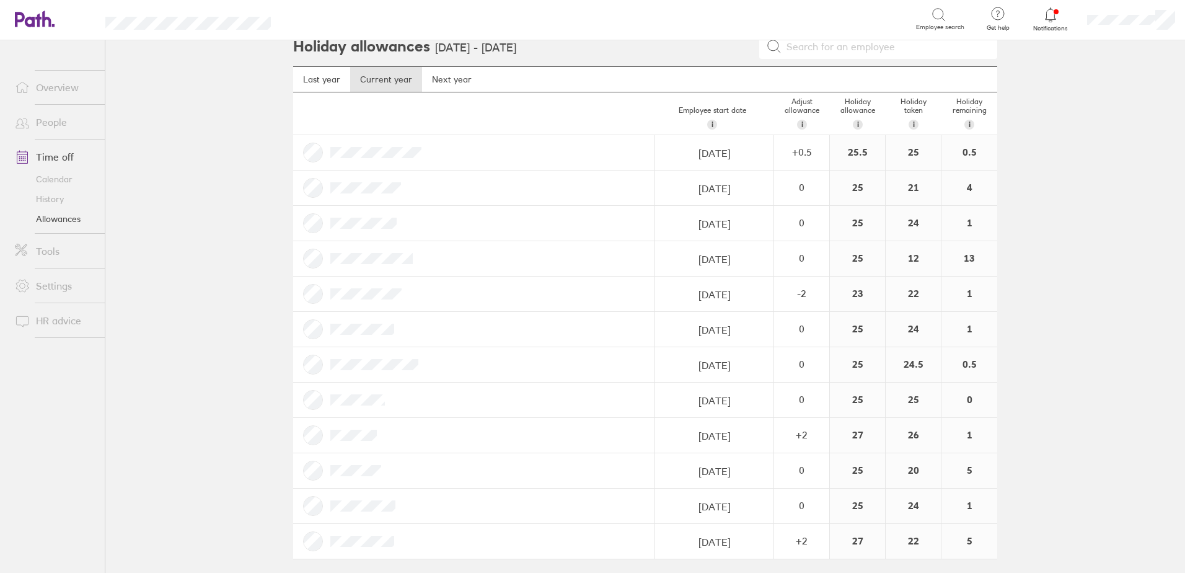
scroll to position [20, 0]
